Goal: Task Accomplishment & Management: Complete application form

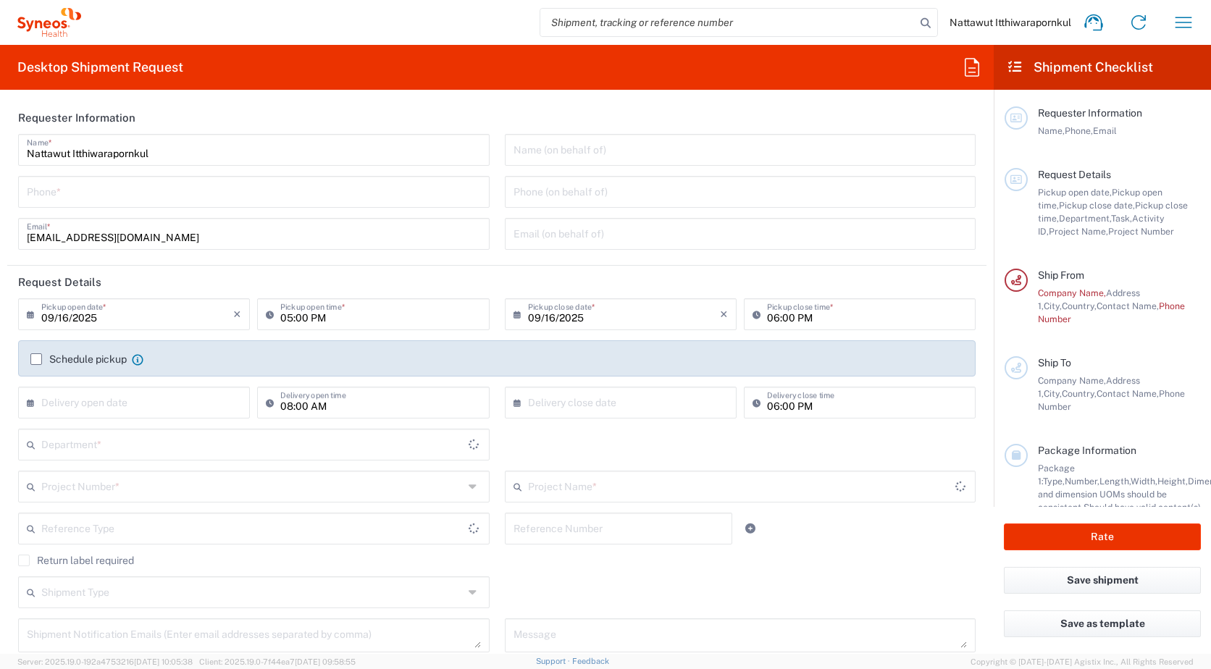
type input "3229"
type input "[GEOGRAPHIC_DATA]"
drag, startPoint x: 83, startPoint y: 193, endPoint x: 121, endPoint y: 192, distance: 37.7
click at [83, 193] on input "tel" at bounding box center [254, 190] width 454 height 25
type input "Syneos Health ([GEOGRAPHIC_DATA]) Limit"
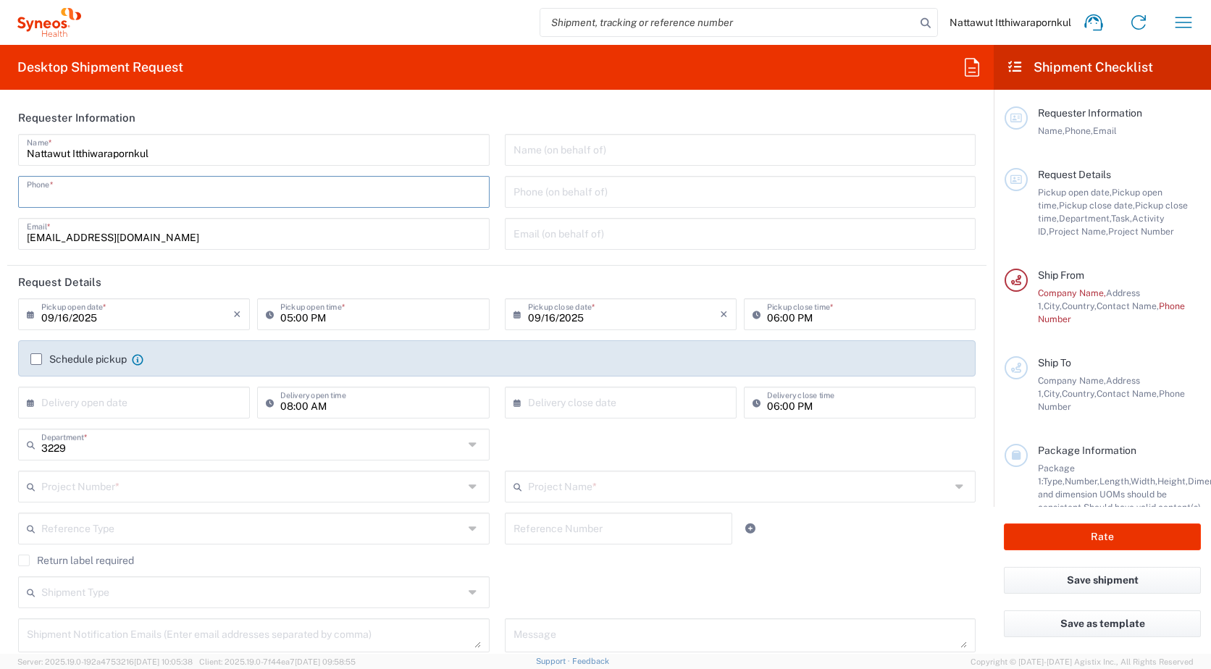
type input "0943659235"
click at [494, 277] on header "Request Details" at bounding box center [496, 282] width 979 height 33
click at [166, 317] on input "09/16/2025" at bounding box center [137, 313] width 192 height 25
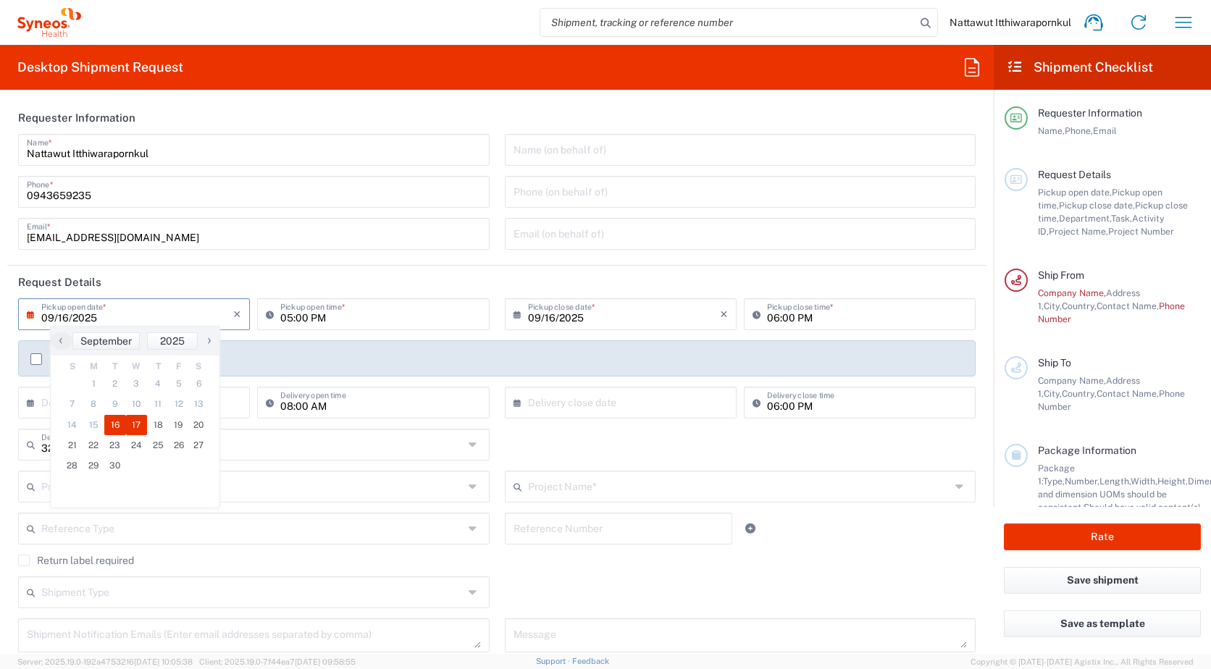
click at [135, 426] on span "17" at bounding box center [137, 425] width 22 height 20
type input "09/17/2025"
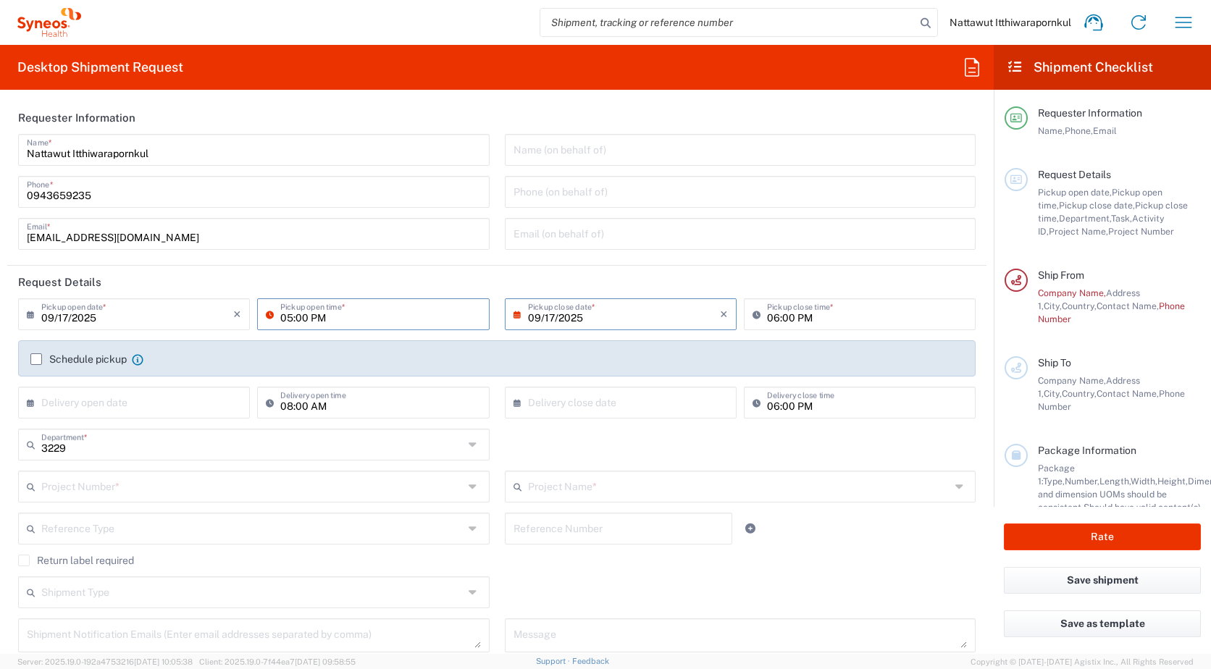
click at [437, 316] on input "05:00 PM" at bounding box center [380, 313] width 200 height 25
click at [285, 322] on input "05:00 PM" at bounding box center [380, 313] width 200 height 25
click at [287, 311] on input "05:00 PM" at bounding box center [380, 313] width 200 height 25
type input ":00 PM"
drag, startPoint x: 347, startPoint y: 314, endPoint x: 159, endPoint y: 314, distance: 188.3
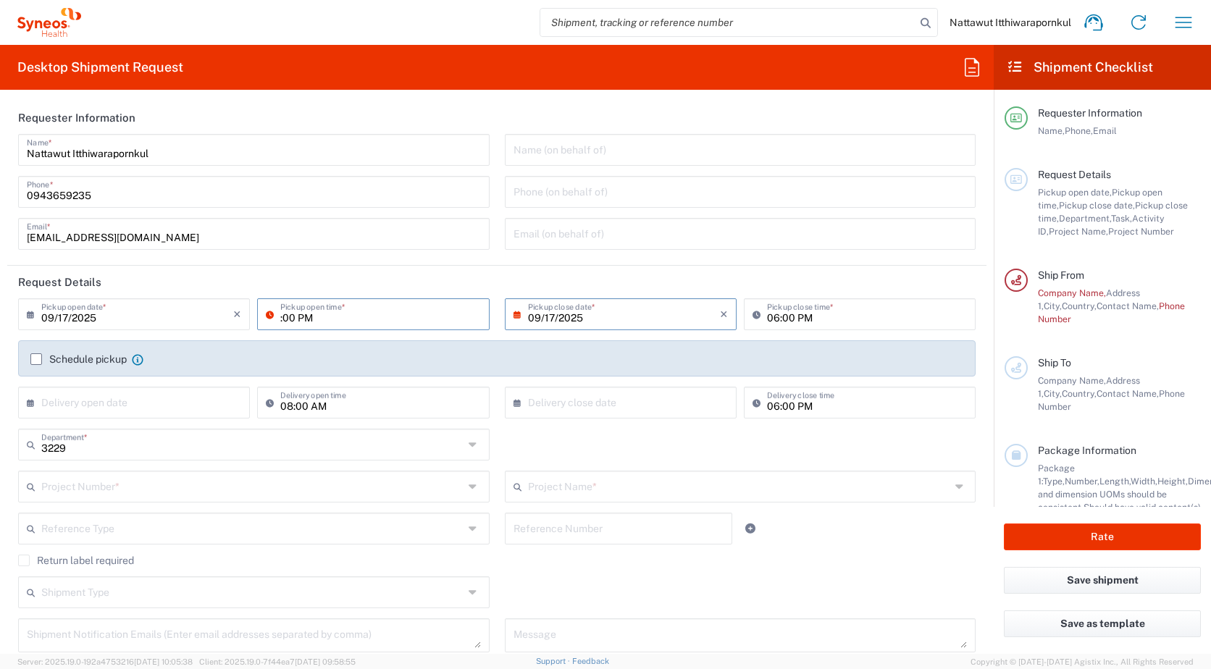
click at [159, 314] on div "[DATE] × Pickup open date * Cancel Apply :00 PM Pickup open time *" at bounding box center [253, 319] width 479 height 42
type input "10.00am"
click at [421, 291] on header "Request Details" at bounding box center [496, 282] width 979 height 33
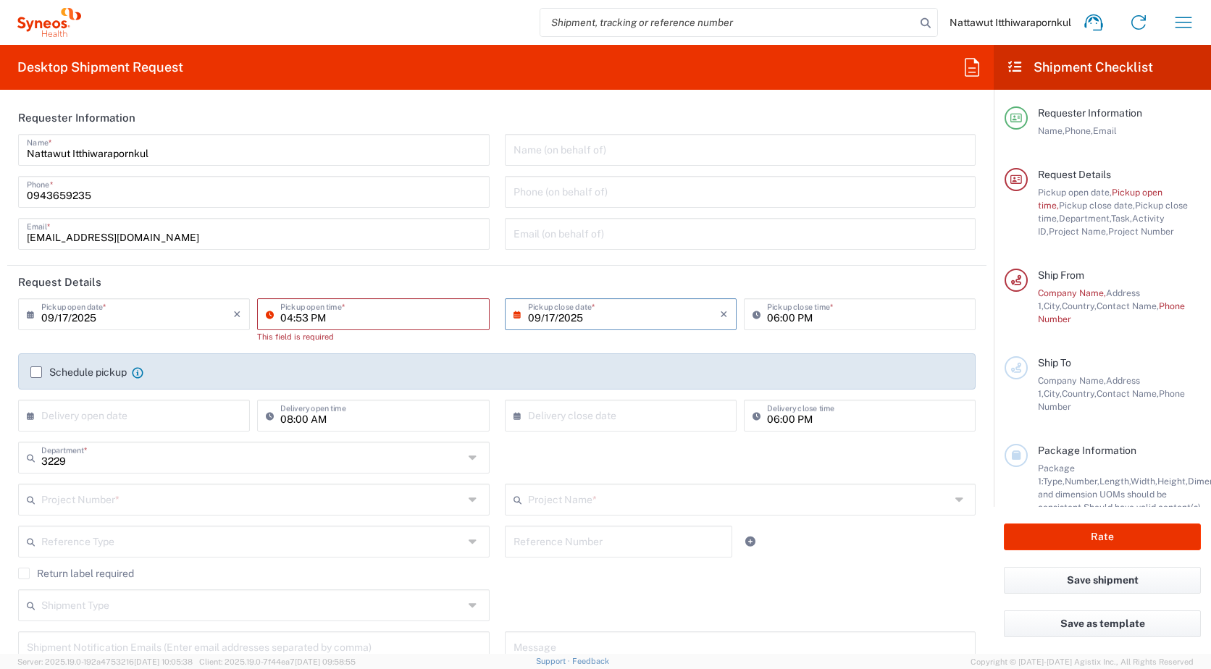
click at [423, 304] on input "04:53 PM" at bounding box center [380, 313] width 200 height 25
click at [309, 316] on input "04:53 PM" at bounding box center [380, 313] width 200 height 25
type input "10:00 AM"
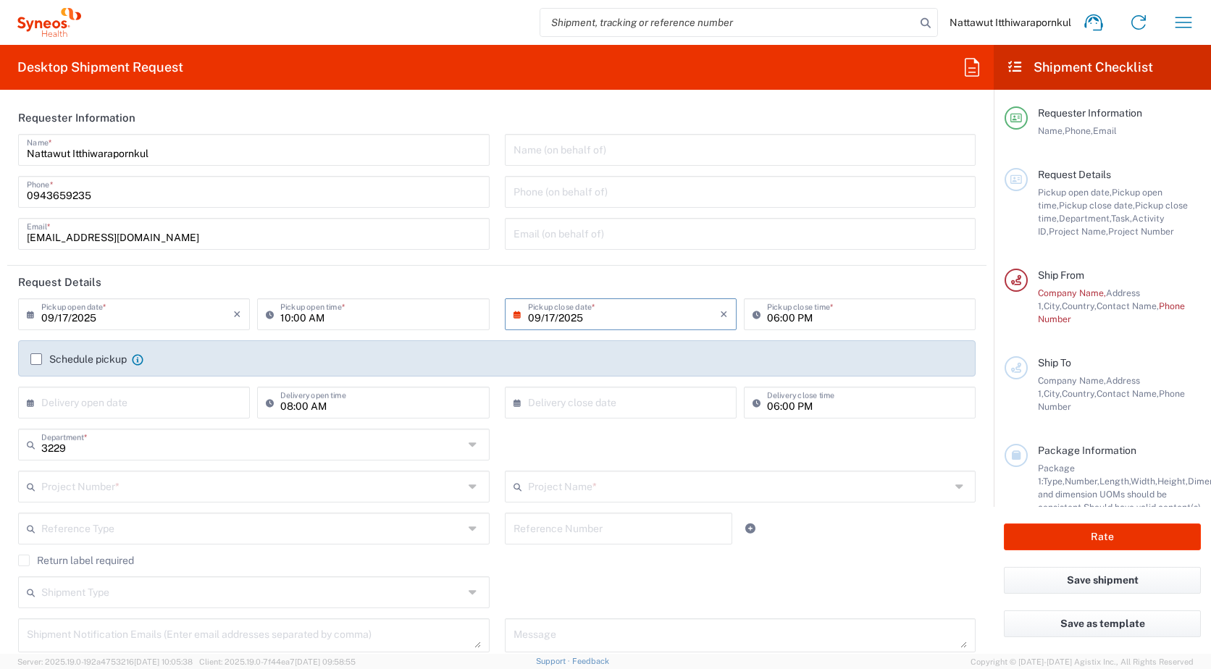
click at [442, 263] on agx-form-section "Requester Information [PERSON_NAME] Name * [PHONE_NUMBER] Phone * [PERSON_NAME]…" at bounding box center [496, 183] width 979 height 164
click at [772, 319] on input "06:00 PM" at bounding box center [867, 313] width 200 height 25
click at [777, 319] on input "06:00 PM" at bounding box center [867, 313] width 200 height 25
click at [769, 316] on input "06:00 PM" at bounding box center [867, 313] width 200 height 25
type input "05:00 PM"
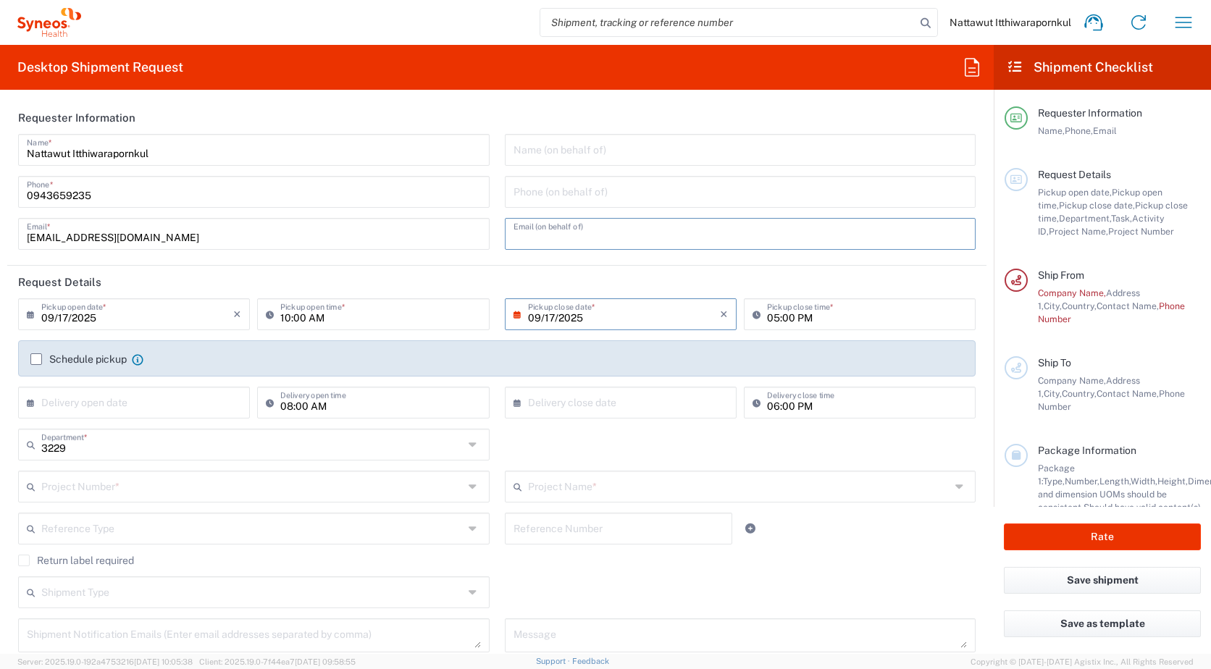
drag, startPoint x: 835, startPoint y: 235, endPoint x: 771, endPoint y: 260, distance: 69.0
click at [835, 235] on input "text" at bounding box center [740, 232] width 454 height 25
click at [322, 269] on header "Request Details" at bounding box center [496, 282] width 979 height 33
click at [33, 358] on label "Schedule pickup" at bounding box center [78, 359] width 96 height 12
click at [36, 359] on input "Schedule pickup" at bounding box center [36, 359] width 0 height 0
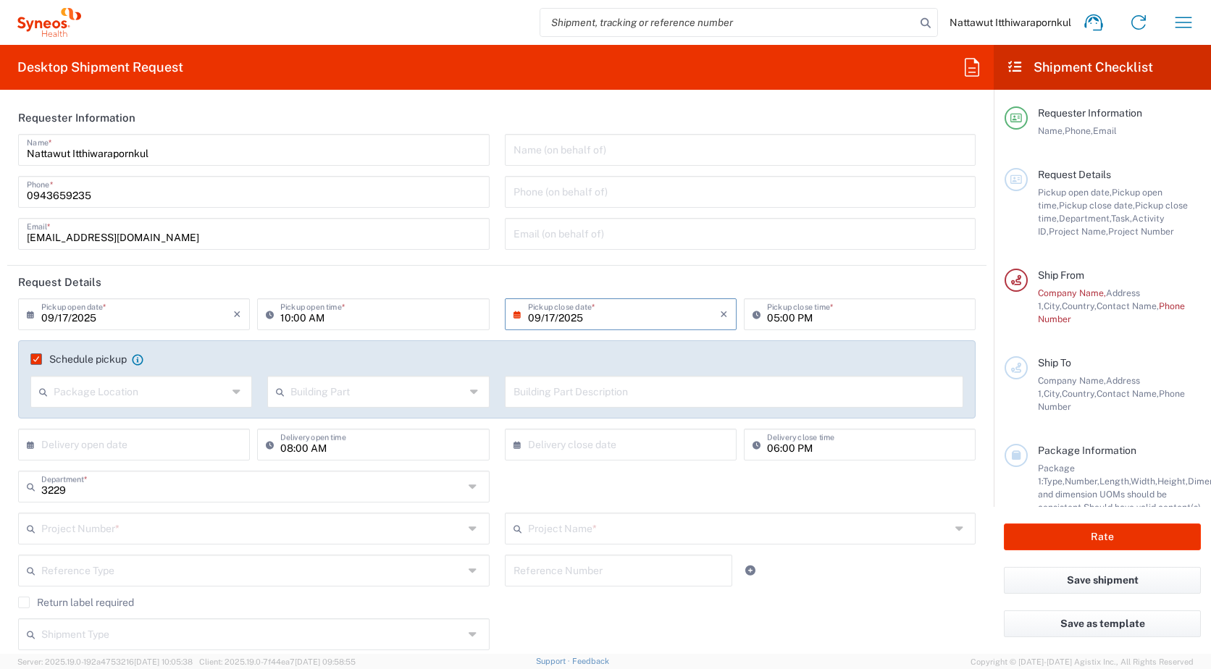
click at [0, 432] on html "Nattawut Itthiwarapornkul Home Shipment estimator Shipment tracking Desktop shi…" at bounding box center [605, 334] width 1211 height 669
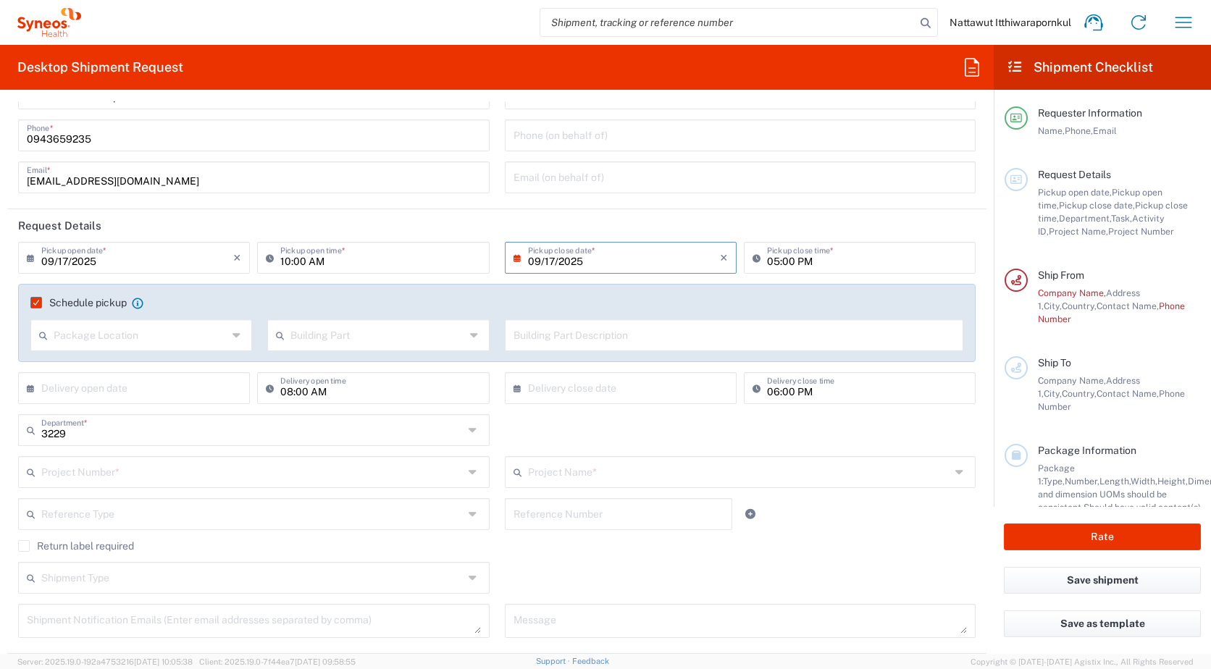
scroll to position [145, 0]
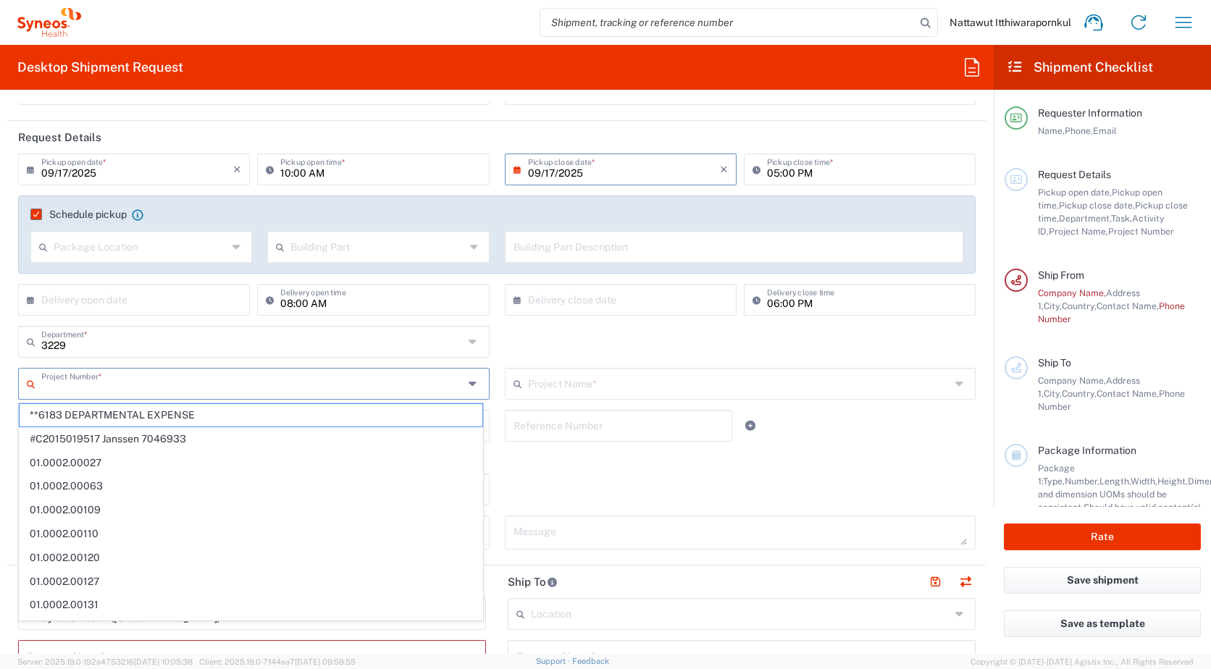
click at [244, 383] on input "text" at bounding box center [252, 382] width 422 height 25
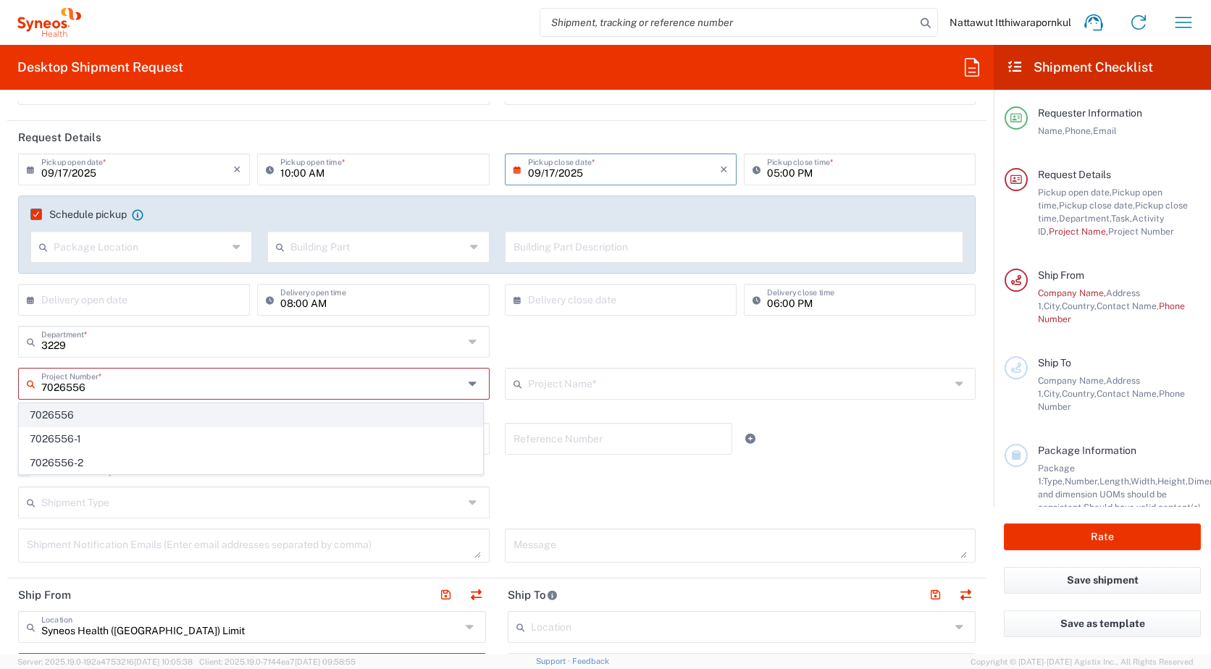
type input "7026556"
click at [233, 414] on span "7026556" at bounding box center [251, 415] width 463 height 22
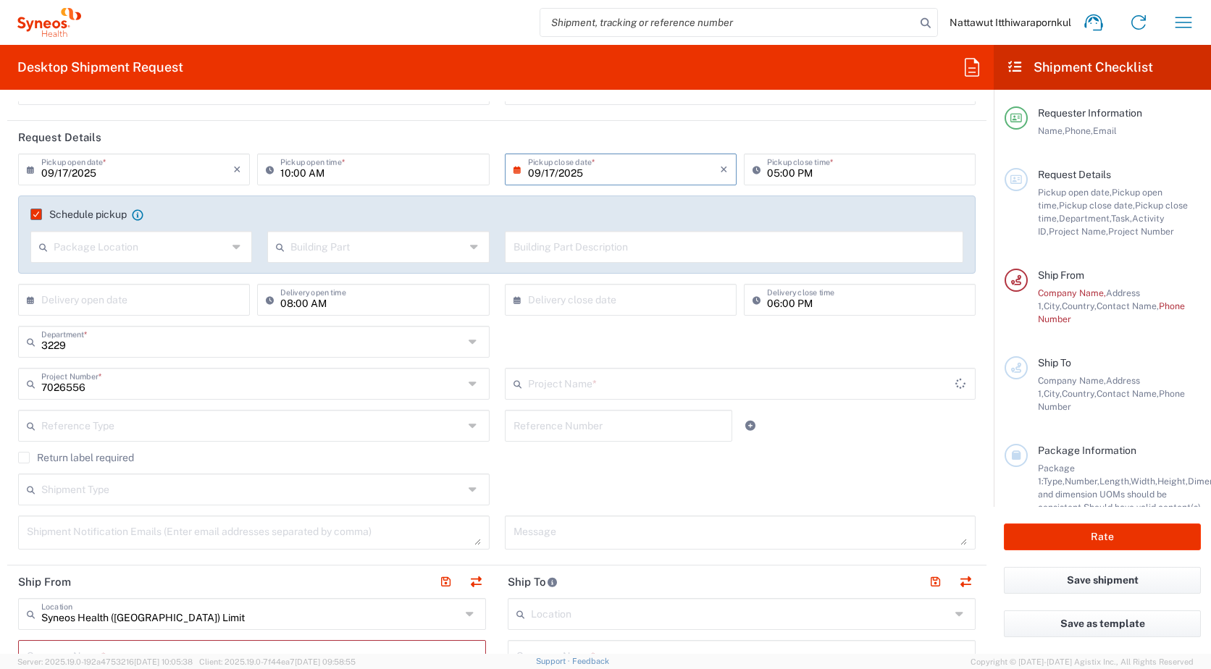
type input "Daiichi 7026556"
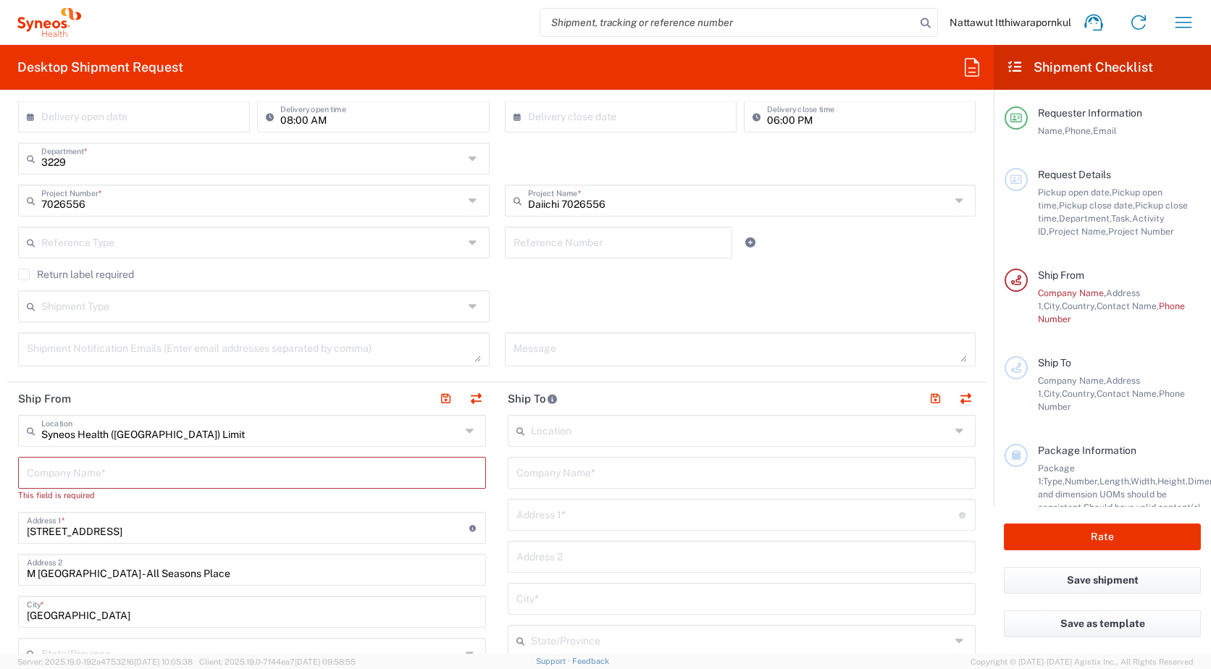
scroll to position [362, 0]
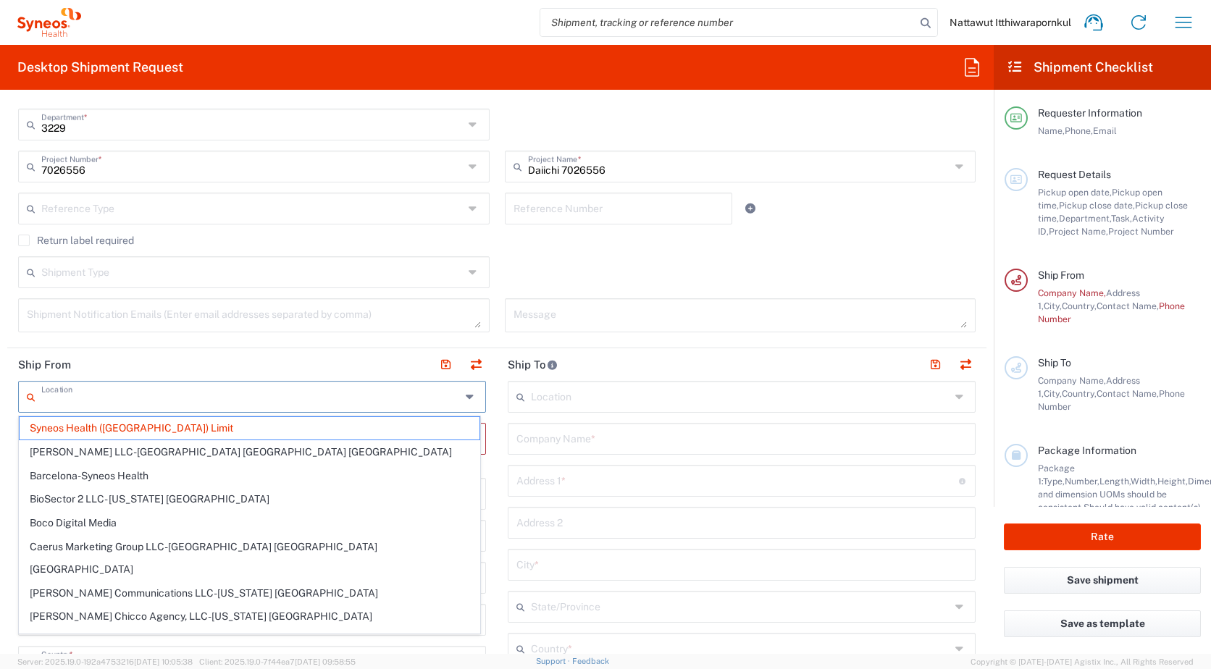
click at [322, 408] on input "text" at bounding box center [250, 395] width 419 height 25
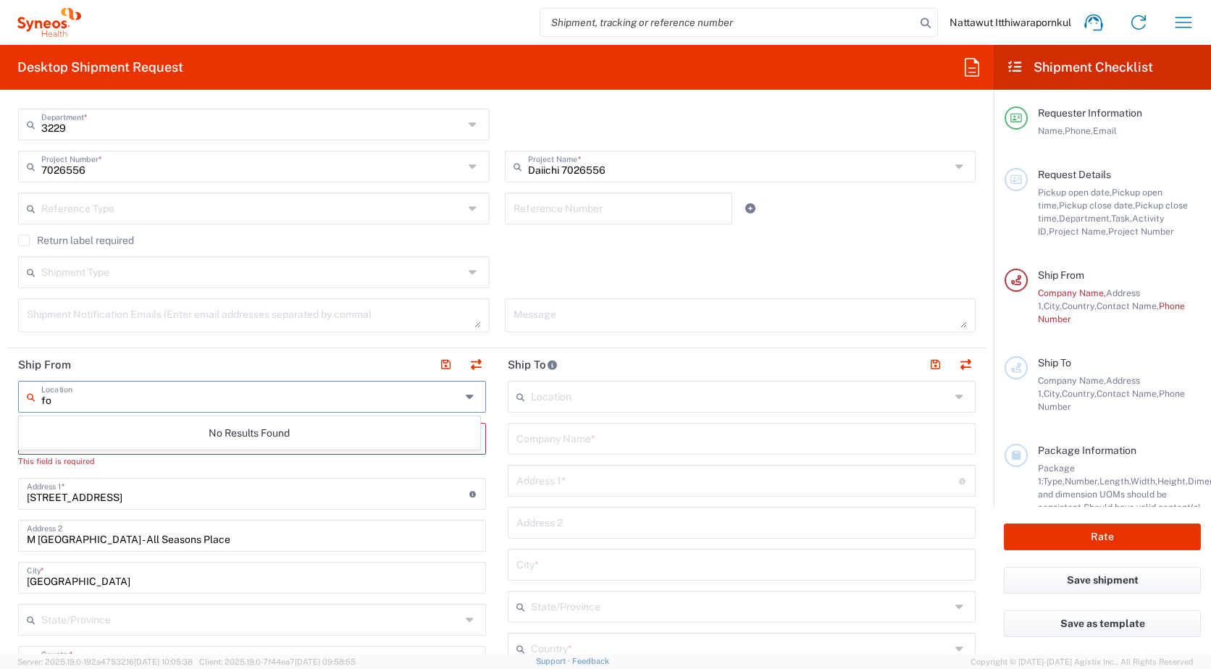
type input "f"
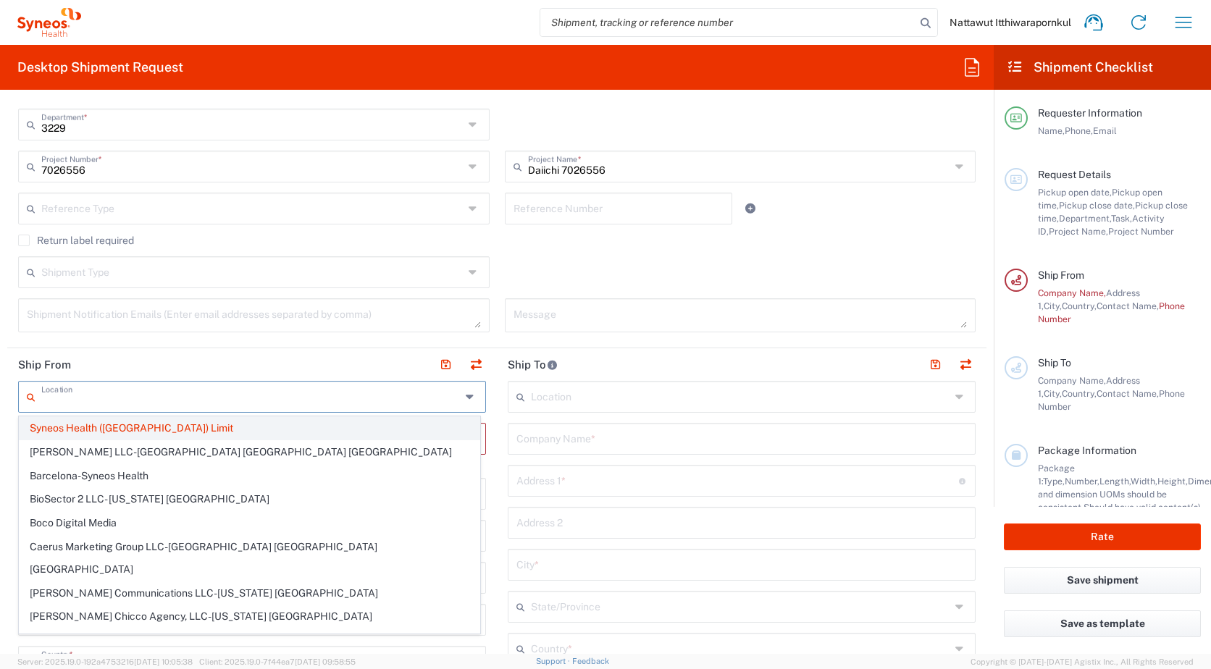
click at [159, 431] on span "Syneos Health ([GEOGRAPHIC_DATA]) Limit" at bounding box center [250, 428] width 460 height 22
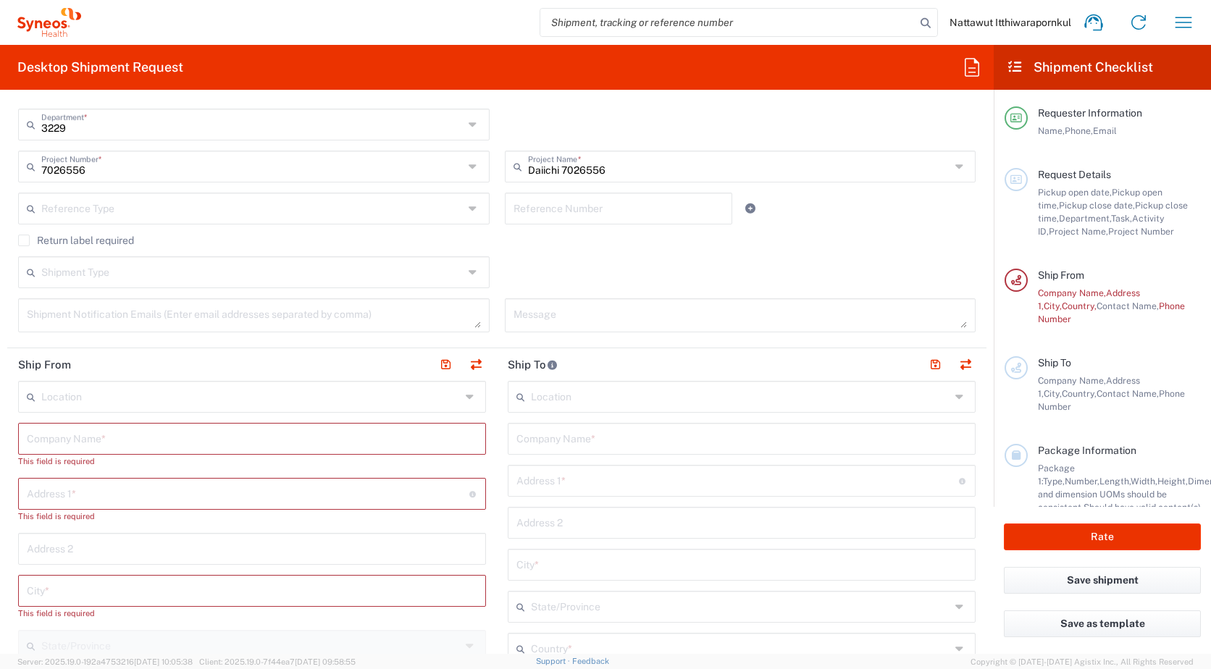
click at [195, 440] on input "text" at bounding box center [252, 437] width 450 height 25
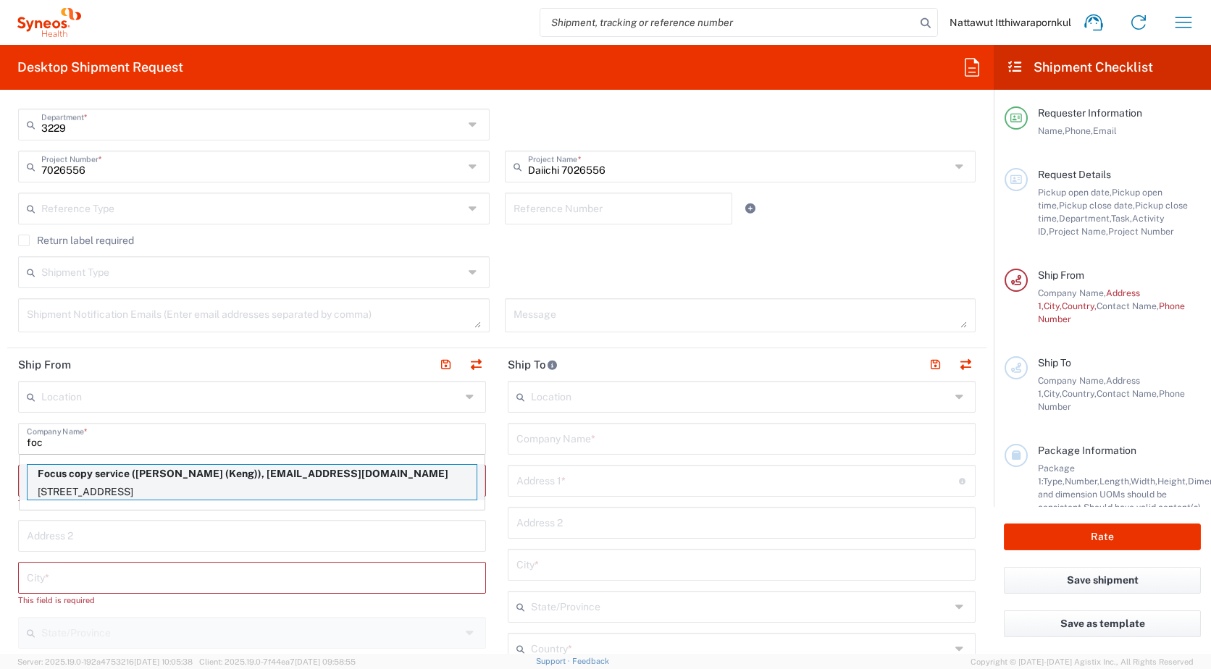
click at [202, 474] on p "Focus copy service ([PERSON_NAME] (Keng)), [EMAIL_ADDRESS][DOMAIN_NAME]" at bounding box center [252, 474] width 449 height 18
type input "Focus copy service"
type input "[STREET_ADDRESS]"
type input "[PERSON_NAME], Khet Bangrak"
type input "[GEOGRAPHIC_DATA]"
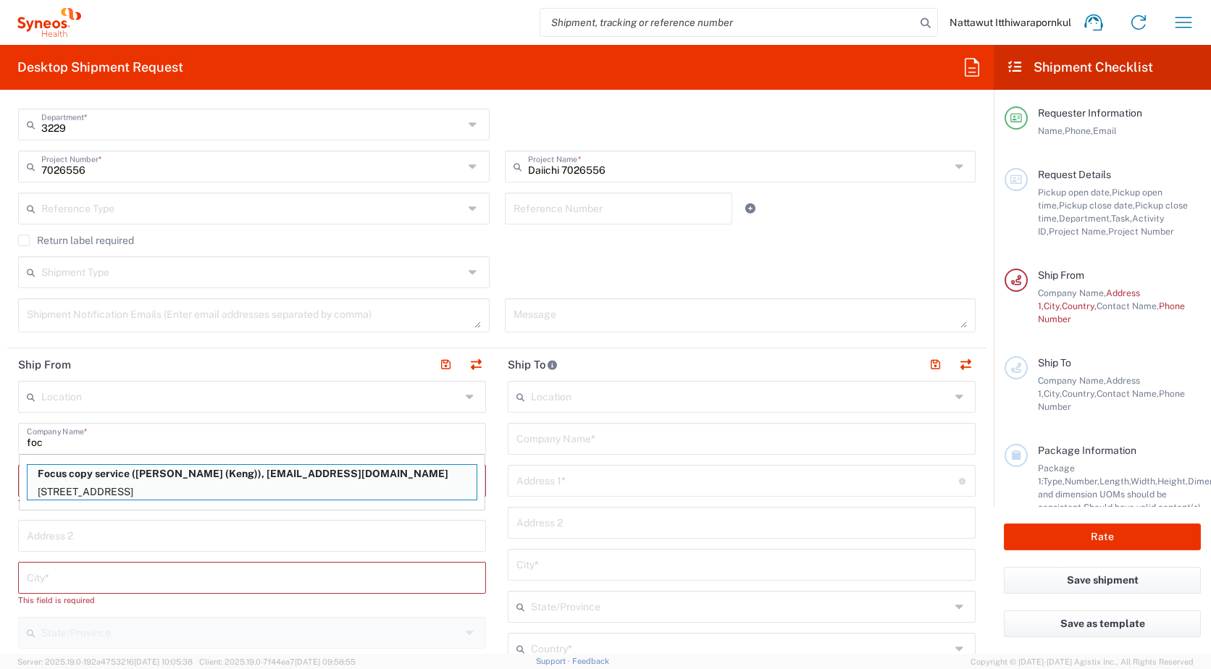
type input "[GEOGRAPHIC_DATA]"
type input "10500"
type input "[PERSON_NAME] (Keng)"
type input "[PHONE_NUMBER]"
type input "[EMAIL_ADDRESS][DOMAIN_NAME]"
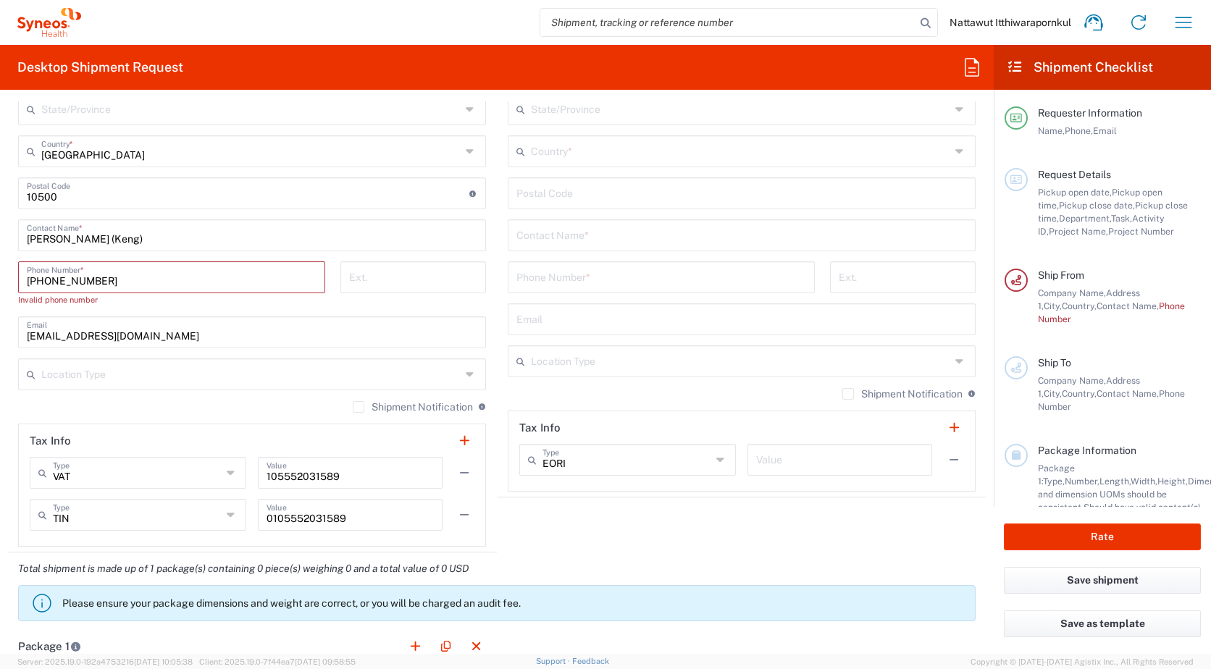
scroll to position [869, 0]
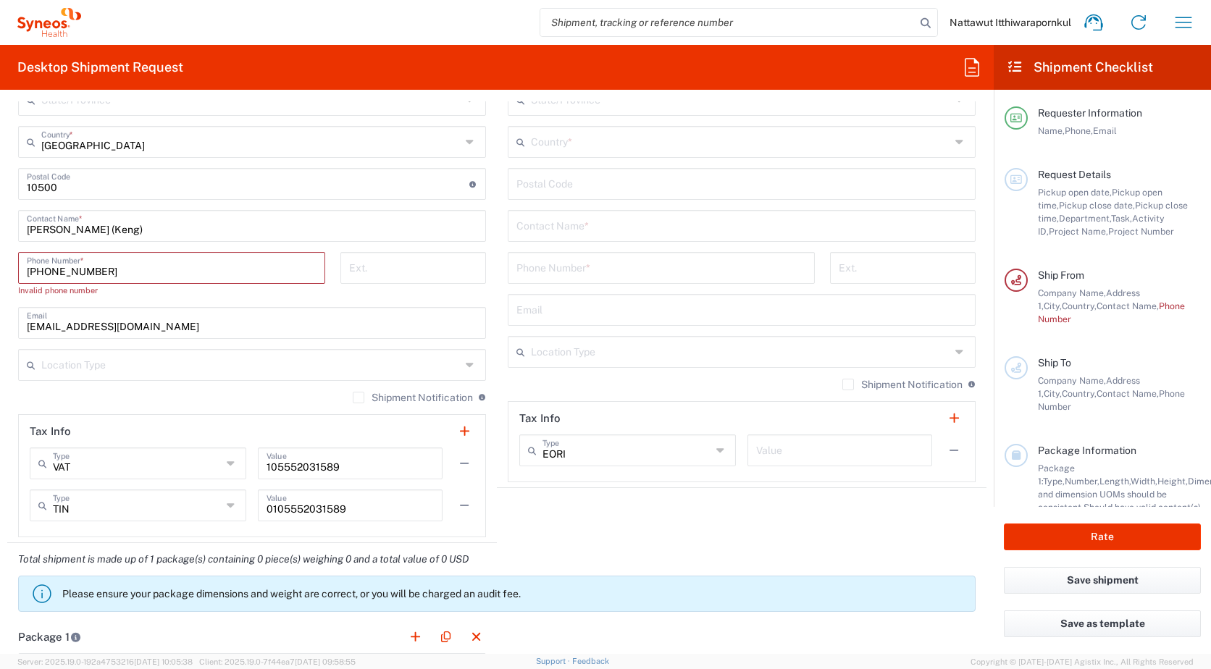
drag, startPoint x: 51, startPoint y: 270, endPoint x: 15, endPoint y: 272, distance: 36.3
click at [15, 272] on div "[PHONE_NUMBER] Phone Number * Invalid phone number" at bounding box center [172, 279] width 322 height 55
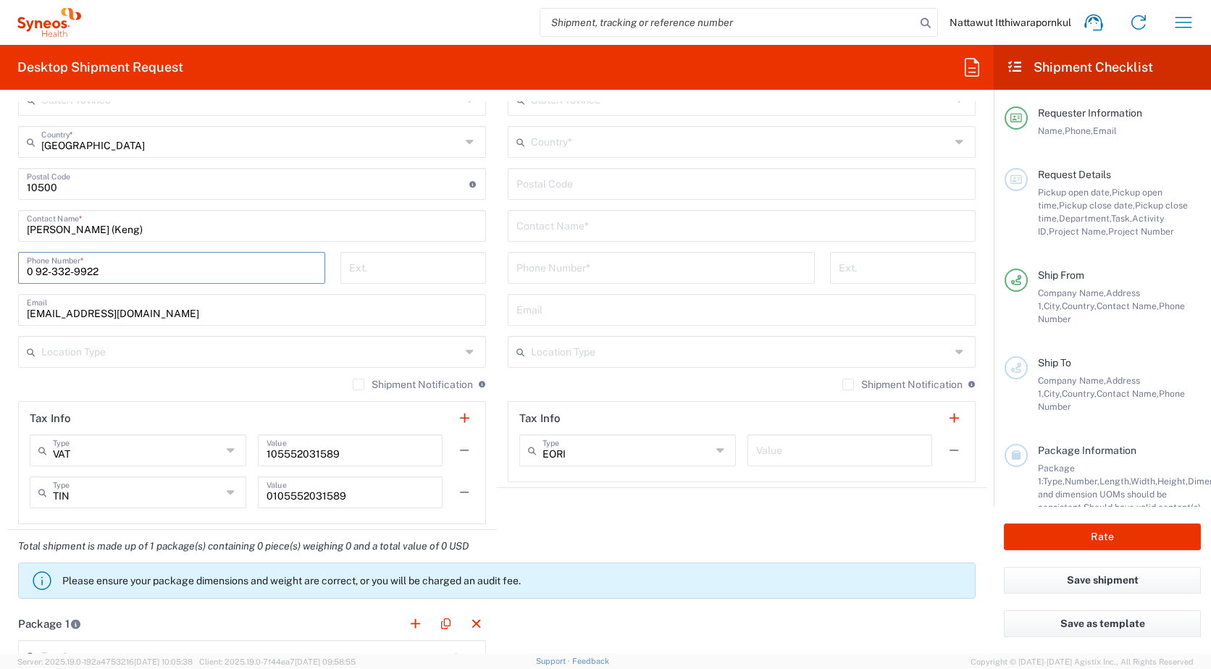
type input "0 92-332-9922"
click at [350, 291] on div "Ext." at bounding box center [412, 273] width 161 height 42
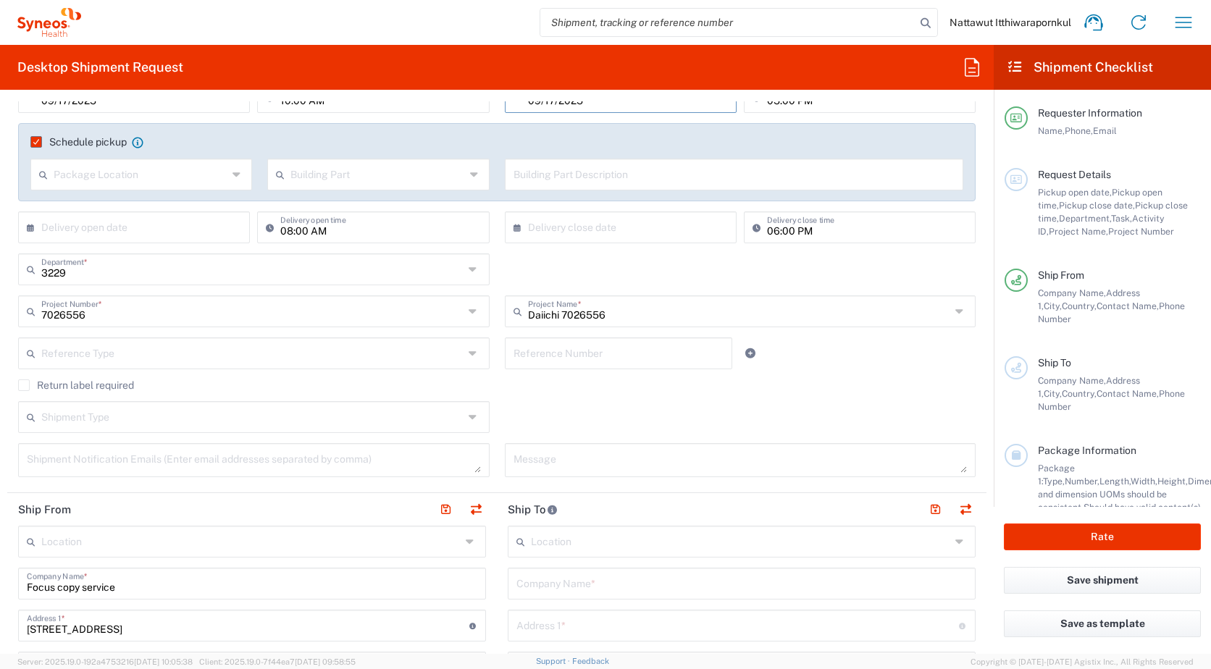
scroll to position [290, 0]
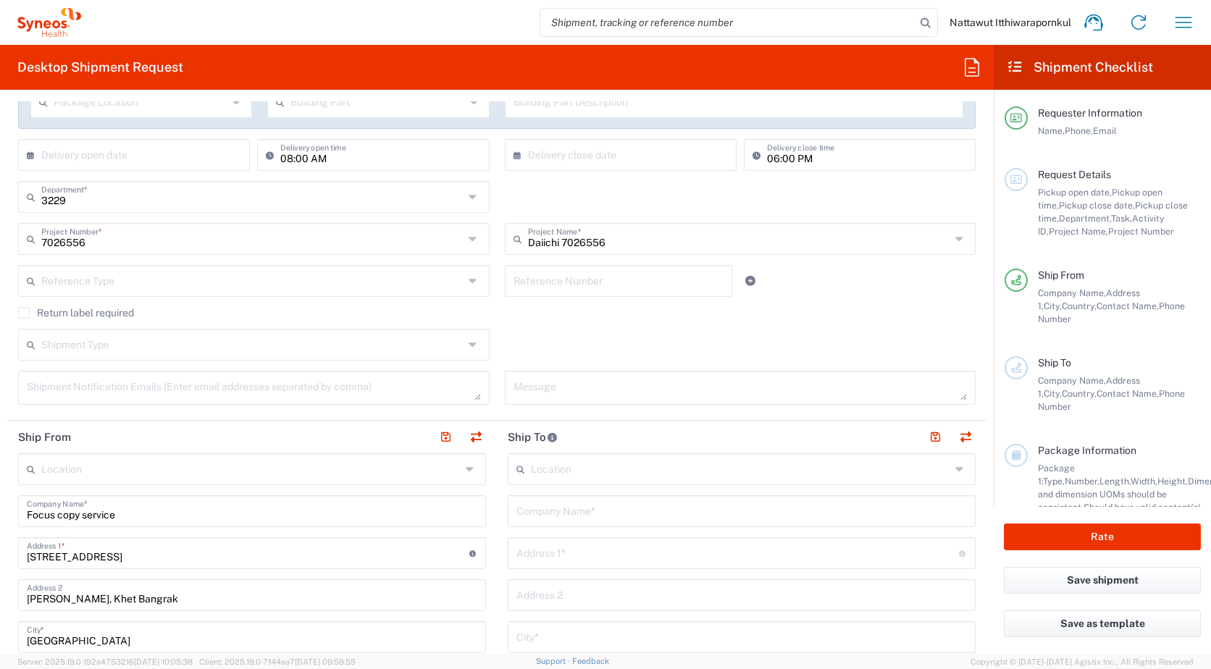
click at [693, 474] on input "text" at bounding box center [740, 467] width 419 height 25
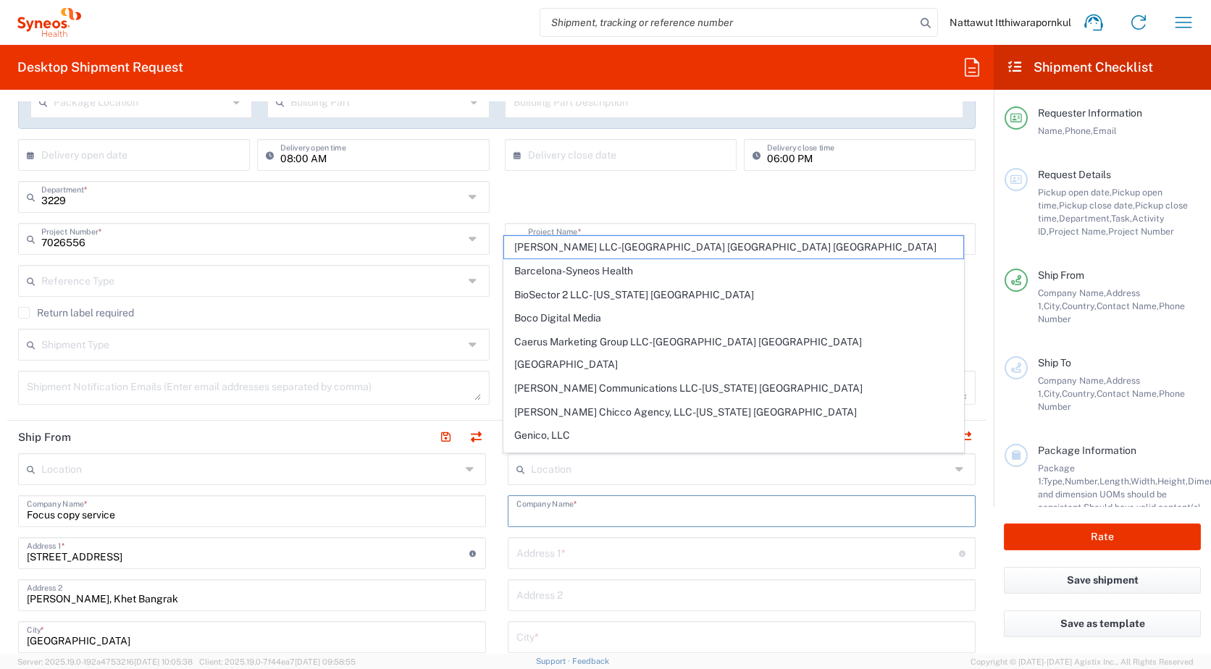
click at [629, 511] on input "text" at bounding box center [741, 509] width 450 height 25
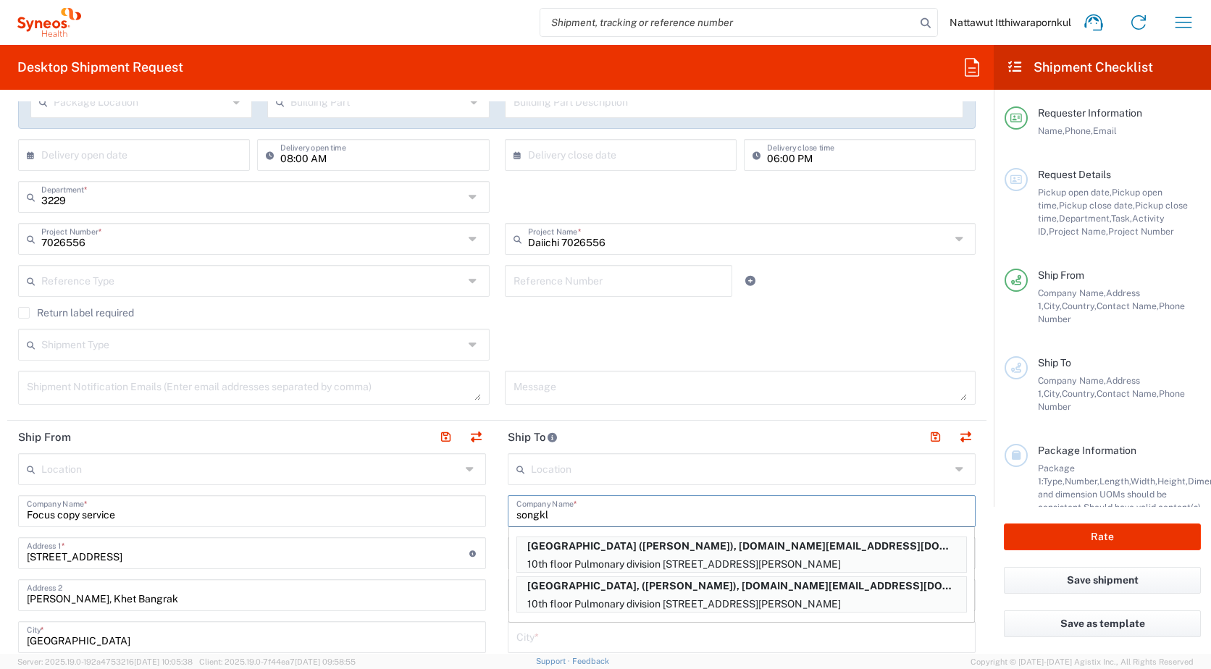
scroll to position [434, 0]
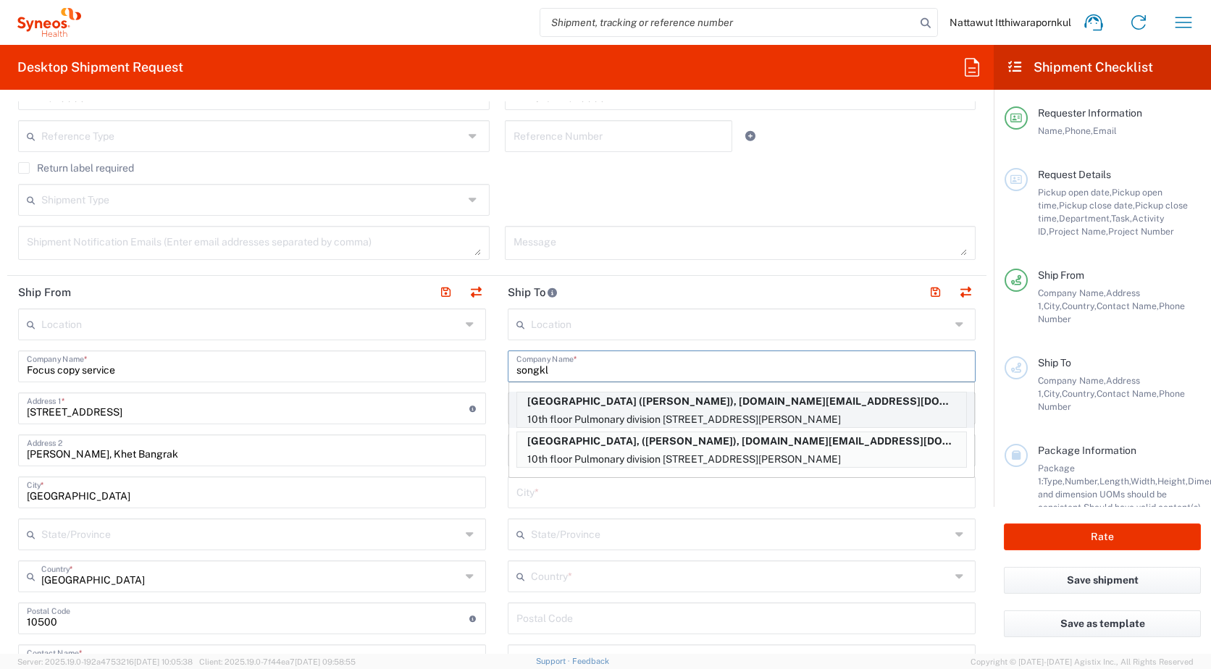
click at [702, 415] on p "10th floor Pulmonary division [STREET_ADDRESS][PERSON_NAME]" at bounding box center [741, 420] width 449 height 18
type input "[GEOGRAPHIC_DATA]"
type input "10th floor Pulmonary division [STREET_ADDRESS],"
type input "[PERSON_NAME], Hat Yai,"
type input "Songkhla"
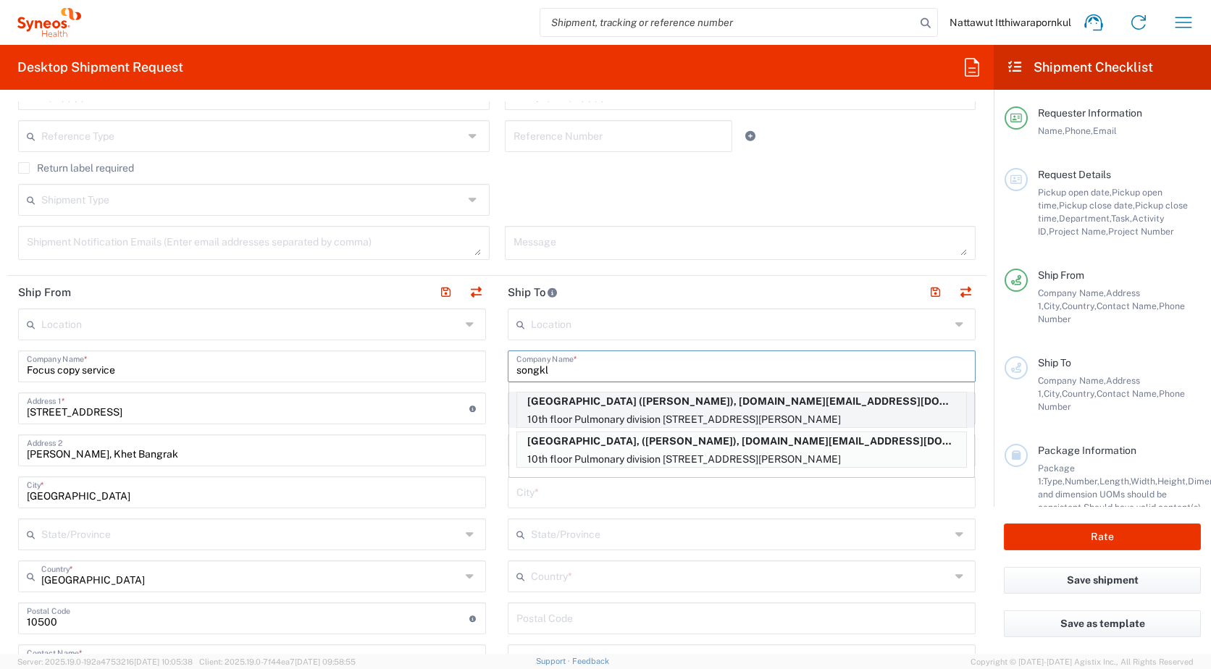
type input "[GEOGRAPHIC_DATA]"
type input "90110"
type input "[PERSON_NAME] Takeaw"
type input "[PHONE_NUMBER]"
type input "[DOMAIN_NAME][EMAIL_ADDRESS][DOMAIN_NAME]"
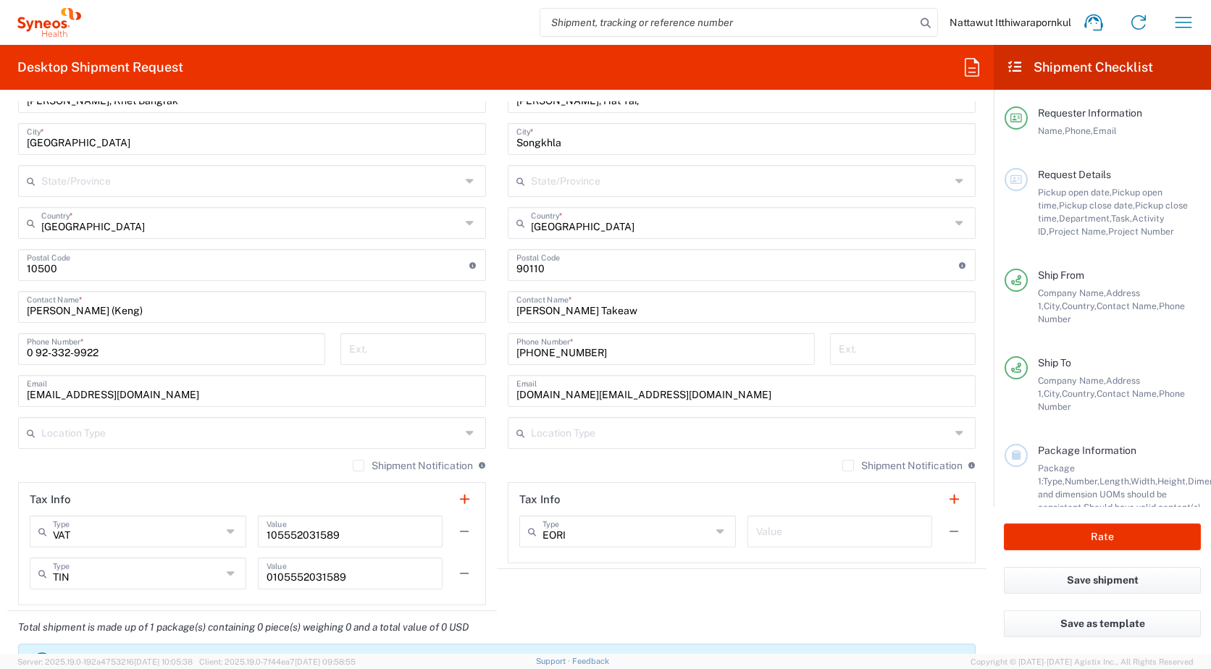
scroll to position [797, 0]
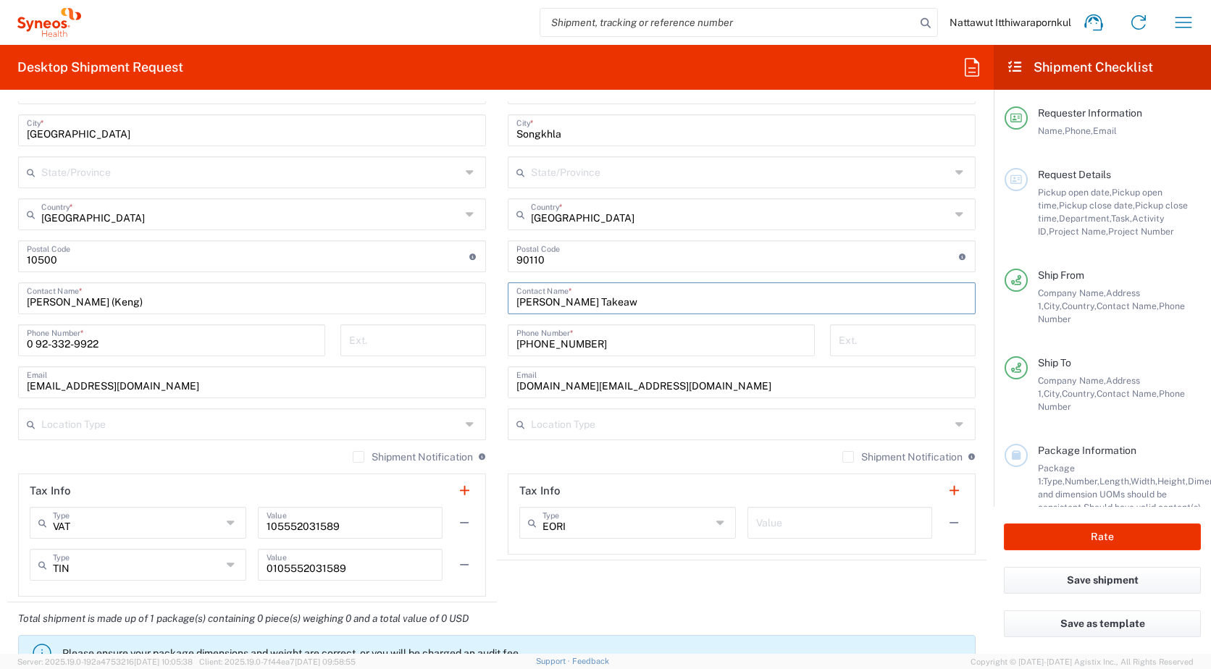
click at [637, 301] on input "[PERSON_NAME] Takeaw" at bounding box center [741, 297] width 450 height 25
drag, startPoint x: 637, startPoint y: 301, endPoint x: 511, endPoint y: 291, distance: 127.1
click at [516, 291] on input "[PERSON_NAME] Takeaw" at bounding box center [741, 297] width 450 height 25
type input "คุณแก้ม"
click at [637, 341] on input "[PHONE_NUMBER]" at bounding box center [661, 339] width 290 height 25
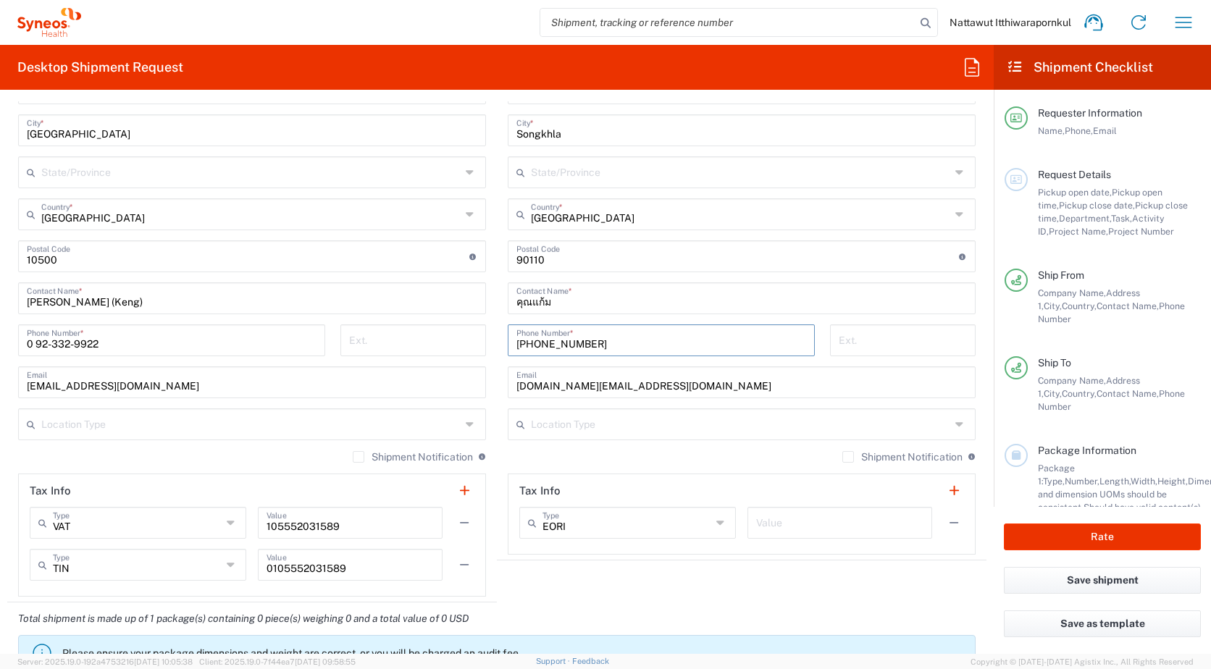
click at [637, 341] on input "[PHONE_NUMBER]" at bounding box center [661, 339] width 290 height 25
type input "0879675893"
drag, startPoint x: 683, startPoint y: 382, endPoint x: 509, endPoint y: 382, distance: 173.8
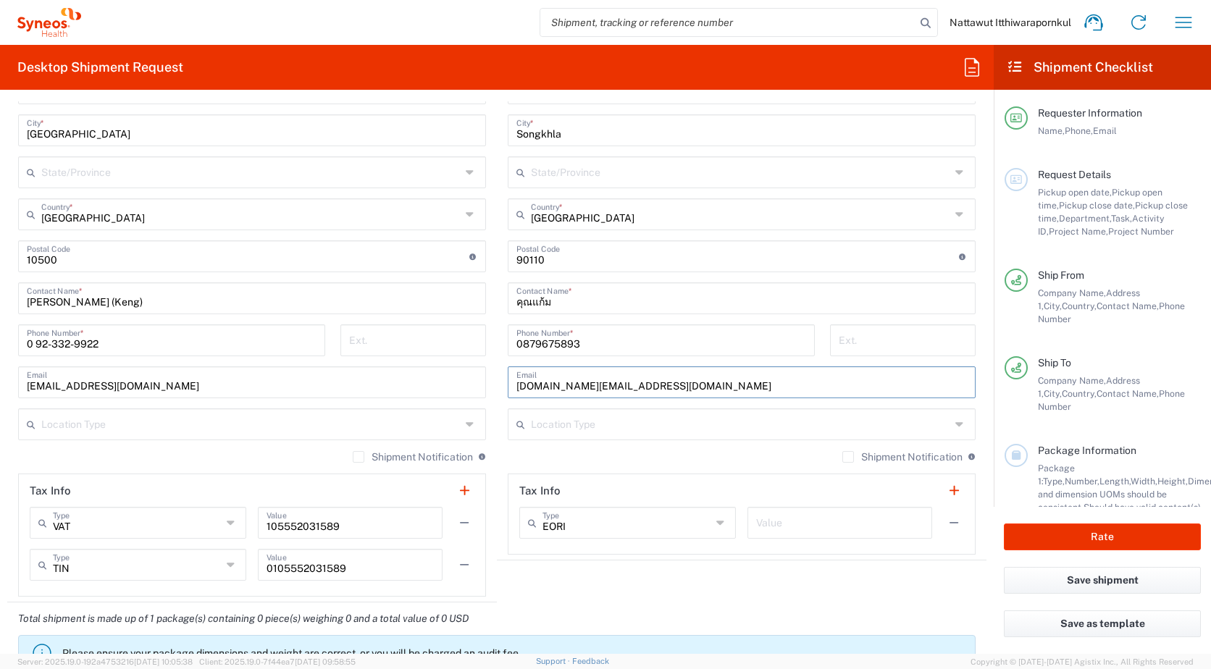
click at [683, 382] on input "[DOMAIN_NAME][EMAIL_ADDRESS][DOMAIN_NAME]" at bounding box center [741, 381] width 450 height 25
click at [682, 382] on input "[DOMAIN_NAME][EMAIL_ADDRESS][DOMAIN_NAME]" at bounding box center [741, 381] width 450 height 25
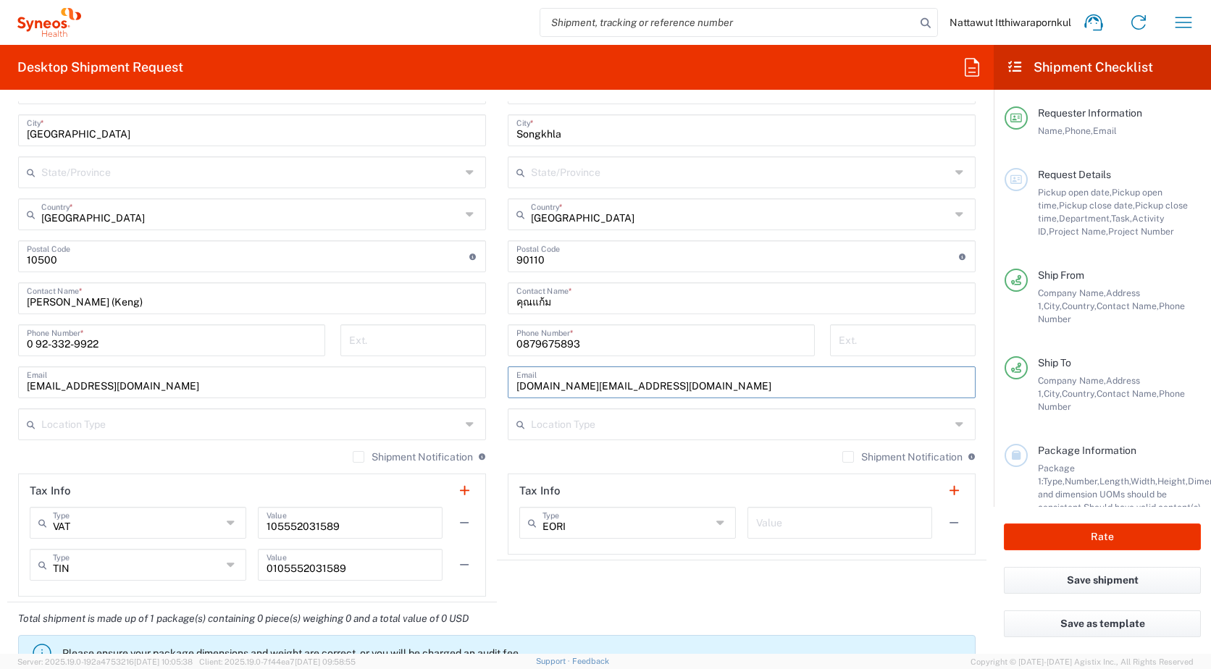
click at [497, 385] on main "Location [PERSON_NAME] LLC-[GEOGRAPHIC_DATA] [GEOGRAPHIC_DATA] [GEOGRAPHIC_DATA…" at bounding box center [742, 250] width 490 height 608
type input "[EMAIL_ADDRESS][DOMAIN_NAME]"
type input "[PERSON_NAME] Kongsripan"
click at [750, 400] on div "Location [PERSON_NAME] LLC-[GEOGRAPHIC_DATA] [GEOGRAPHIC_DATA] [GEOGRAPHIC_DATA…" at bounding box center [742, 250] width 468 height 608
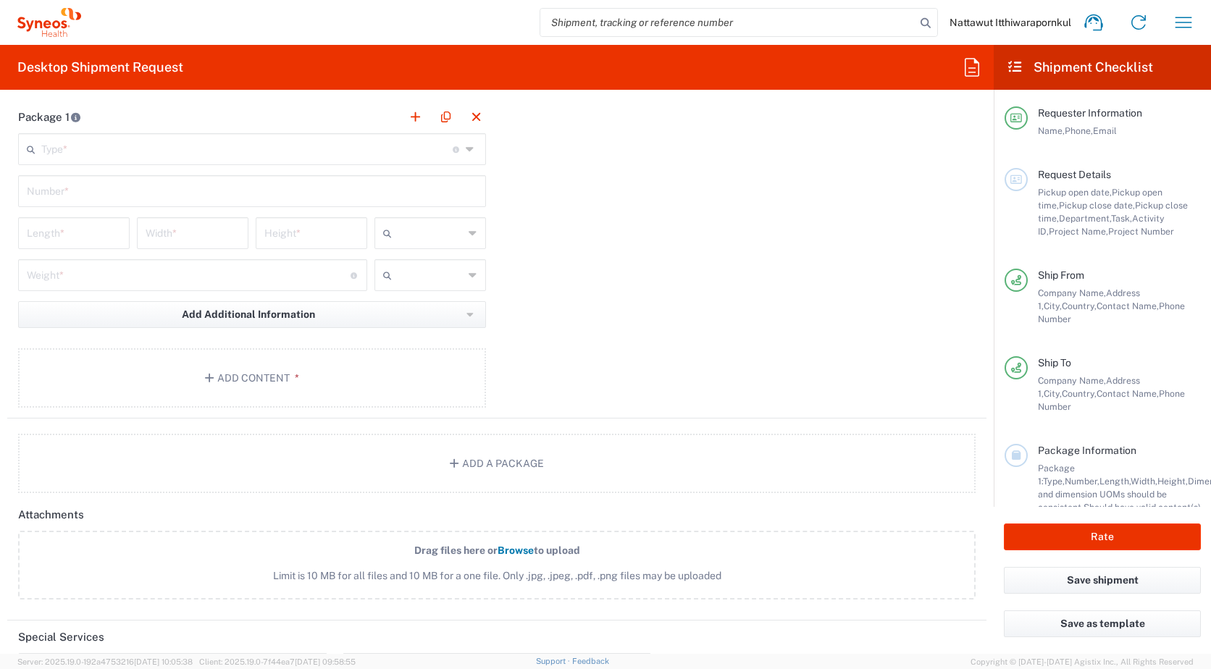
scroll to position [1303, 0]
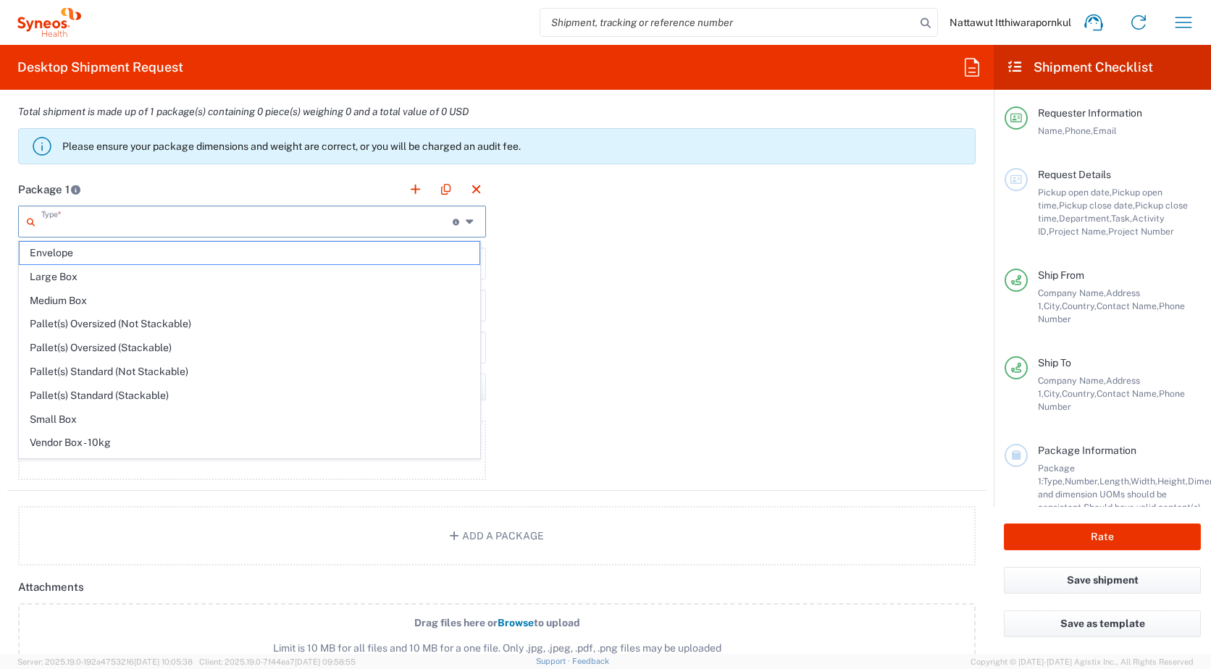
click at [319, 224] on input "text" at bounding box center [246, 220] width 411 height 25
click at [297, 293] on span "Medium Box" at bounding box center [250, 301] width 460 height 22
type input "Medium Box"
type input "13"
type input "11.5"
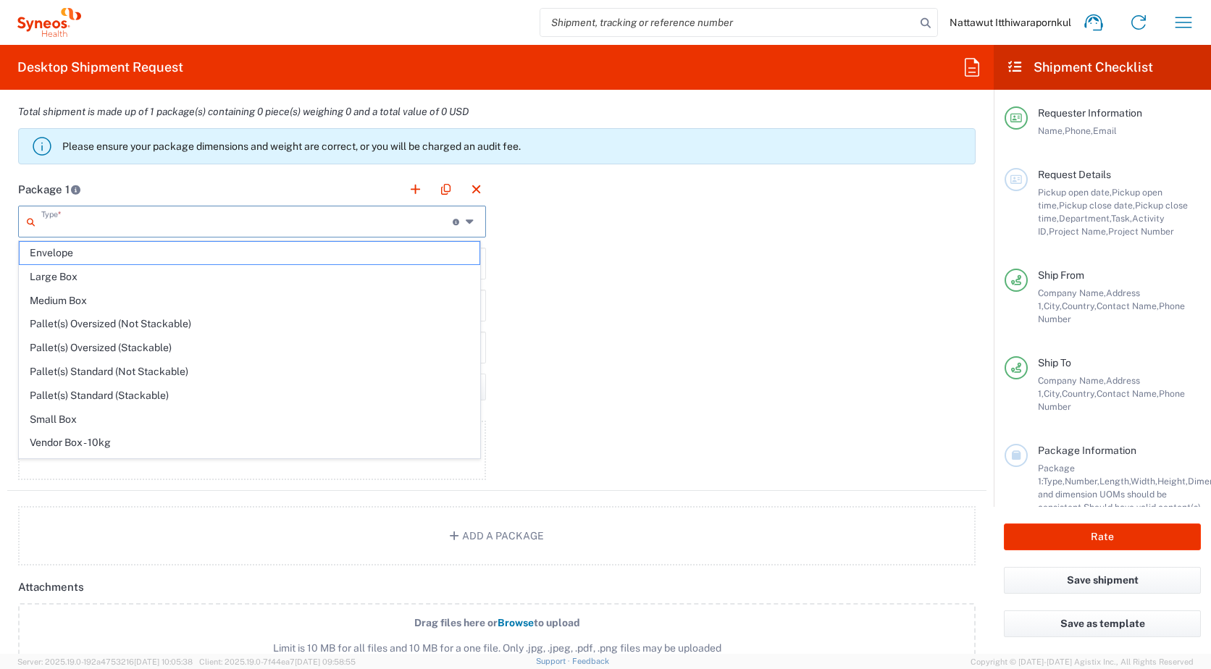
type input "2.5"
type input "in"
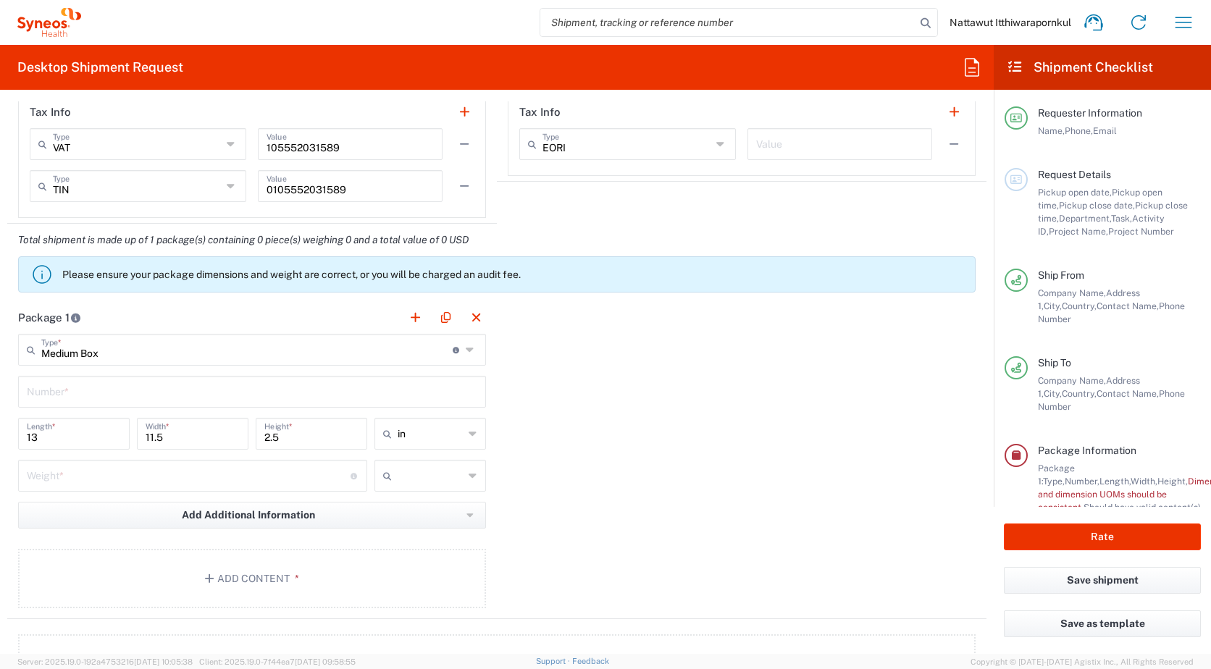
scroll to position [1159, 0]
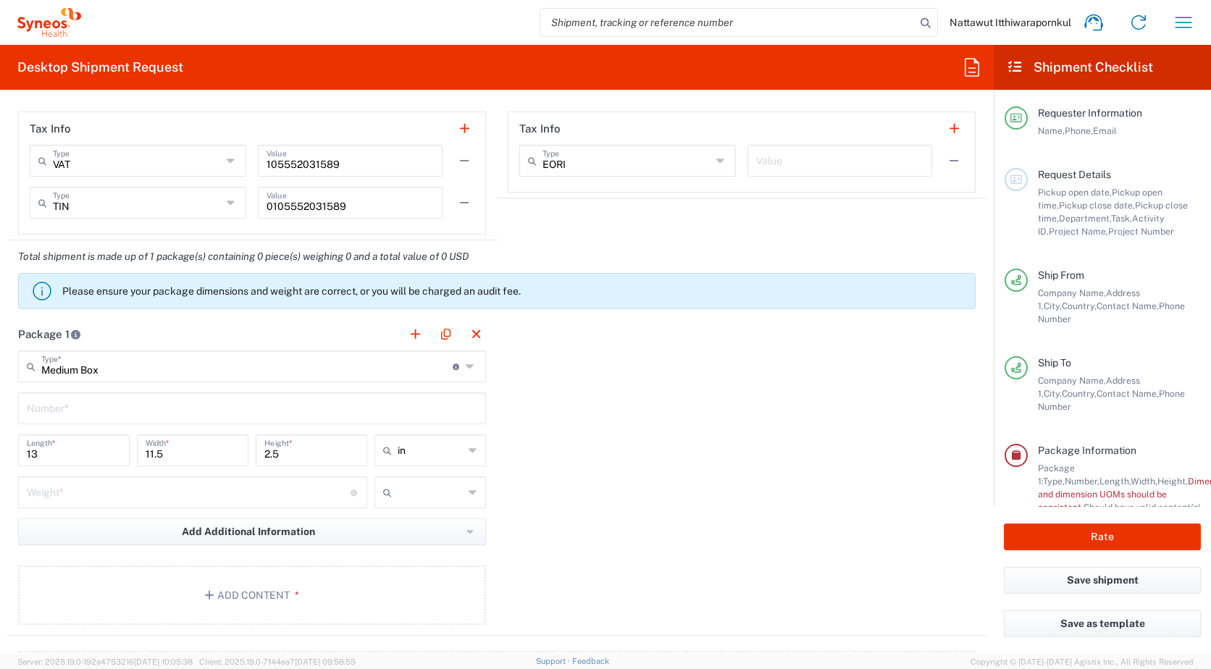
click at [466, 369] on icon at bounding box center [472, 366] width 12 height 23
type input "Medium Box"
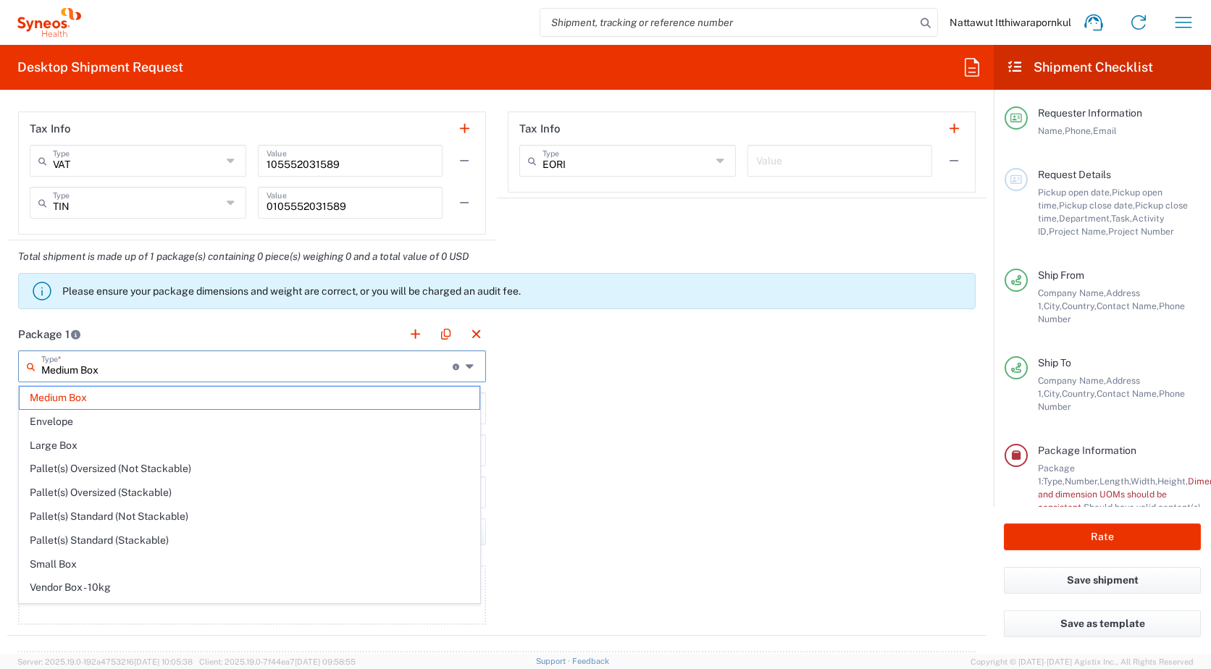
click at [411, 364] on input "Medium Box" at bounding box center [246, 365] width 411 height 25
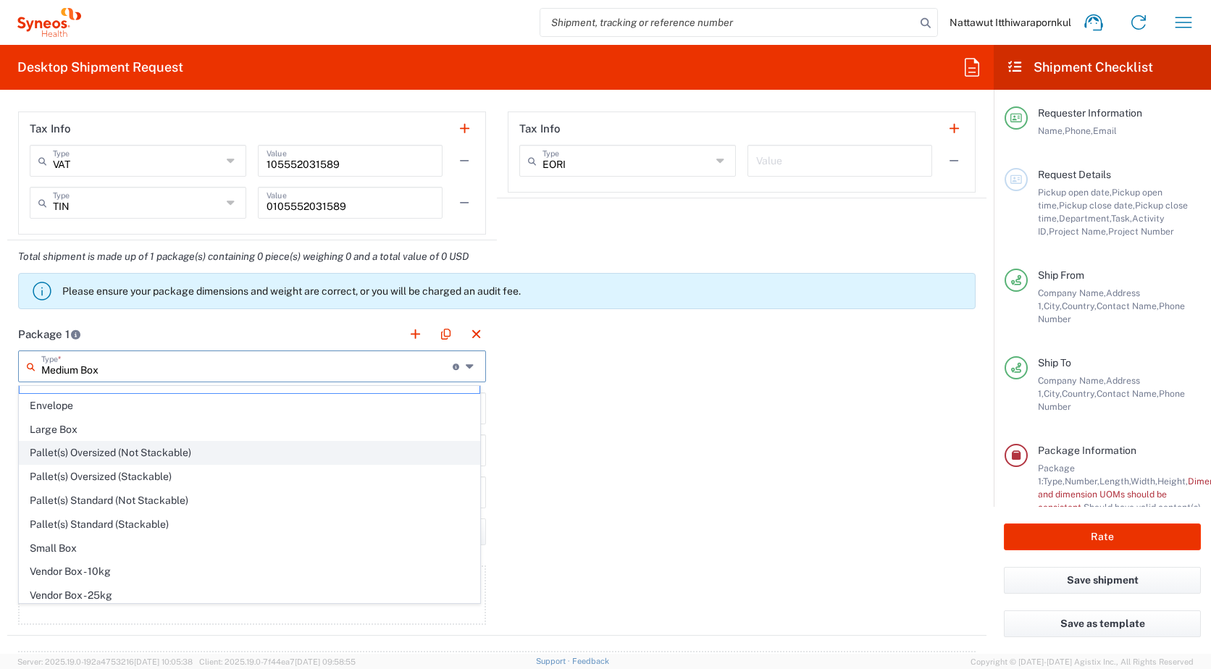
scroll to position [0, 0]
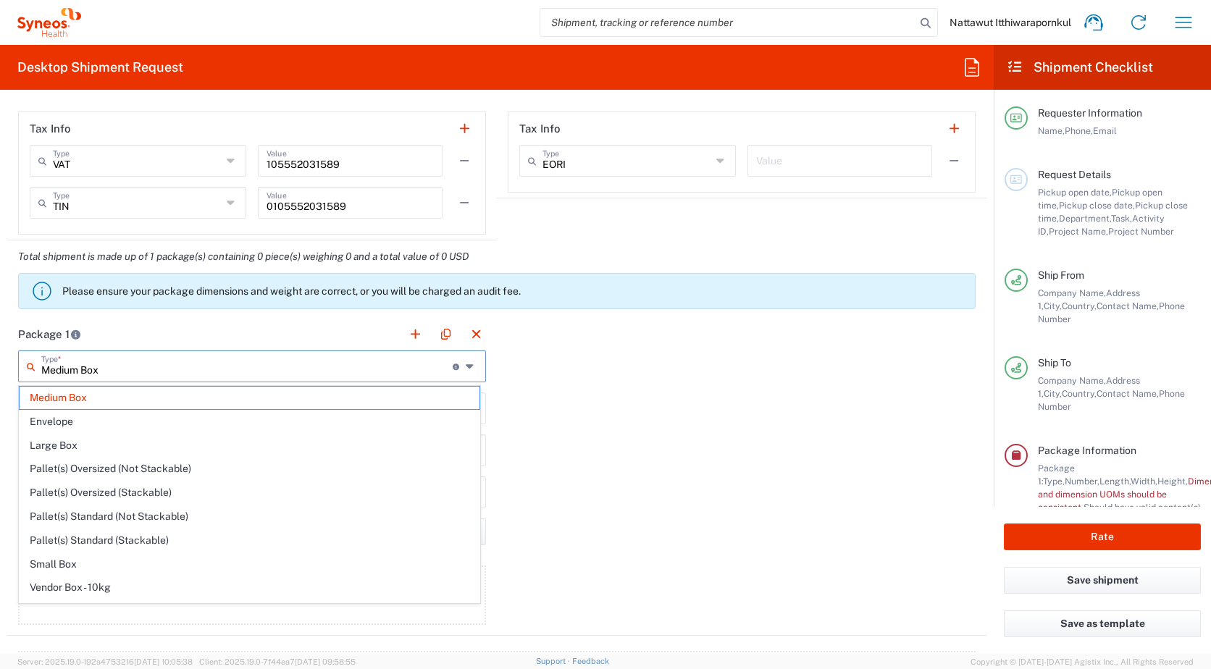
click at [639, 426] on div "Package 1 Medium Box Type * Material used to package goods Medium Box Envelope …" at bounding box center [496, 477] width 979 height 318
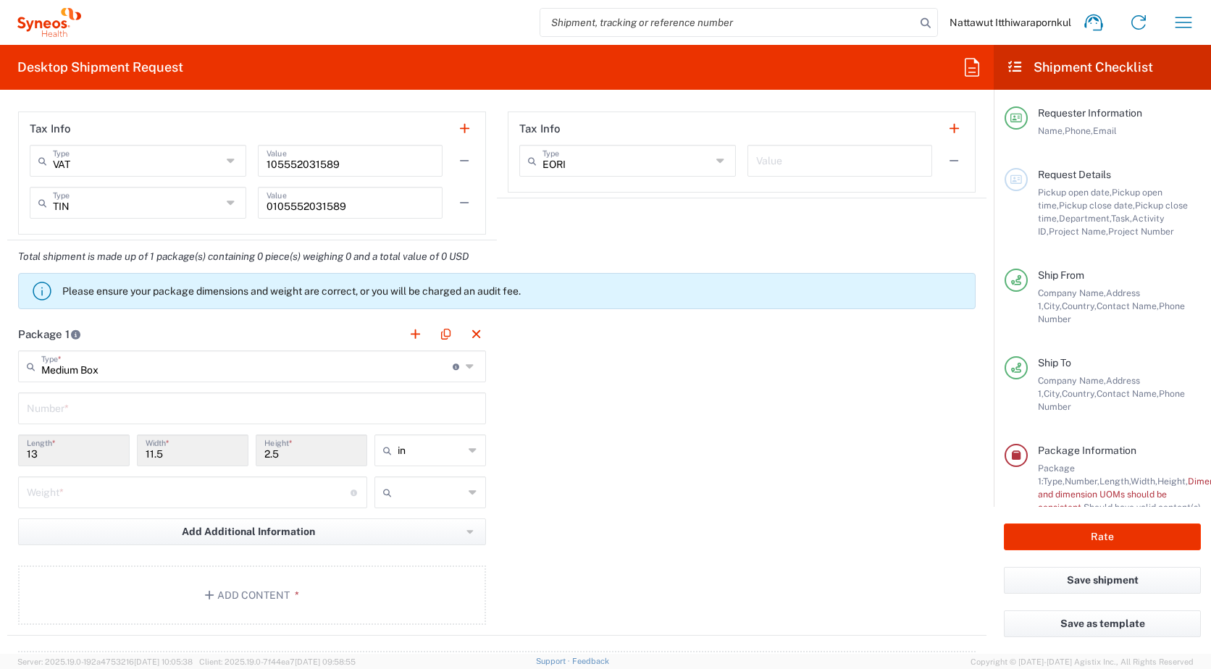
click at [704, 432] on div "Package 1 Medium Box Type * Material used to package goods Medium Box Envelope …" at bounding box center [496, 477] width 979 height 318
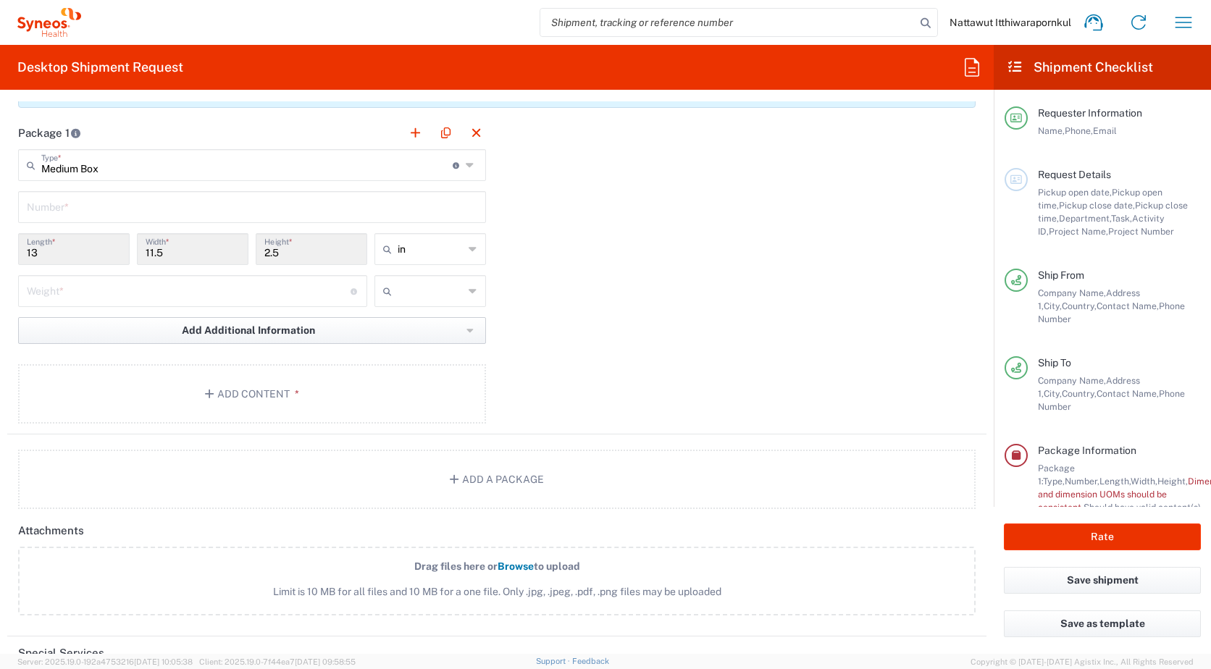
scroll to position [1376, 0]
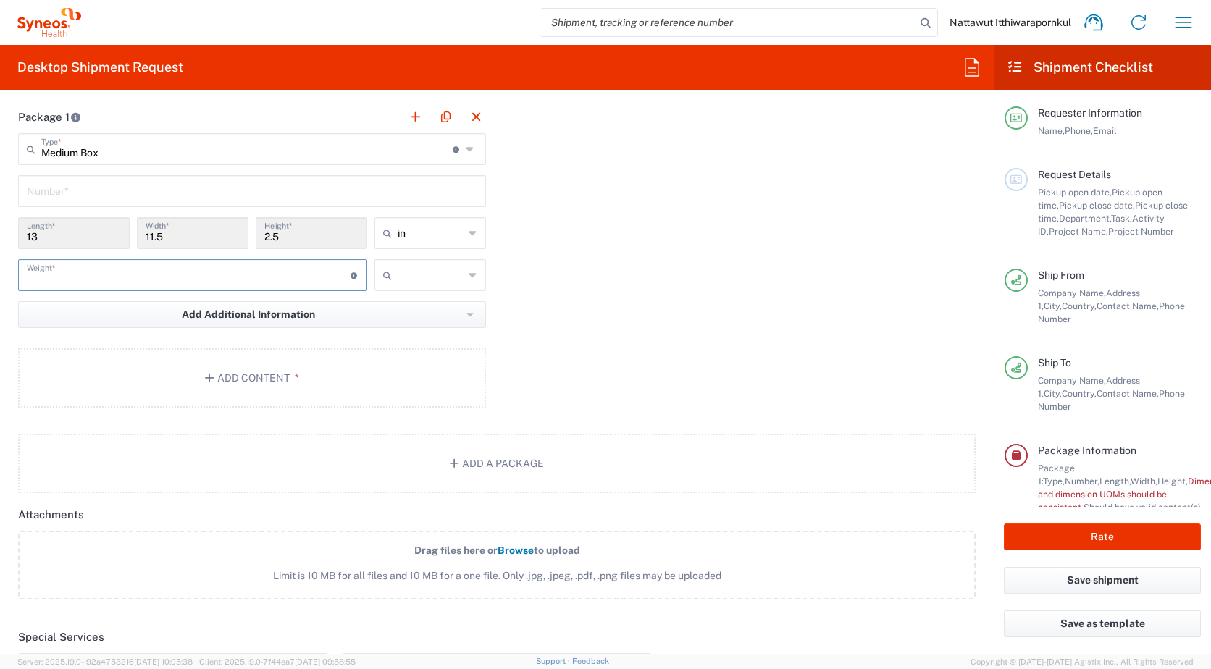
click at [277, 285] on input "number" at bounding box center [189, 273] width 324 height 25
type input "2"
click at [600, 259] on div "Package 1 Medium Box Type * Material used to package goods Medium Box Envelope …" at bounding box center [496, 260] width 979 height 318
click at [469, 277] on icon at bounding box center [473, 275] width 9 height 23
click at [453, 309] on span "kgs" at bounding box center [424, 306] width 107 height 22
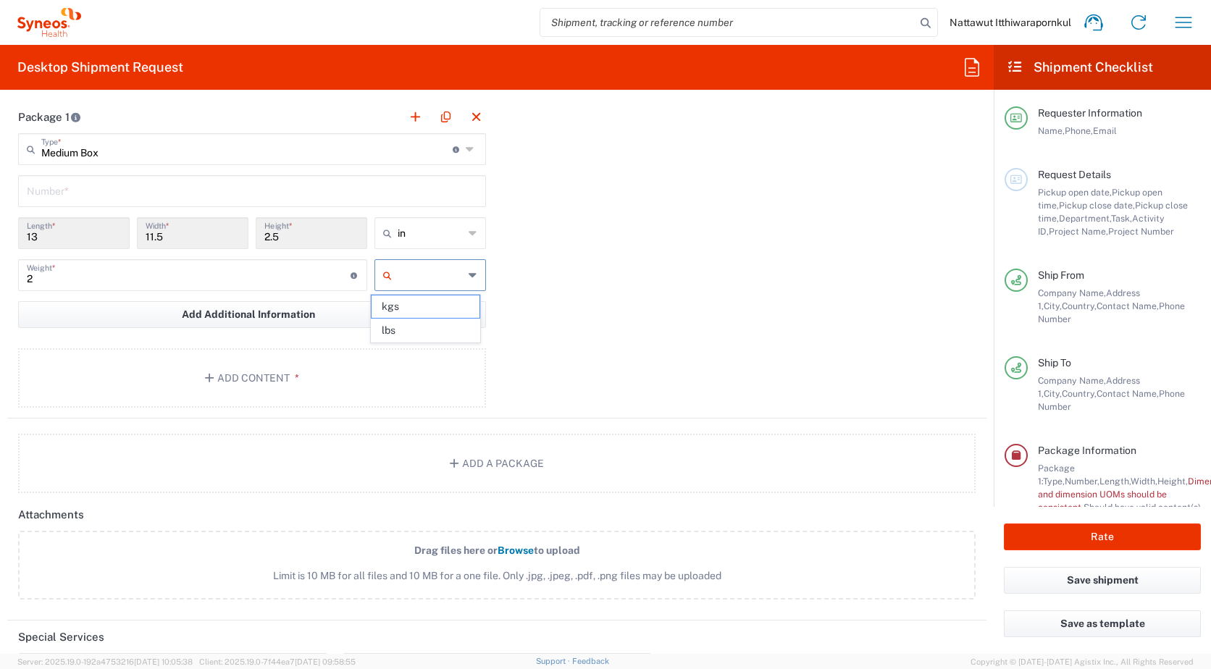
type input "kgs"
click at [599, 300] on div "Package 1 Medium Box Type * Material used to package goods Medium Box Envelope …" at bounding box center [496, 260] width 979 height 318
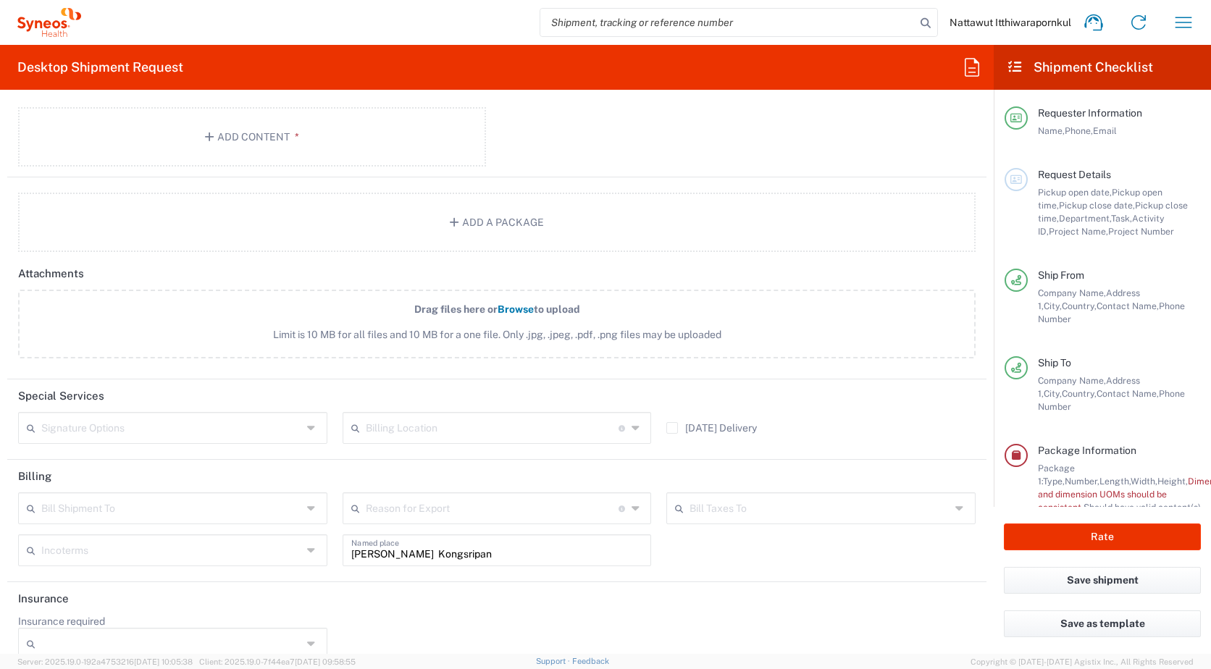
scroll to position [1639, 0]
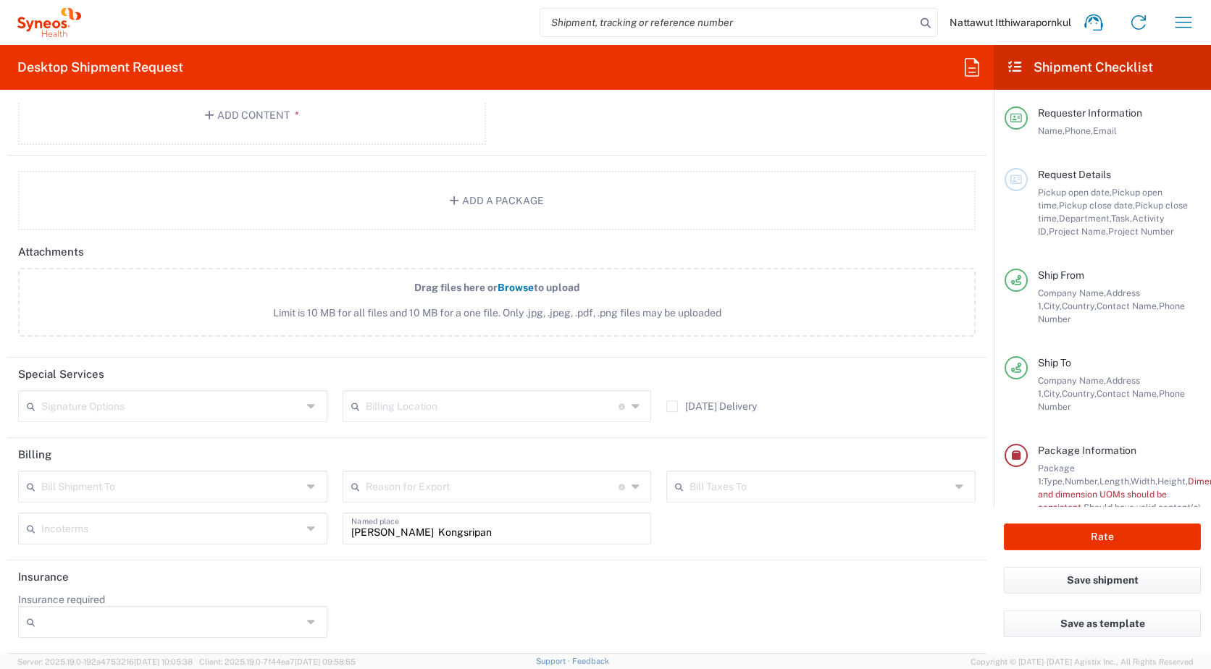
drag, startPoint x: 445, startPoint y: 529, endPoint x: 414, endPoint y: 529, distance: 31.1
click at [445, 529] on input "[PERSON_NAME] Kongsripan" at bounding box center [497, 527] width 292 height 25
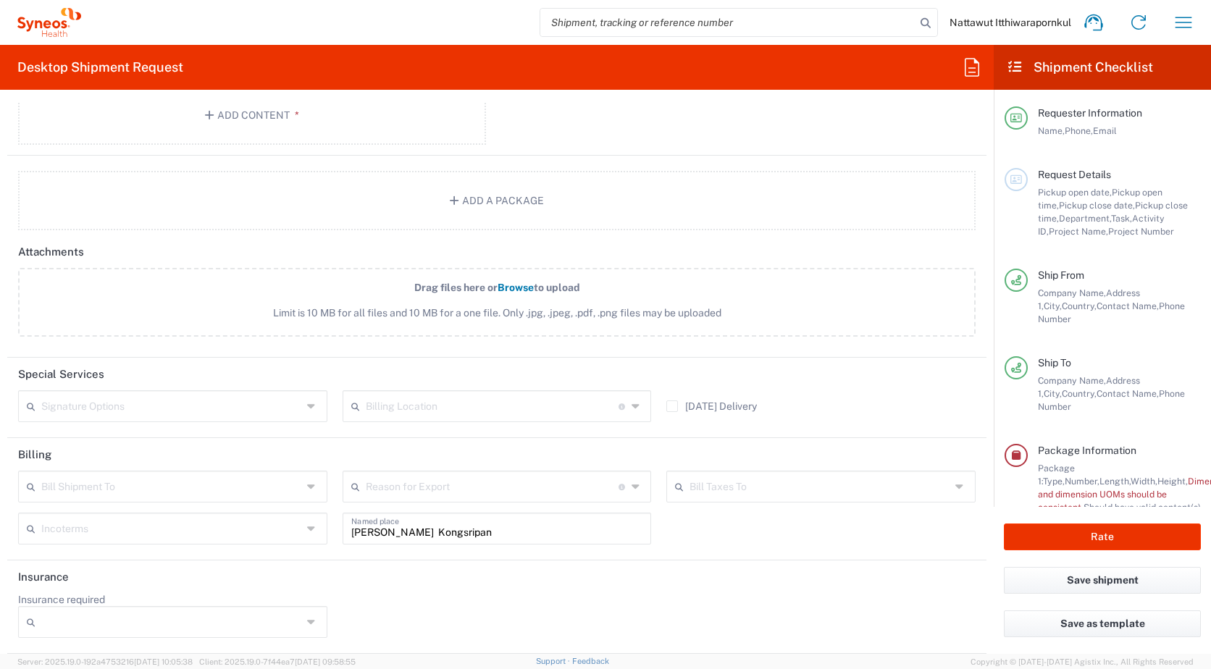
click at [445, 529] on input "[PERSON_NAME] Kongsripan" at bounding box center [497, 527] width 292 height 25
click at [842, 245] on header "Attachments" at bounding box center [496, 251] width 979 height 33
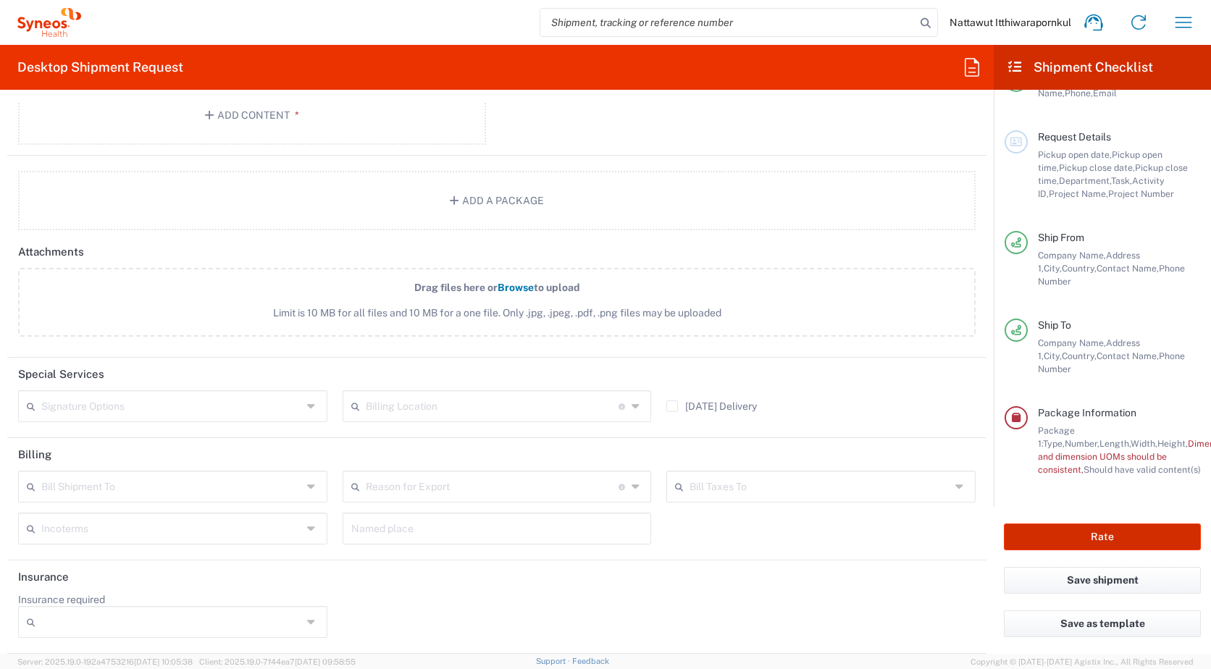
click at [1072, 531] on button "Rate" at bounding box center [1102, 537] width 197 height 27
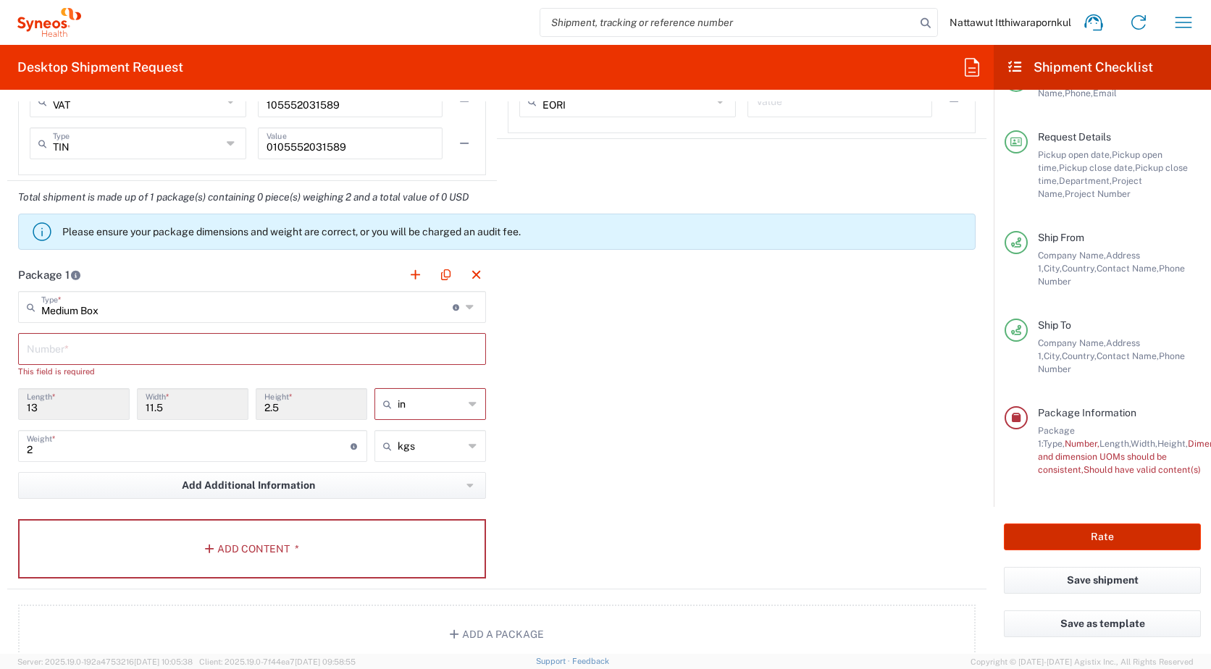
scroll to position [1217, 0]
click at [374, 350] on input "text" at bounding box center [252, 348] width 450 height 25
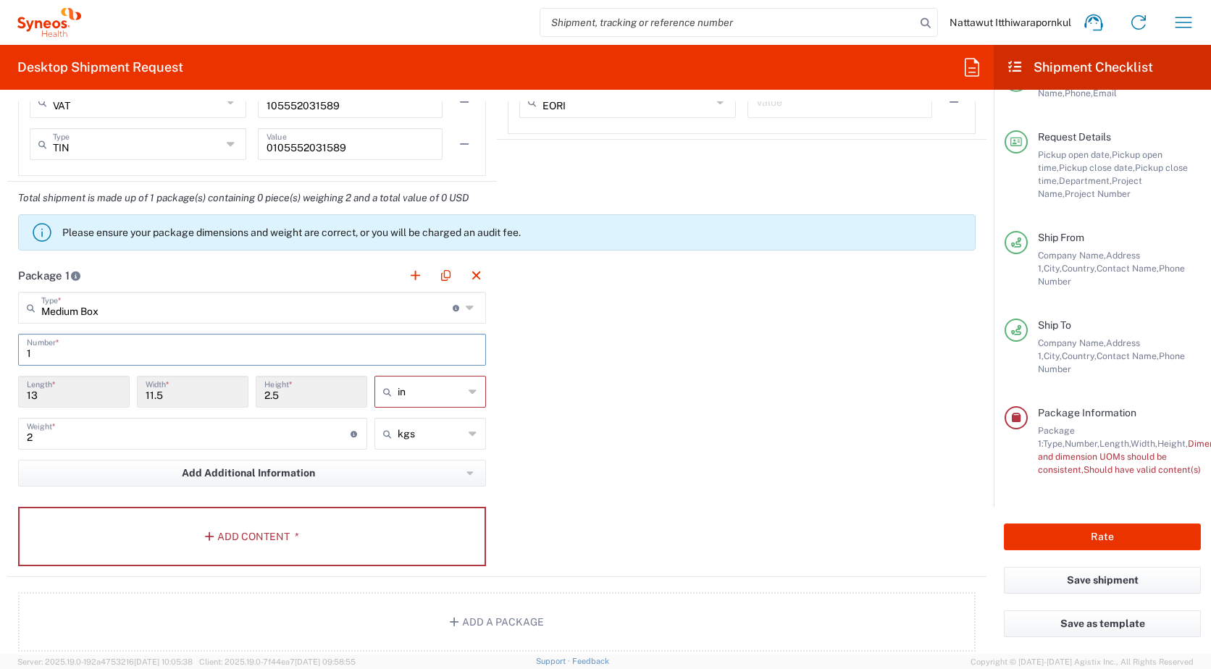
type input "1"
click at [673, 373] on div "Package 1 Medium Box Type * Material used to package goods Medium Box Envelope …" at bounding box center [496, 418] width 979 height 318
type input "7026556"
click at [760, 401] on div "Package 1 Medium Box Type * Material used to package goods Medium Box Envelope …" at bounding box center [496, 418] width 979 height 318
click at [472, 400] on div "in" at bounding box center [430, 392] width 112 height 32
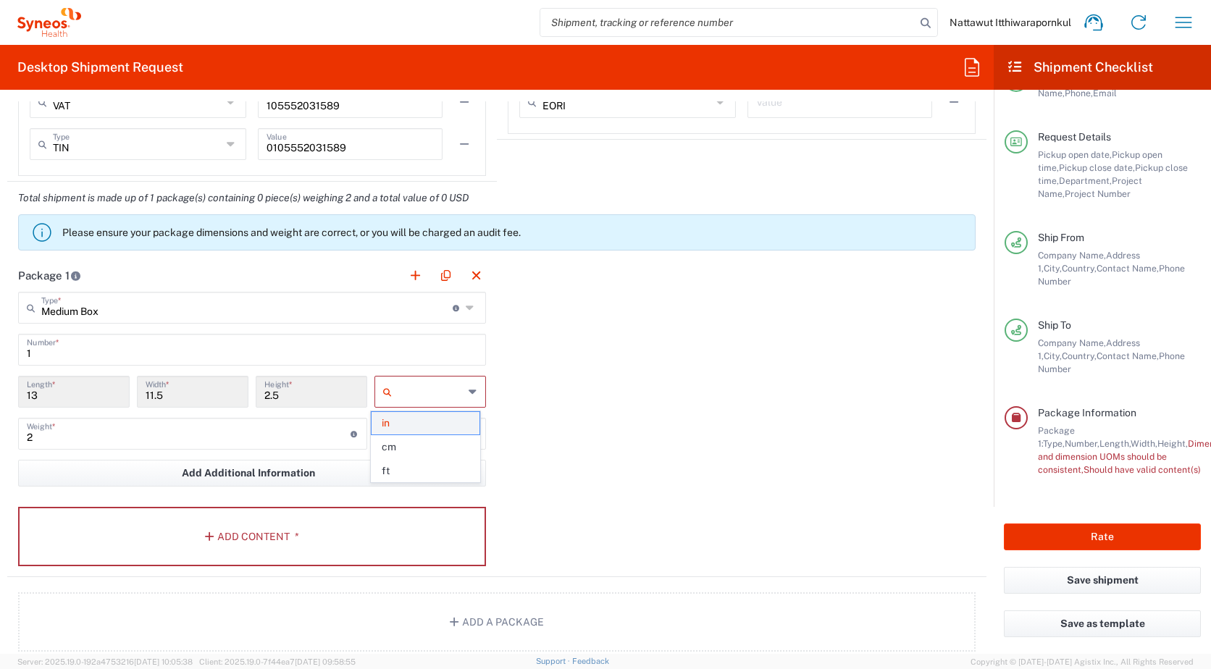
click at [466, 424] on span "in" at bounding box center [424, 423] width 107 height 22
click at [589, 409] on div "Package 1 Medium Box Type * Material used to package goods Medium Box Envelope …" at bounding box center [496, 418] width 979 height 318
click at [469, 395] on icon at bounding box center [473, 391] width 9 height 23
click at [434, 468] on span "in" at bounding box center [424, 471] width 107 height 22
type input "in"
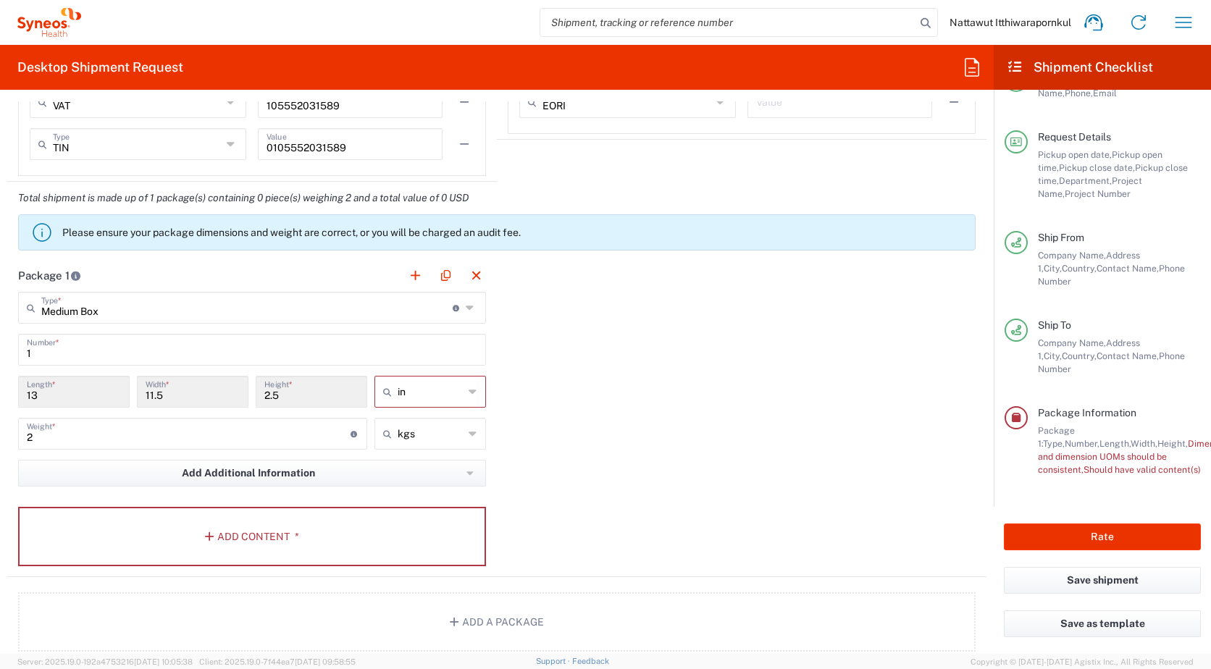
click at [576, 423] on div "Package 1 Medium Box Type * Material used to package goods Medium Box Envelope …" at bounding box center [496, 418] width 979 height 318
click at [290, 542] on span "*" at bounding box center [294, 537] width 9 height 12
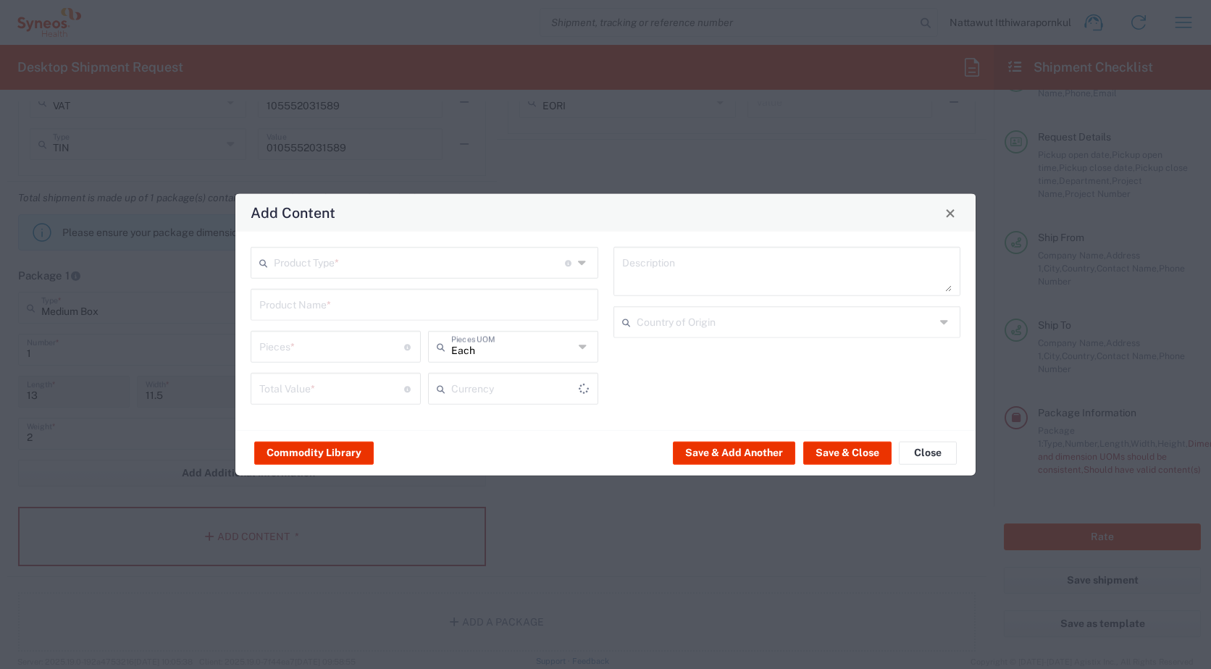
type input "US Dollar"
click at [510, 263] on input "text" at bounding box center [419, 261] width 291 height 25
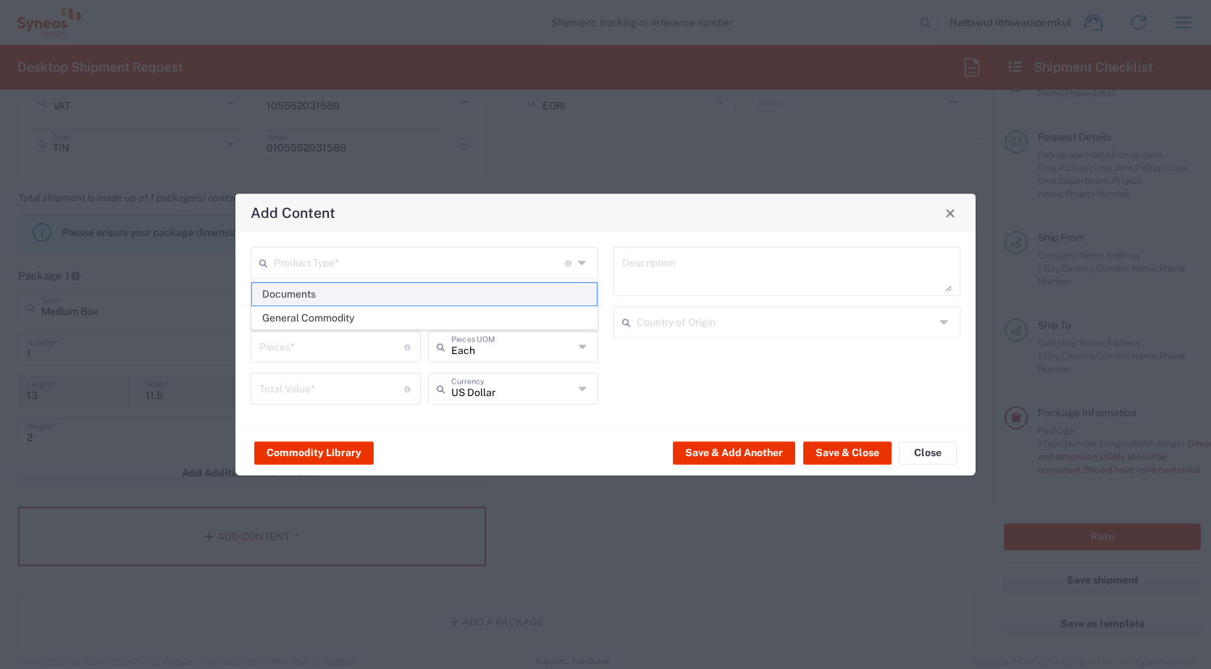
click at [485, 287] on span "Documents" at bounding box center [424, 294] width 345 height 22
type input "Documents"
type input "1"
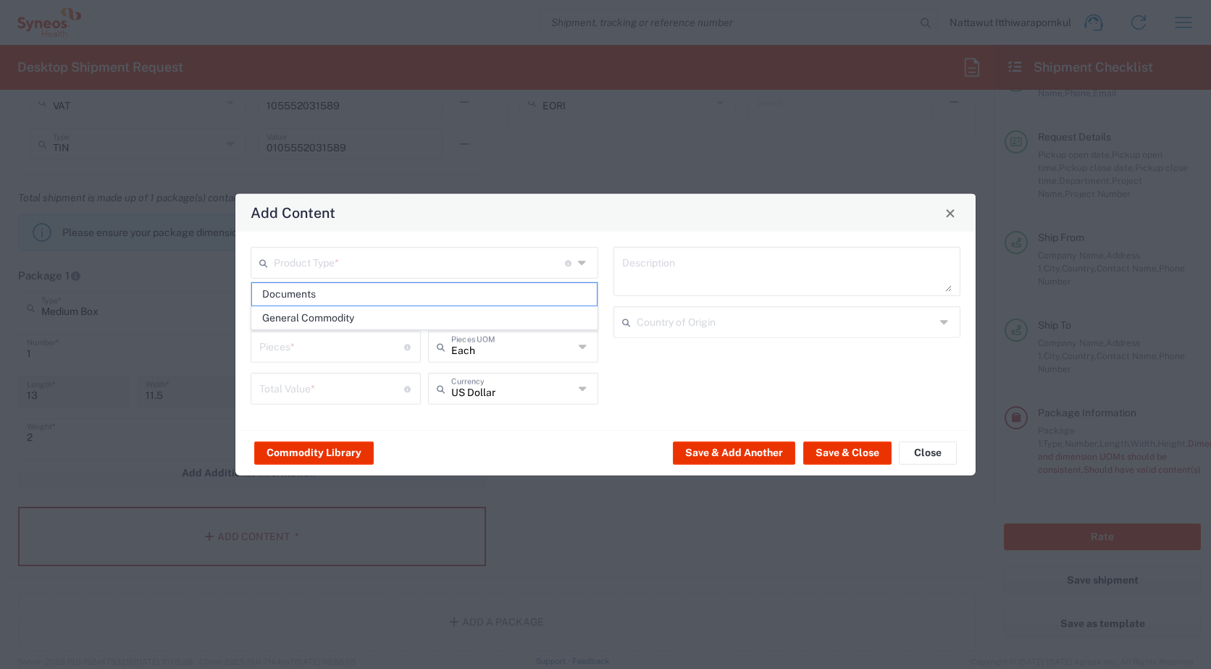
type textarea "Documents"
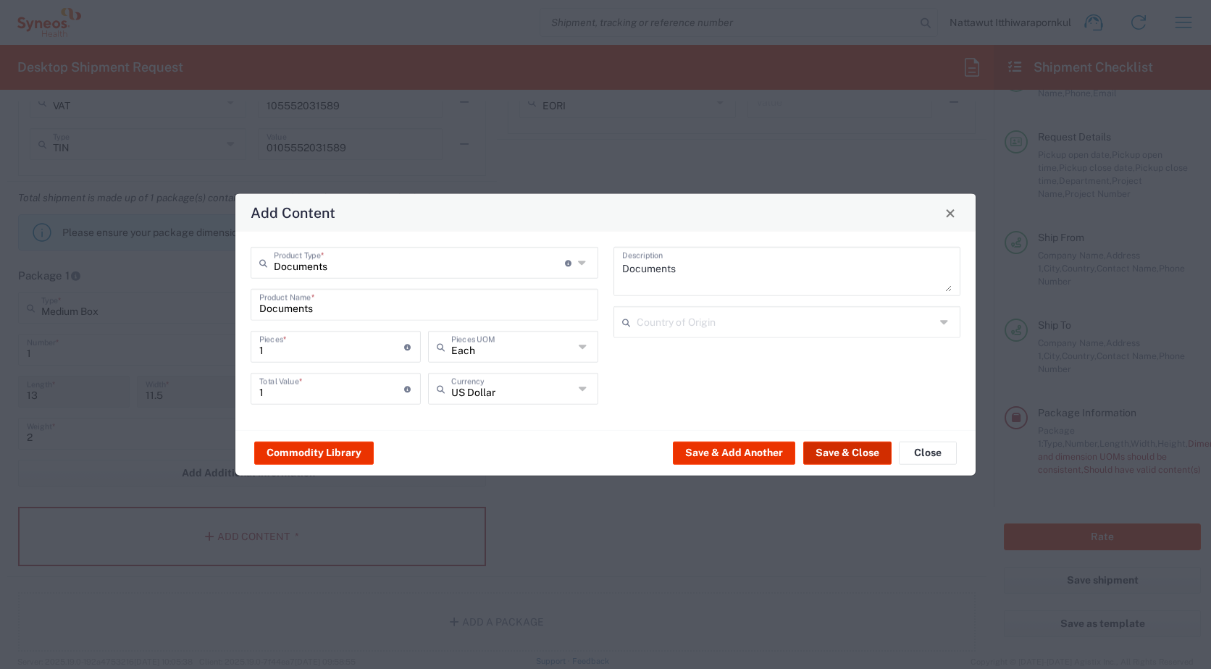
click at [876, 450] on button "Save & Close" at bounding box center [847, 452] width 88 height 23
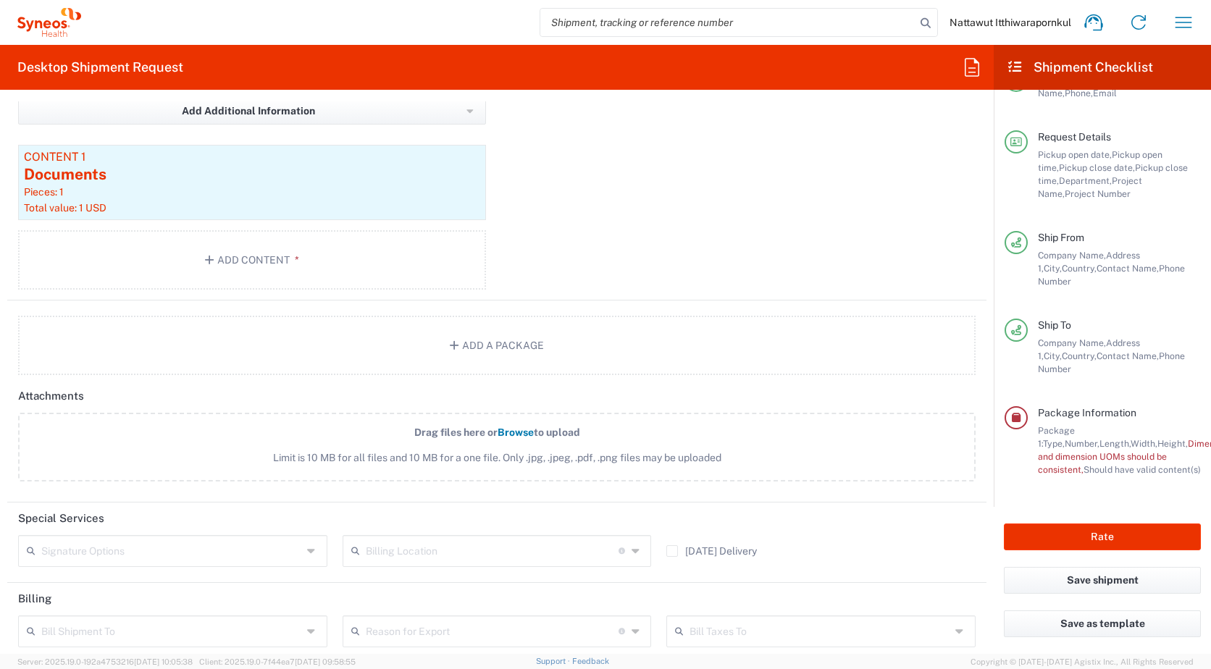
scroll to position [1724, 0]
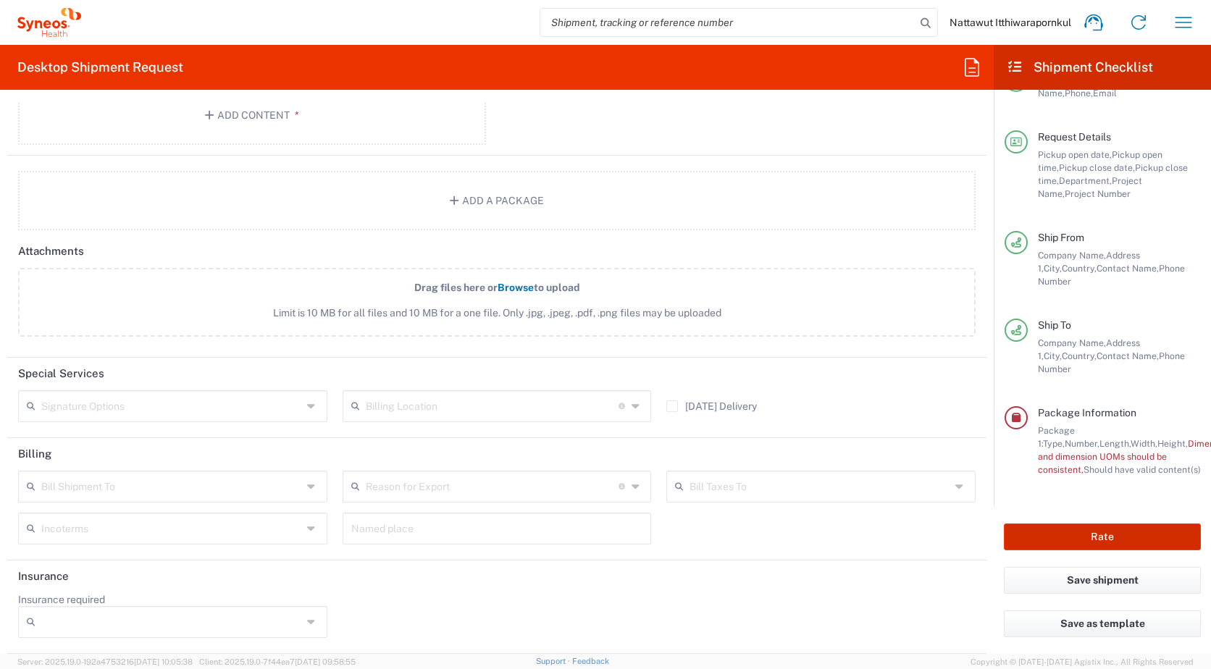
click at [1069, 546] on button "Rate" at bounding box center [1102, 537] width 197 height 27
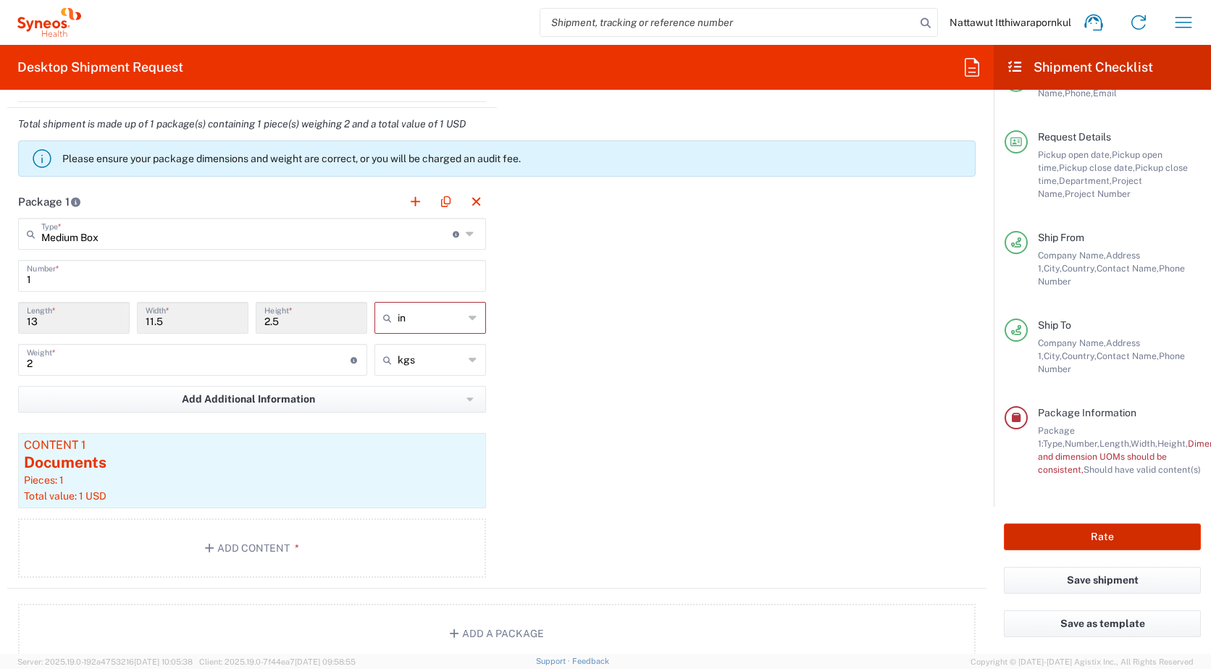
scroll to position [1290, 0]
click at [783, 498] on div "Package 1 Medium Box Type * Material used to package goods Medium Box Envelope …" at bounding box center [496, 388] width 979 height 403
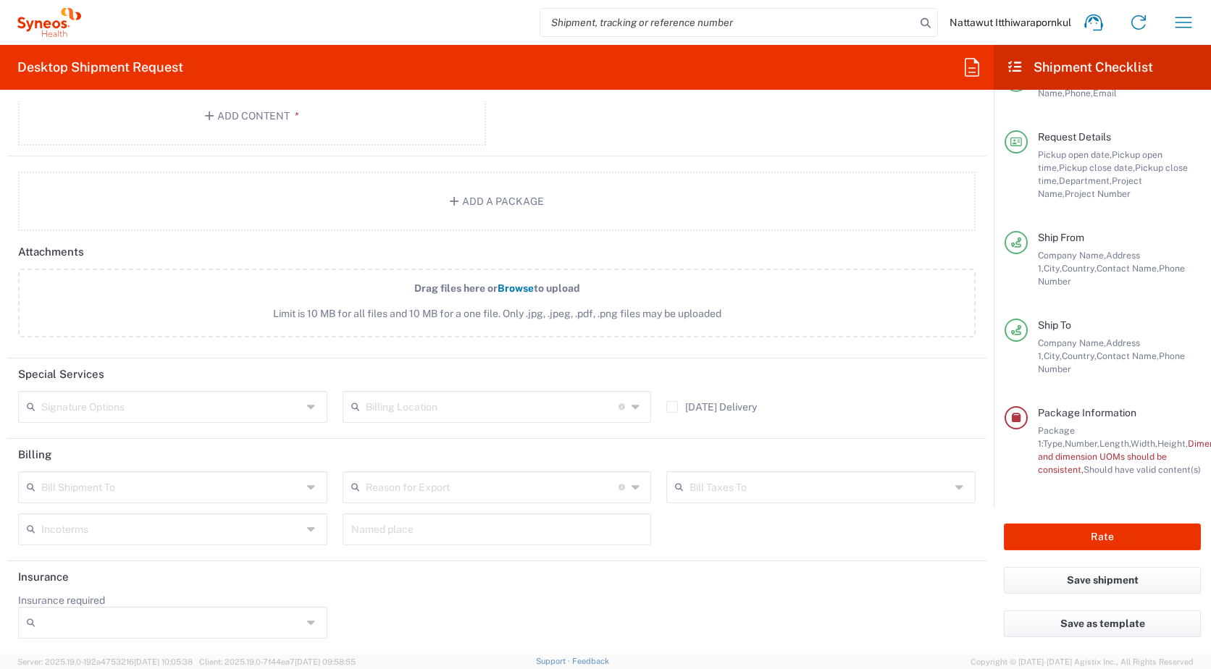
scroll to position [1724, 0]
click at [1052, 532] on button "Rate" at bounding box center [1102, 537] width 197 height 27
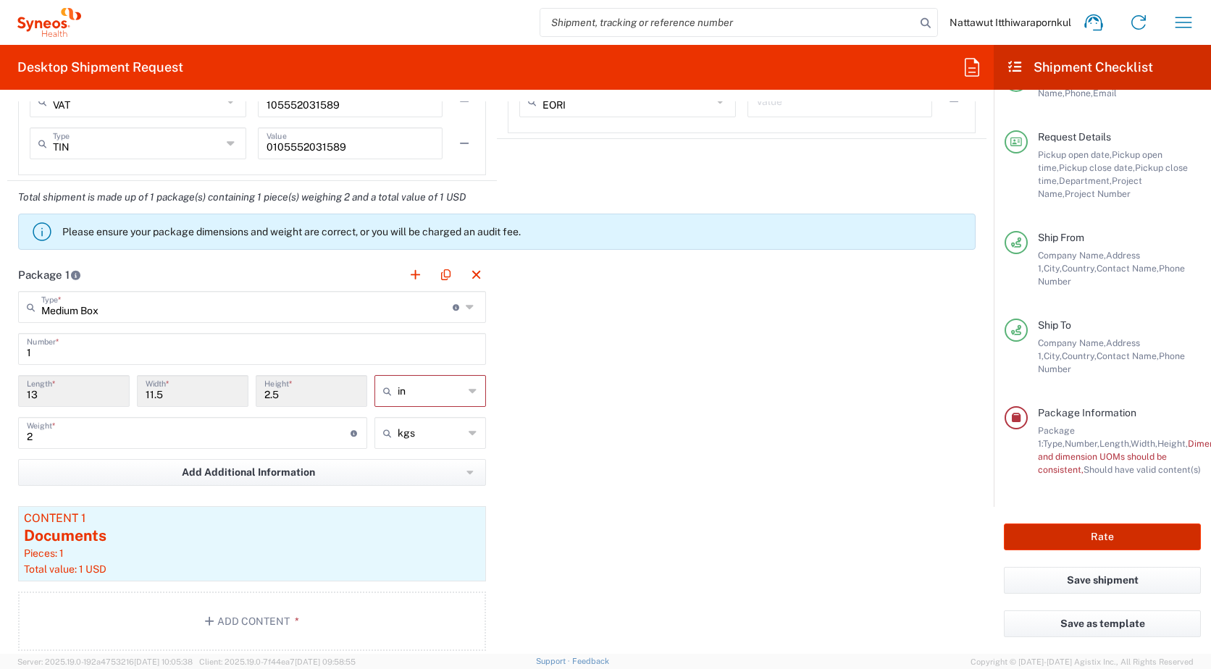
scroll to position [1217, 0]
click at [564, 408] on div "Package 1 Medium Box Type * Material used to package goods Medium Box Envelope …" at bounding box center [496, 460] width 979 height 403
click at [556, 382] on div "Package 1 Medium Box Type * Material used to package goods Medium Box Envelope …" at bounding box center [496, 460] width 979 height 403
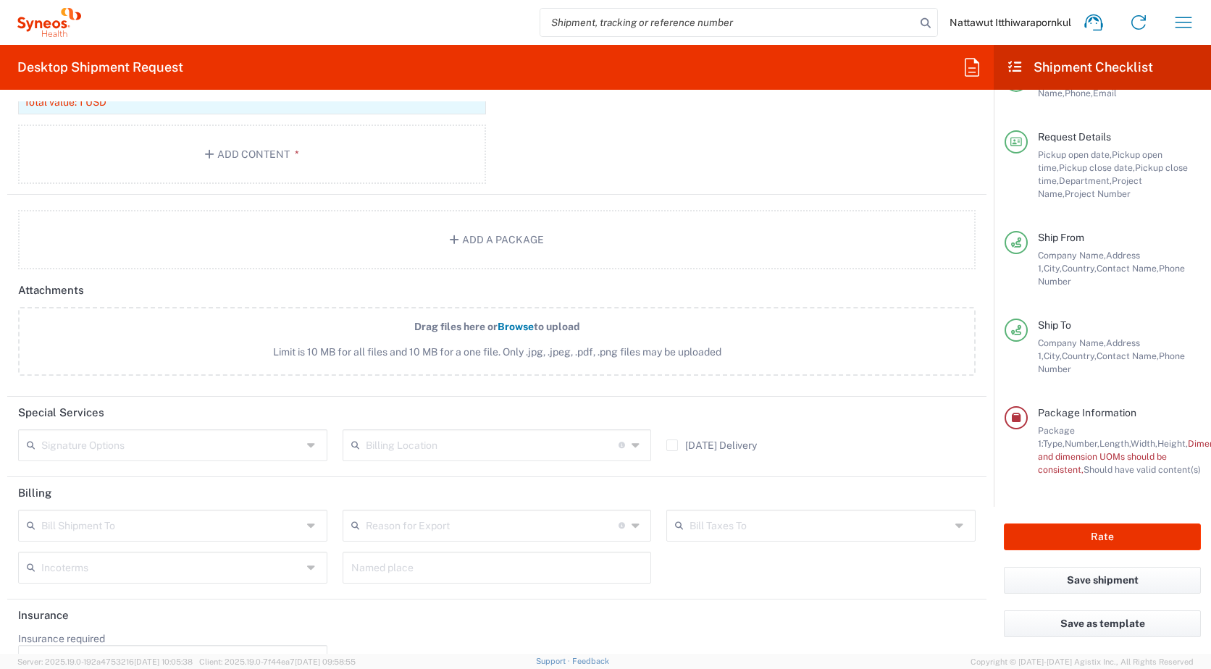
scroll to position [1724, 0]
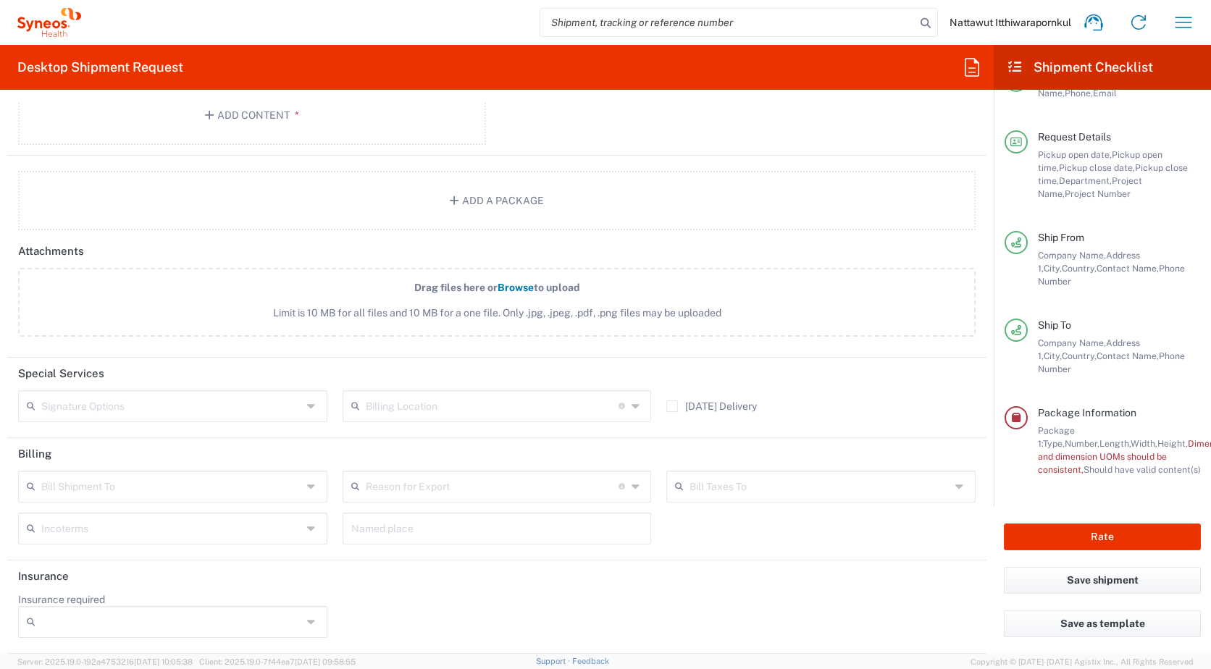
click at [953, 263] on header "Attachments" at bounding box center [496, 251] width 979 height 33
click at [1028, 532] on button "Rate" at bounding box center [1102, 537] width 197 height 27
click at [1092, 449] on div "Package 1: Type, Number, Length, Width, Height, Dimension, Weight, Weight and d…" at bounding box center [1119, 450] width 163 height 52
click at [1110, 446] on span "Weight and dimension UOMs should be consistent," at bounding box center [1166, 456] width 256 height 37
click at [1188, 447] on div "Package 1: Type, Number, Length, Width, Height, Dimension, Weight, Weight and d…" at bounding box center [1119, 450] width 163 height 52
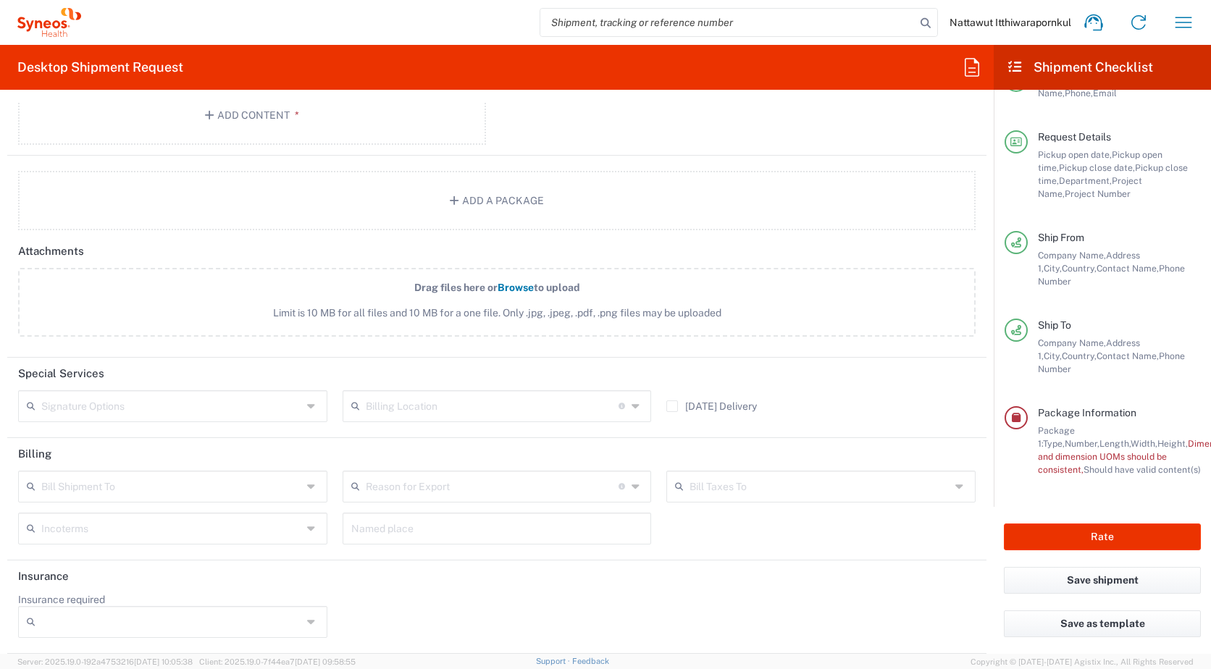
click at [1152, 464] on span "Should have valid content(s)" at bounding box center [1141, 469] width 117 height 11
click at [1184, 448] on span "Weight and dimension UOMs should be consistent," at bounding box center [1166, 456] width 256 height 37
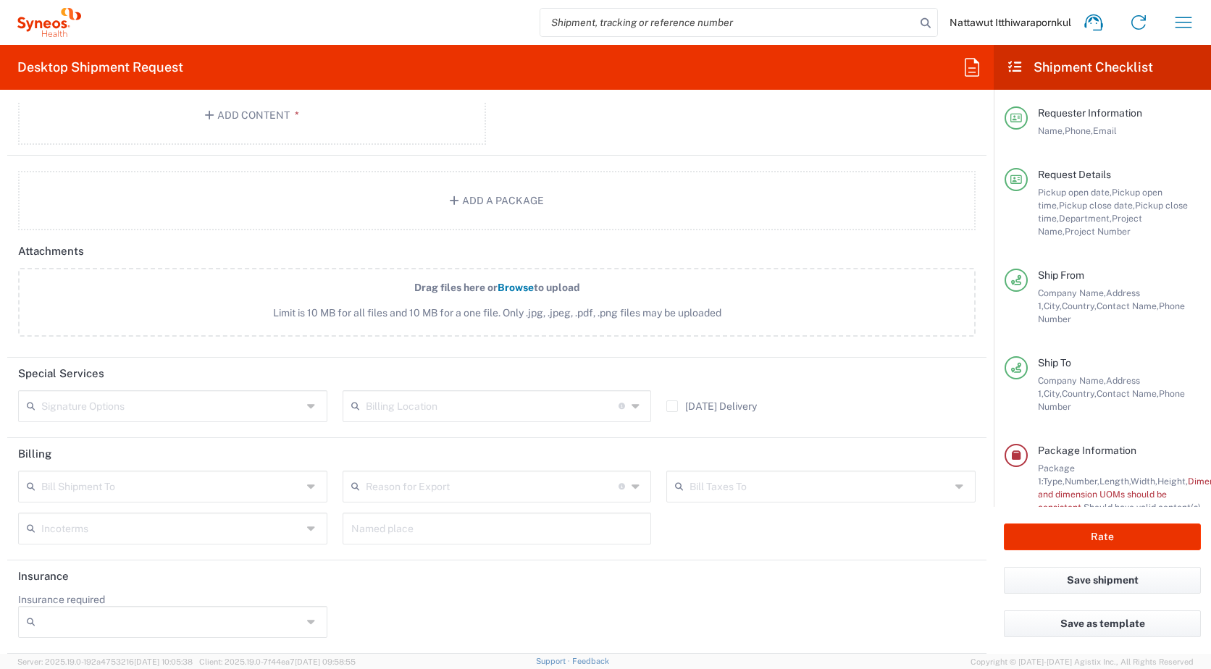
scroll to position [51, 0]
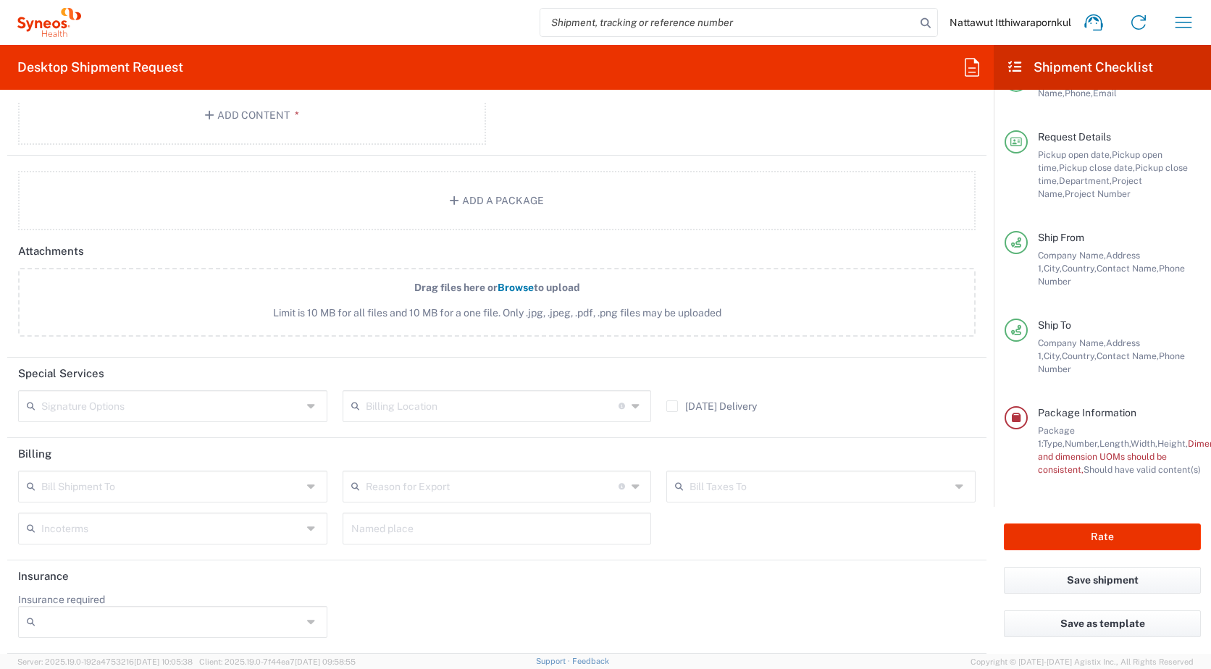
click at [1056, 445] on span "Weight and dimension UOMs should be consistent," at bounding box center [1166, 456] width 256 height 37
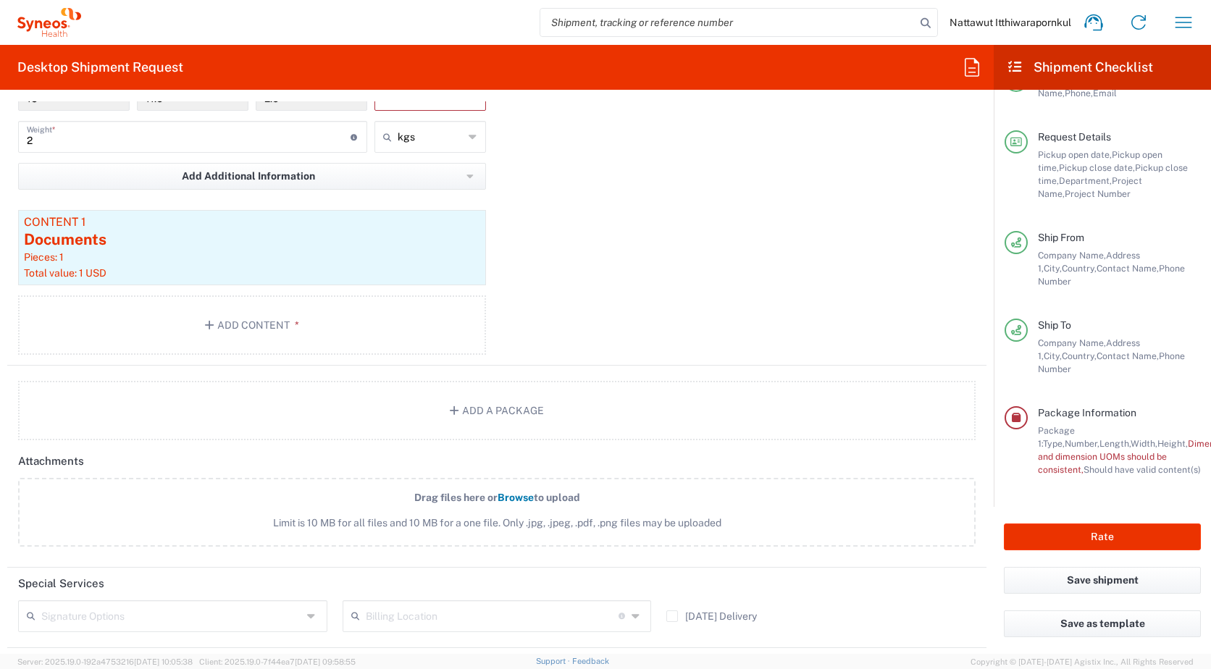
scroll to position [1362, 0]
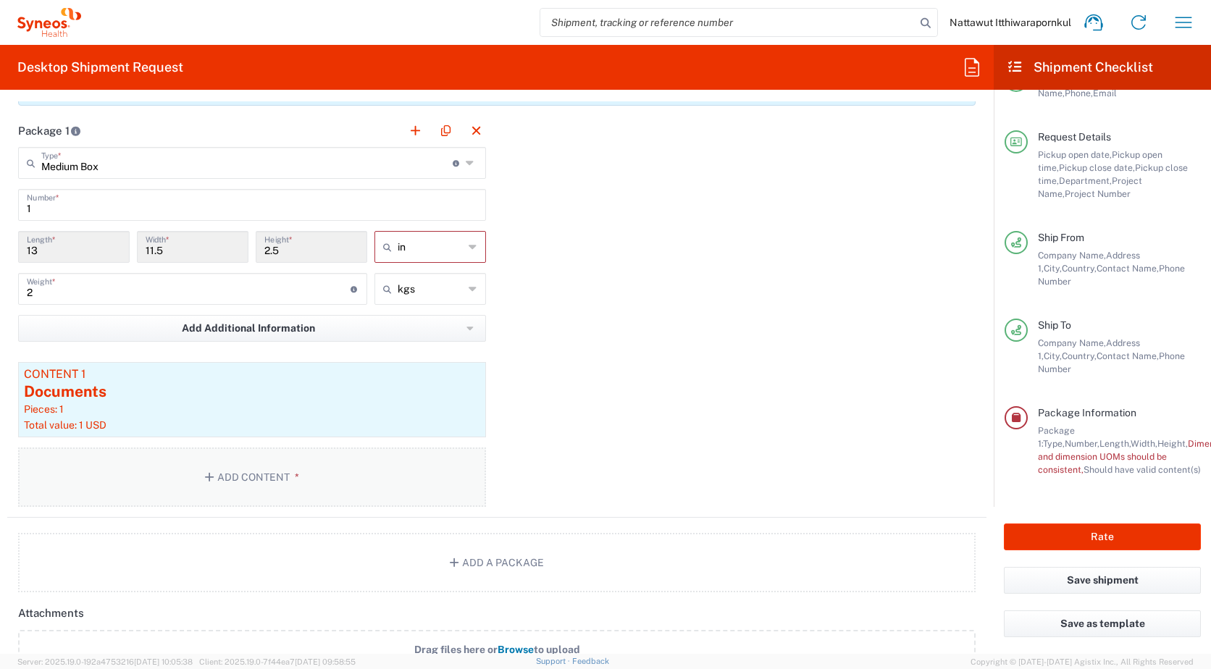
click at [286, 472] on button "Add Content *" at bounding box center [252, 477] width 468 height 59
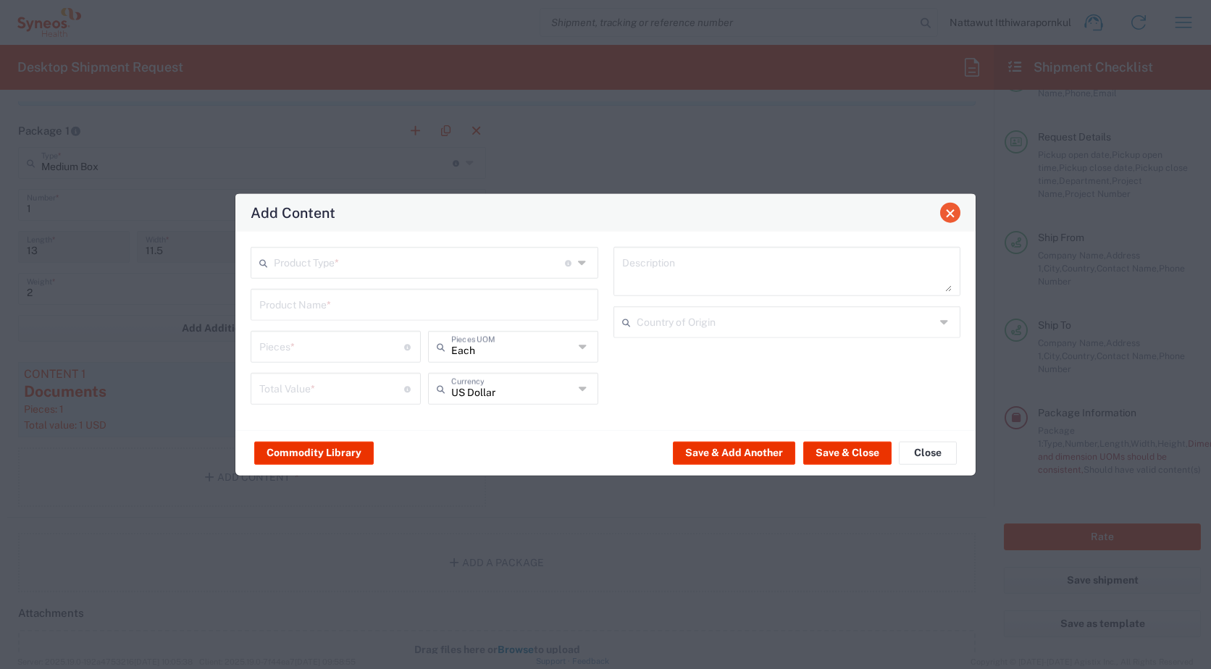
click at [960, 211] on button "Close" at bounding box center [950, 213] width 20 height 20
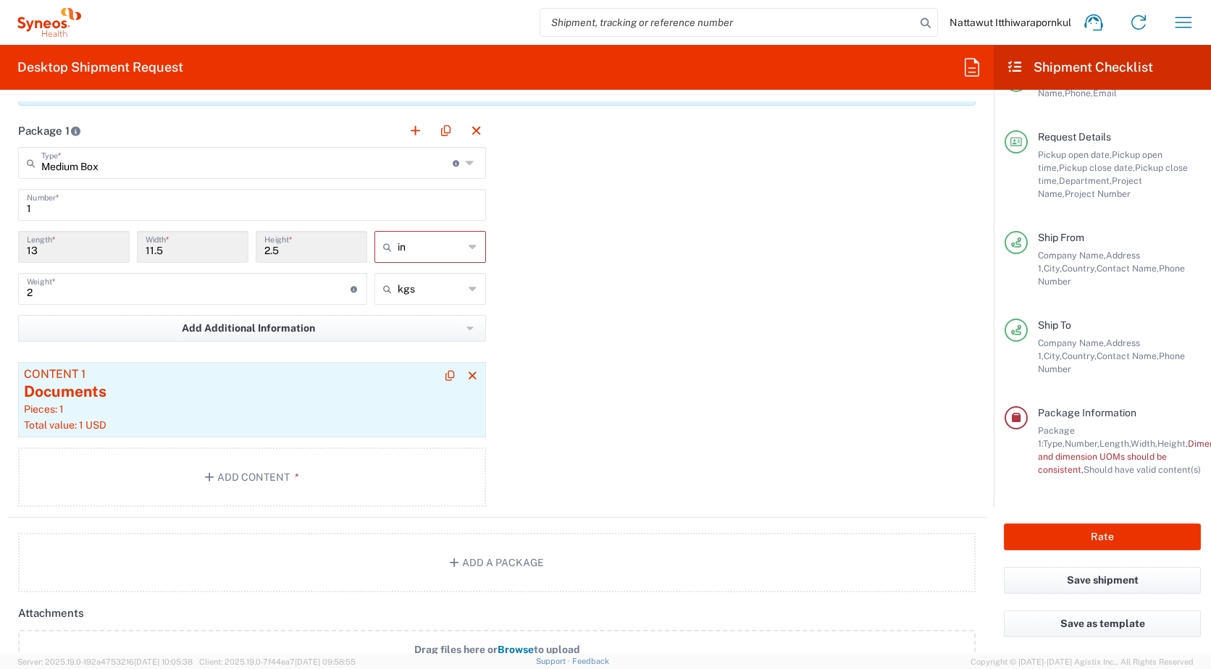
click at [191, 396] on div "Documents" at bounding box center [252, 392] width 456 height 22
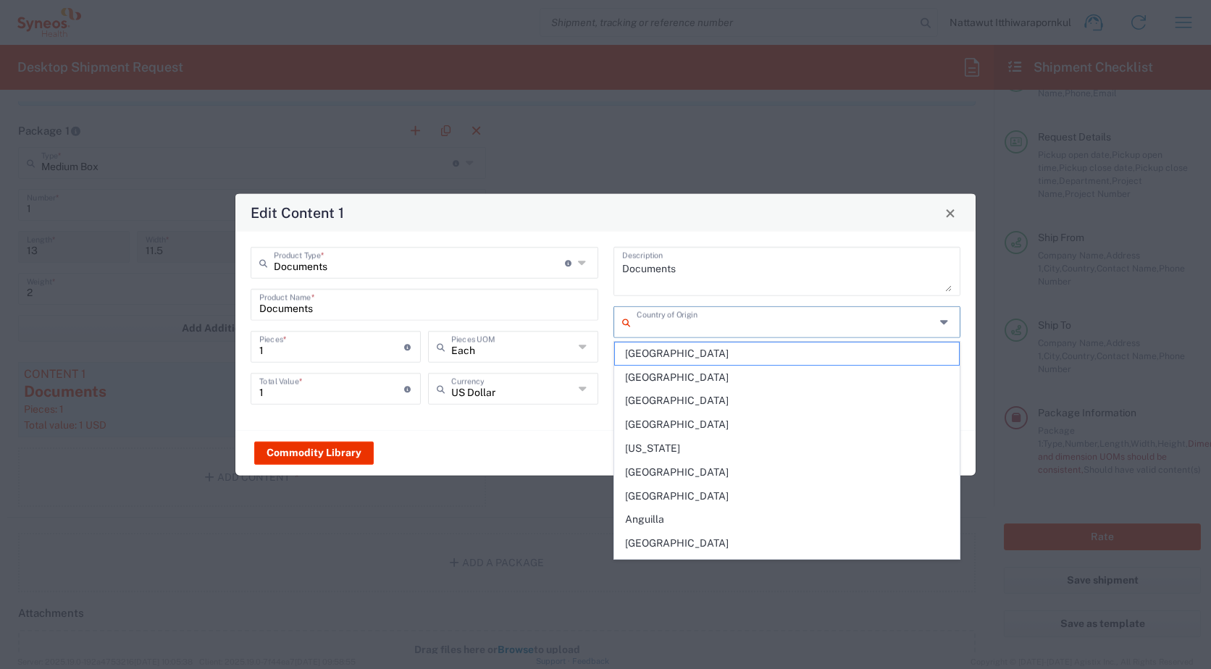
click at [846, 329] on input "text" at bounding box center [786, 320] width 299 height 25
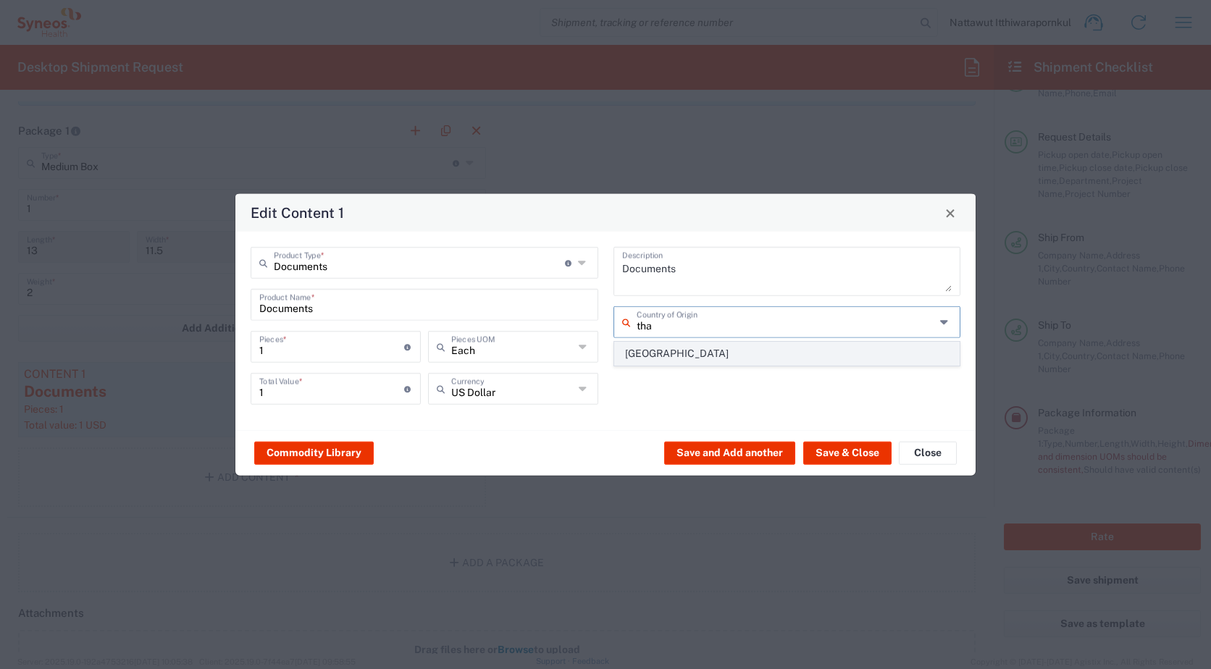
click at [773, 357] on span "[GEOGRAPHIC_DATA]" at bounding box center [787, 354] width 345 height 22
type input "[GEOGRAPHIC_DATA]"
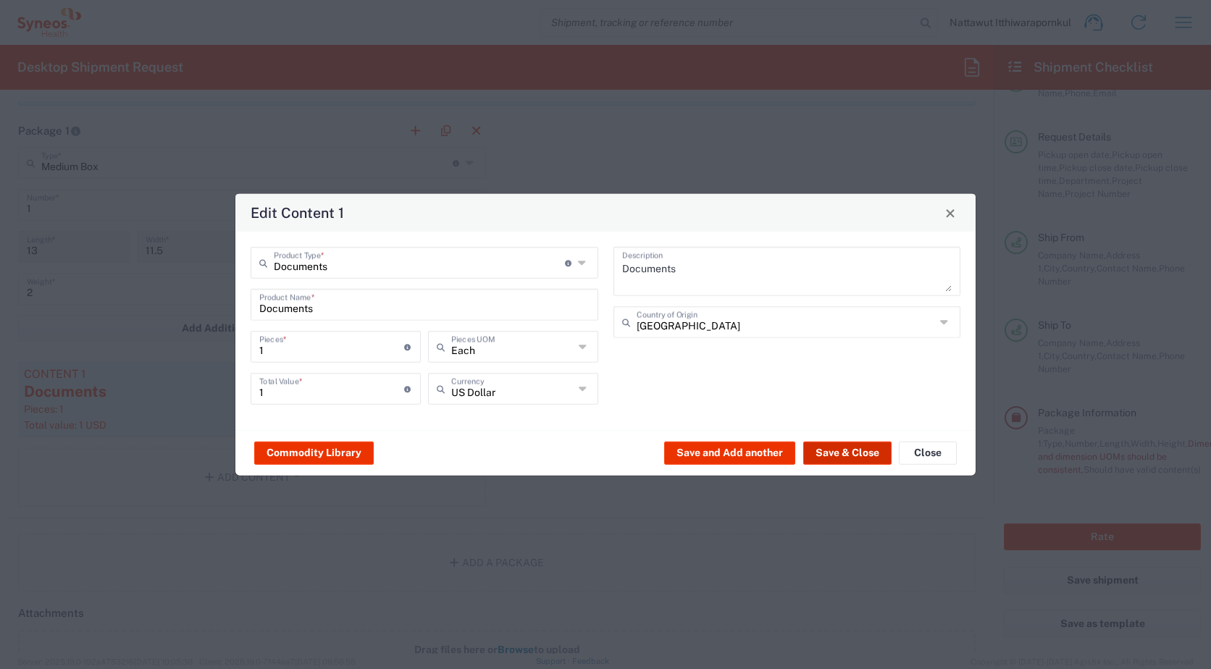
click at [876, 454] on button "Save & Close" at bounding box center [847, 452] width 88 height 23
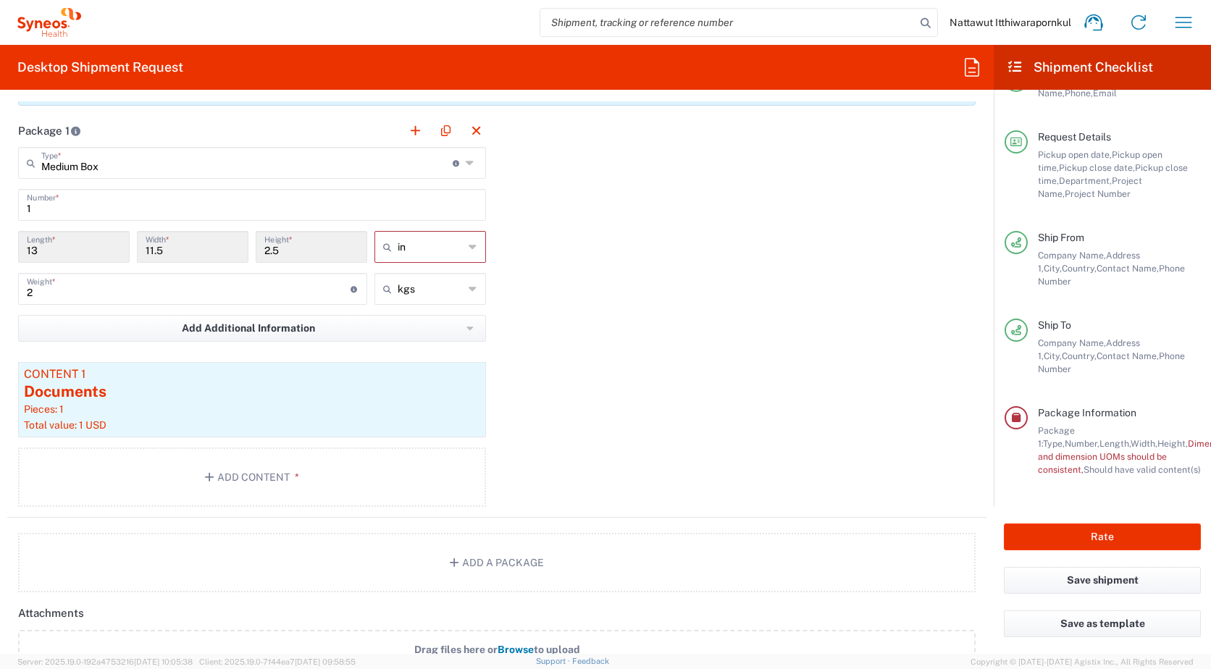
click at [784, 392] on div "Package 1 Medium Box Type * Material used to package goods Medium Box Envelope …" at bounding box center [496, 315] width 979 height 403
click at [1188, 438] on span "Dimension," at bounding box center [1210, 443] width 45 height 11
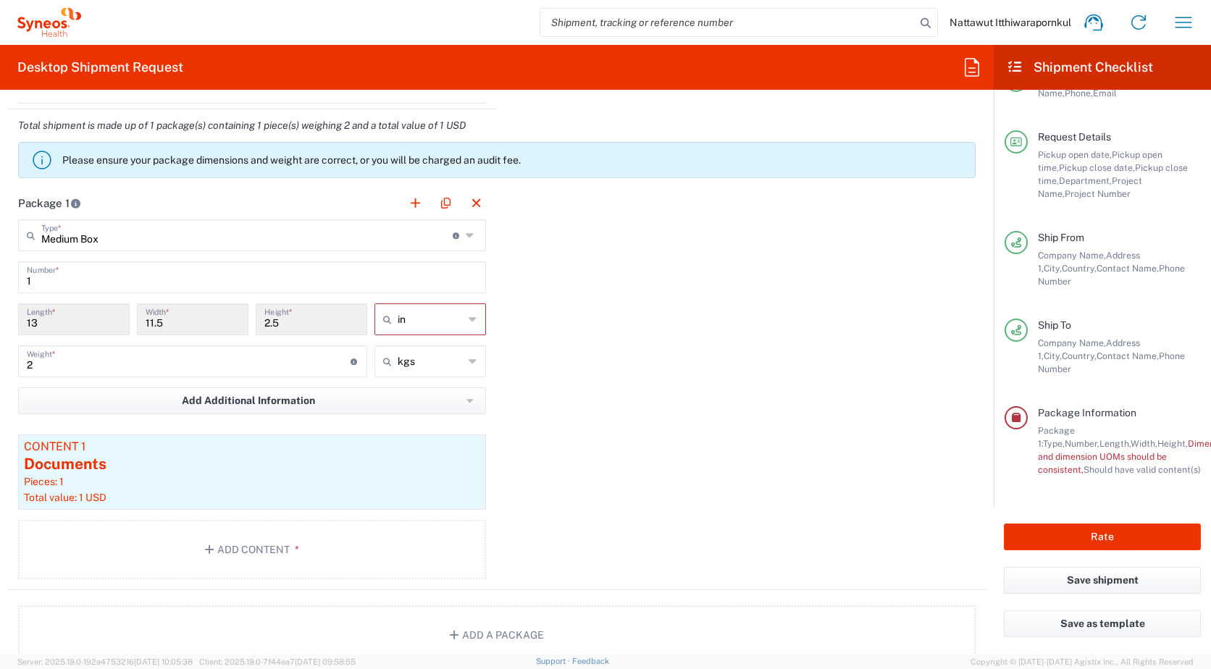
click at [293, 356] on input "2" at bounding box center [189, 360] width 324 height 25
click at [314, 356] on input "2" at bounding box center [189, 360] width 324 height 25
click at [330, 356] on input "2" at bounding box center [189, 360] width 324 height 25
click at [124, 329] on div "13 Length *" at bounding box center [74, 319] width 112 height 32
click at [190, 327] on input "11.5" at bounding box center [193, 318] width 94 height 25
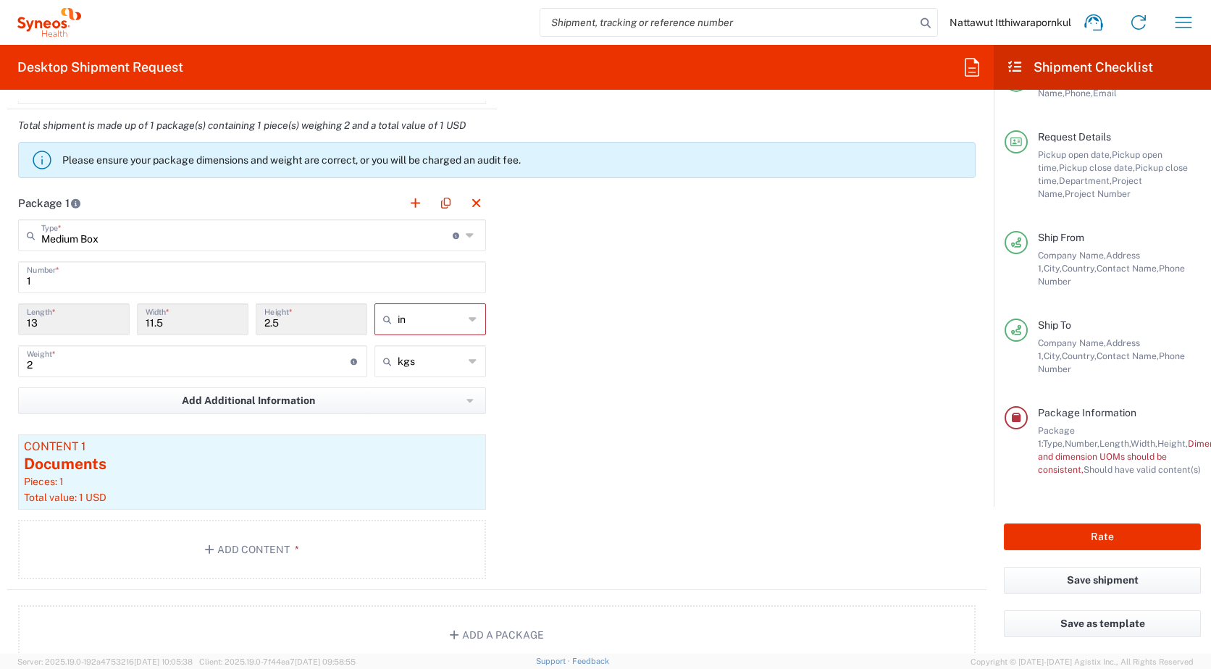
type input "in"
click at [414, 321] on input "in" at bounding box center [431, 319] width 66 height 23
click at [446, 356] on span "in" at bounding box center [424, 351] width 107 height 22
click at [523, 335] on div "Package 1 Medium Box Type * Material used to package goods Medium Box Envelope …" at bounding box center [496, 388] width 979 height 403
click at [454, 323] on input "text" at bounding box center [431, 319] width 66 height 23
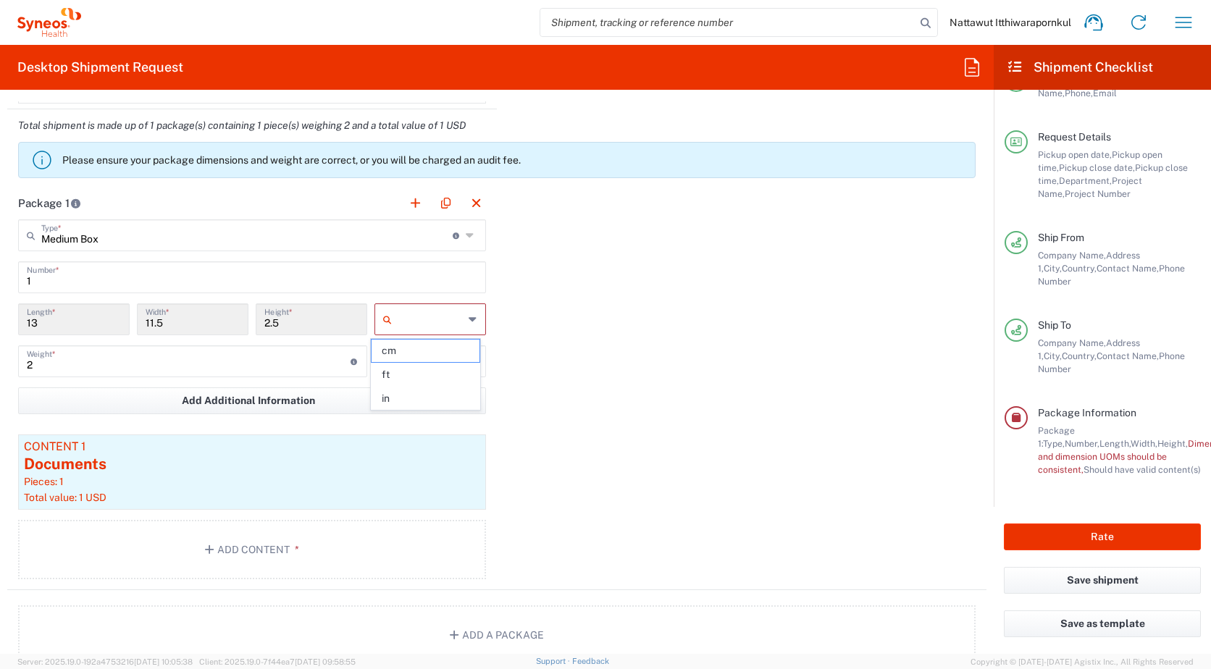
drag, startPoint x: 434, startPoint y: 398, endPoint x: 462, endPoint y: 371, distance: 38.9
click at [434, 399] on span "in" at bounding box center [424, 398] width 107 height 22
type input "in"
click at [453, 316] on input "in" at bounding box center [431, 319] width 66 height 23
click at [453, 372] on span "cm" at bounding box center [424, 375] width 107 height 22
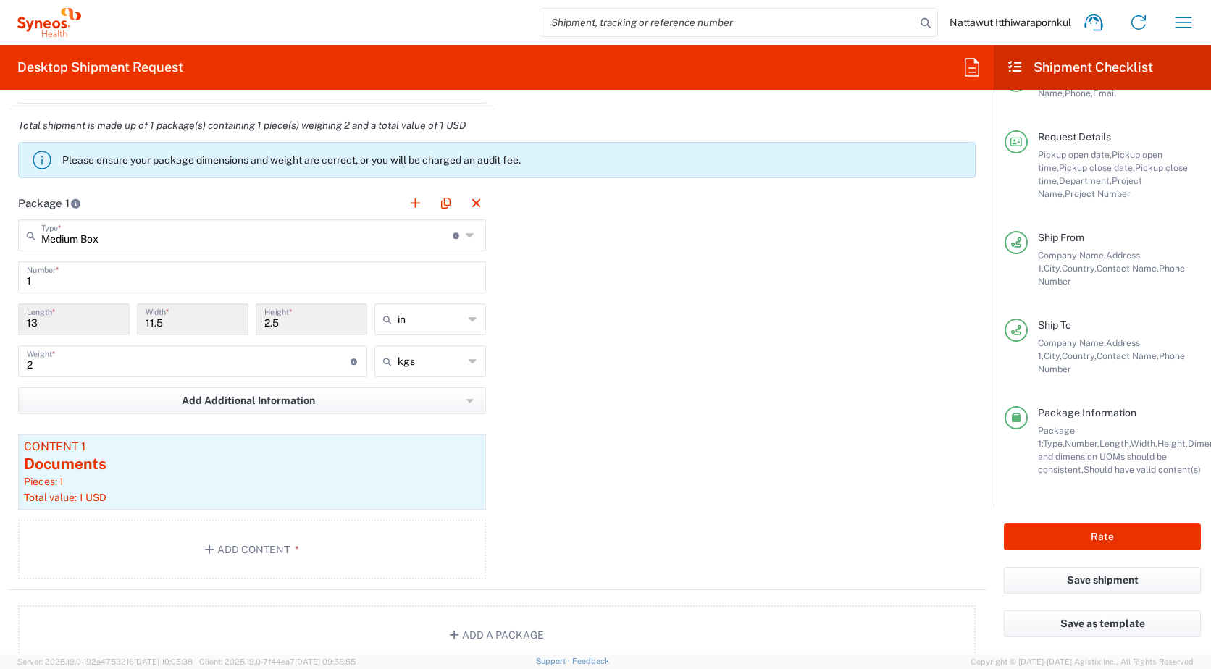
type input "33.02"
type input "29.21"
type input "6.35"
type input "cm"
click at [613, 348] on div "Package 1 Medium Box Type * Material used to package goods Medium Box Envelope …" at bounding box center [496, 388] width 979 height 403
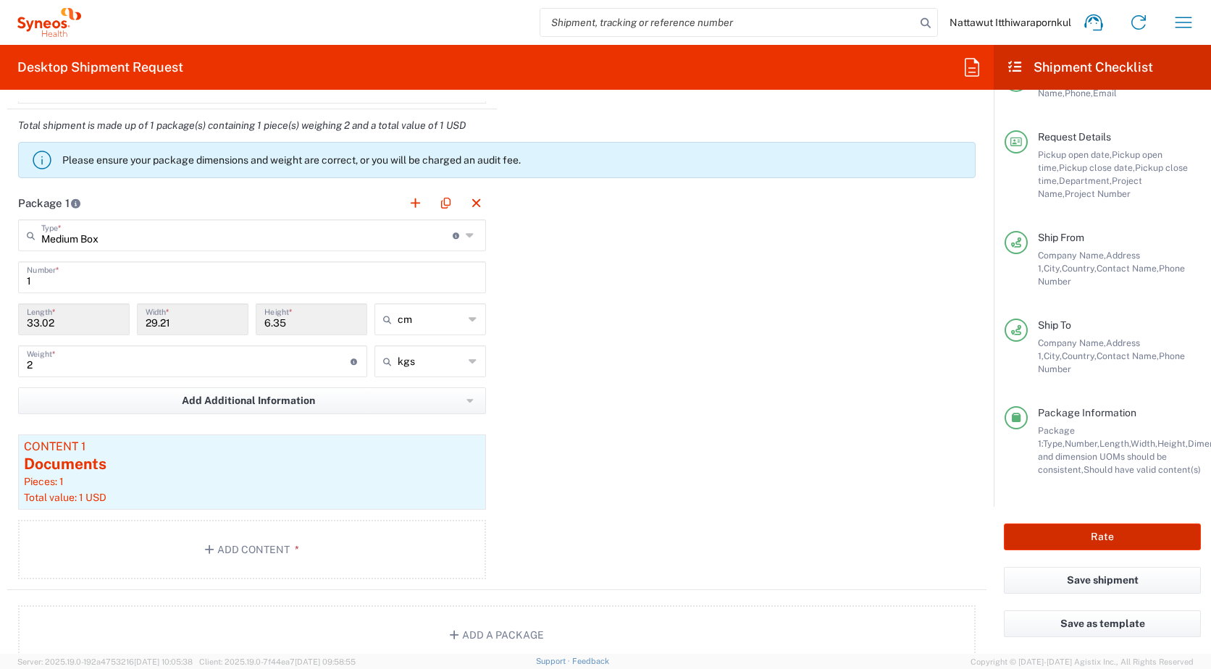
click at [1082, 526] on button "Rate" at bounding box center [1102, 537] width 197 height 27
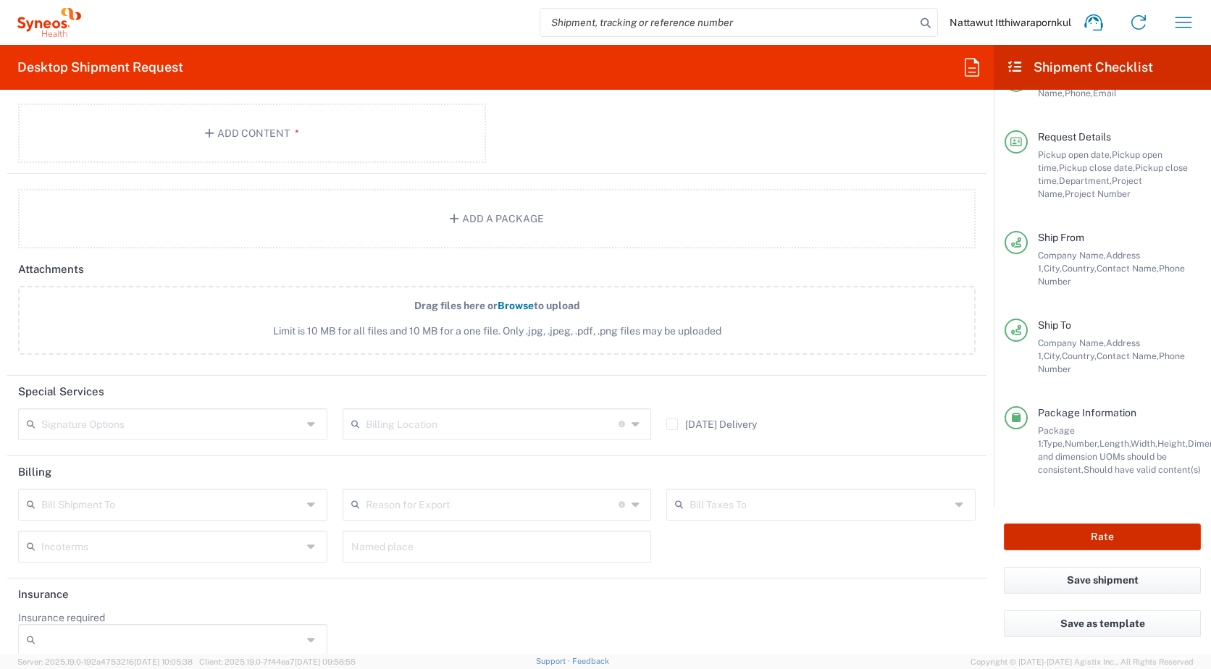
scroll to position [1724, 0]
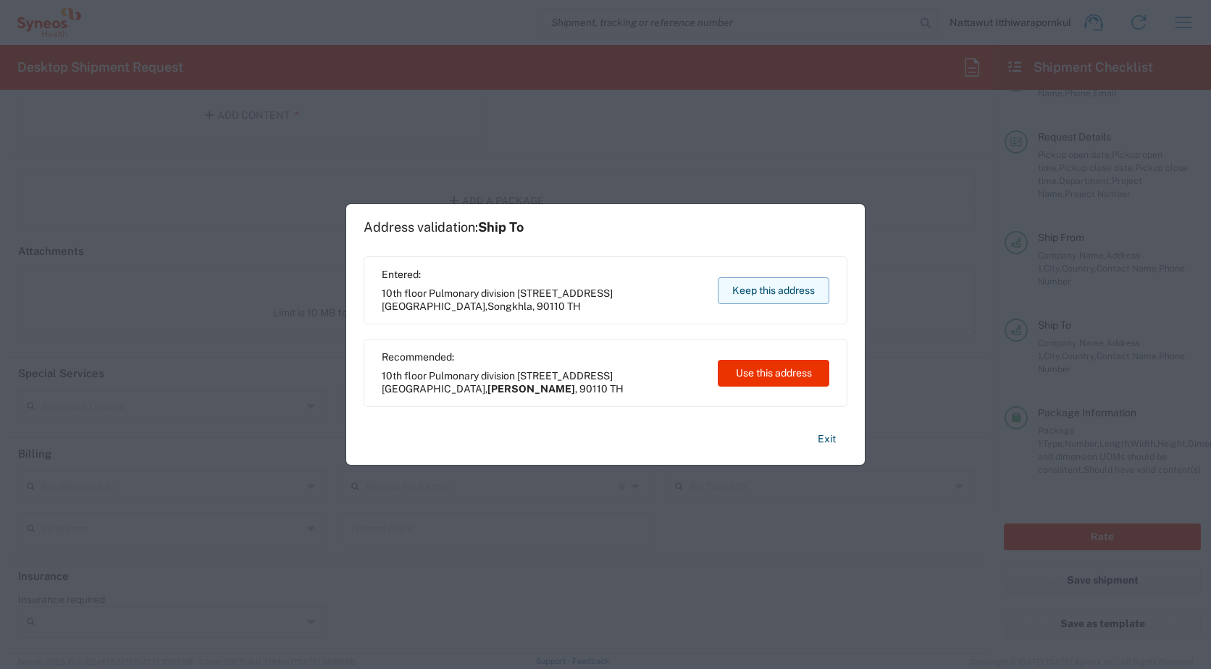
click at [808, 285] on button "Keep this address" at bounding box center [774, 290] width 112 height 27
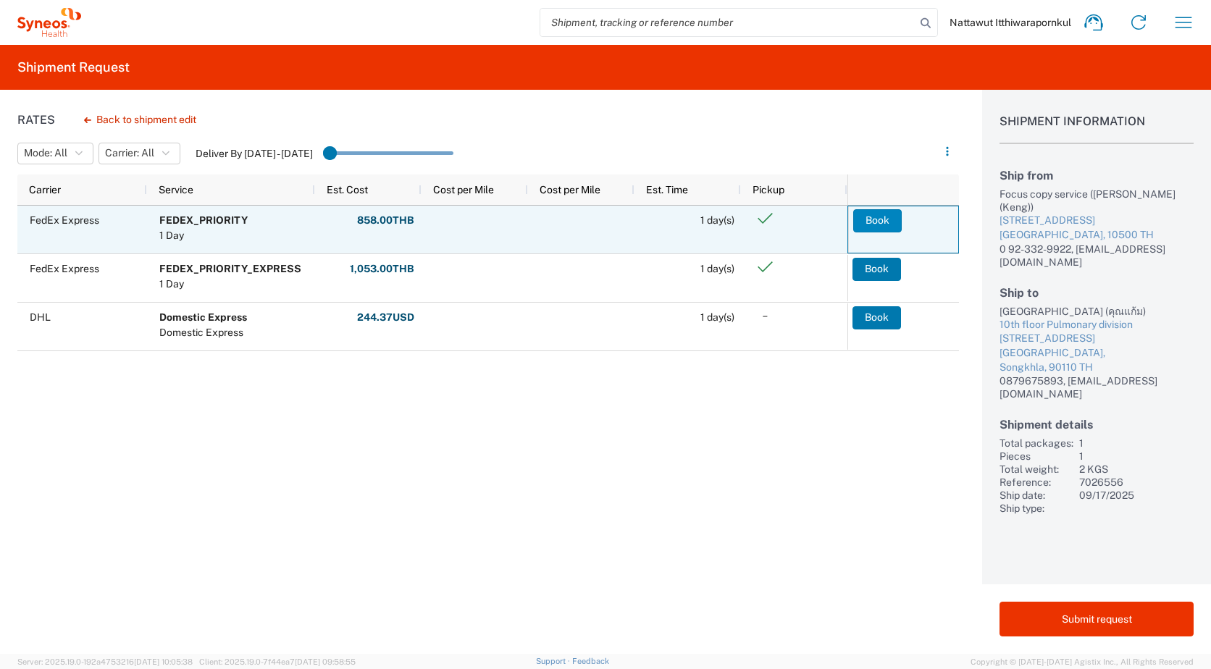
click at [891, 224] on button "Book" at bounding box center [877, 220] width 49 height 23
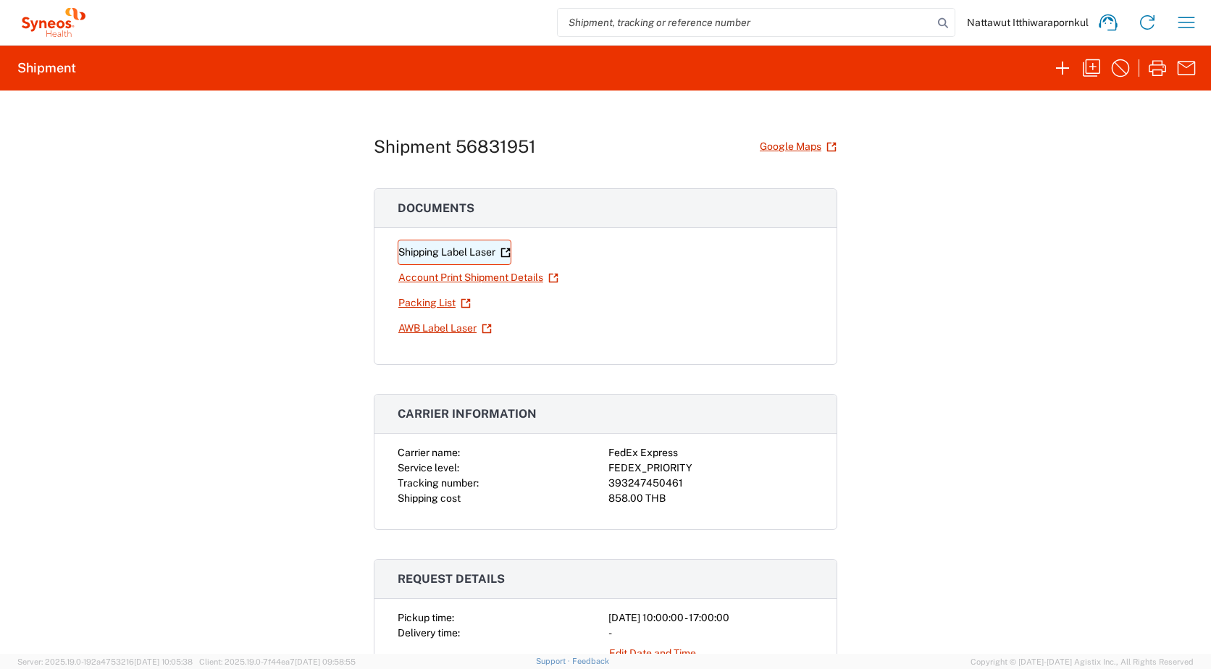
click at [501, 256] on icon at bounding box center [505, 252] width 9 height 9
click at [548, 284] on link "Account Print Shipment Details" at bounding box center [478, 277] width 161 height 25
click at [464, 303] on icon at bounding box center [465, 302] width 9 height 9
click at [482, 326] on icon at bounding box center [487, 329] width 10 height 10
